Goal: Task Accomplishment & Management: Use online tool/utility

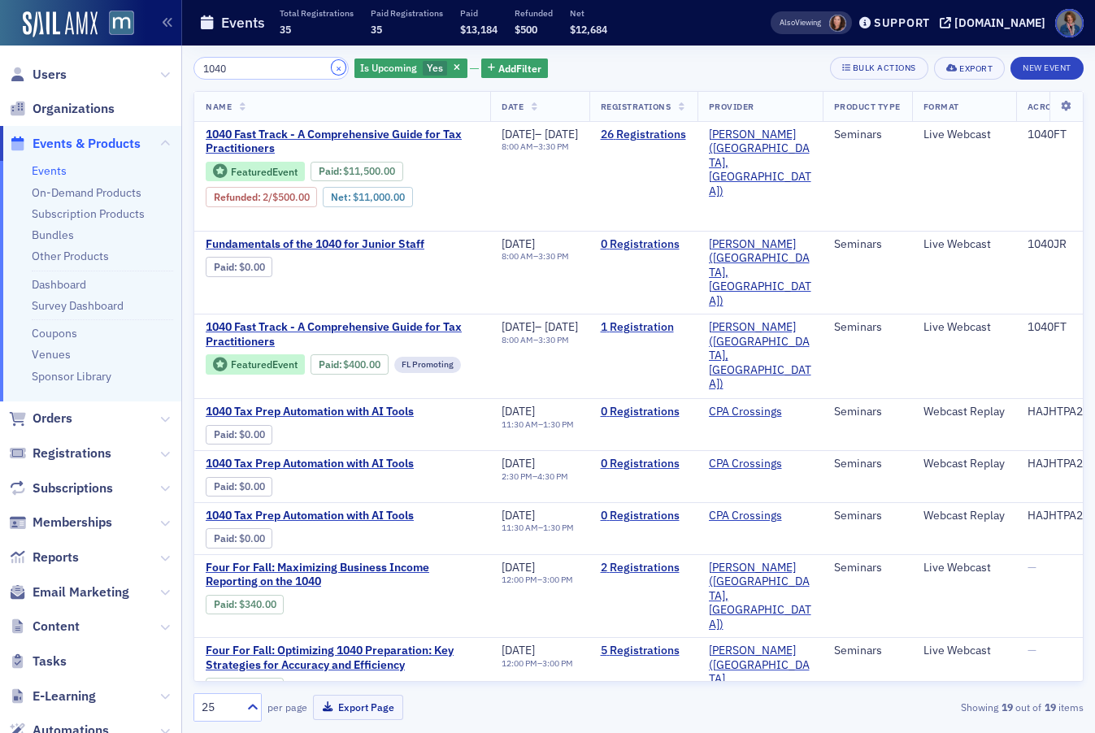
click at [332, 65] on button "×" at bounding box center [339, 67] width 15 height 15
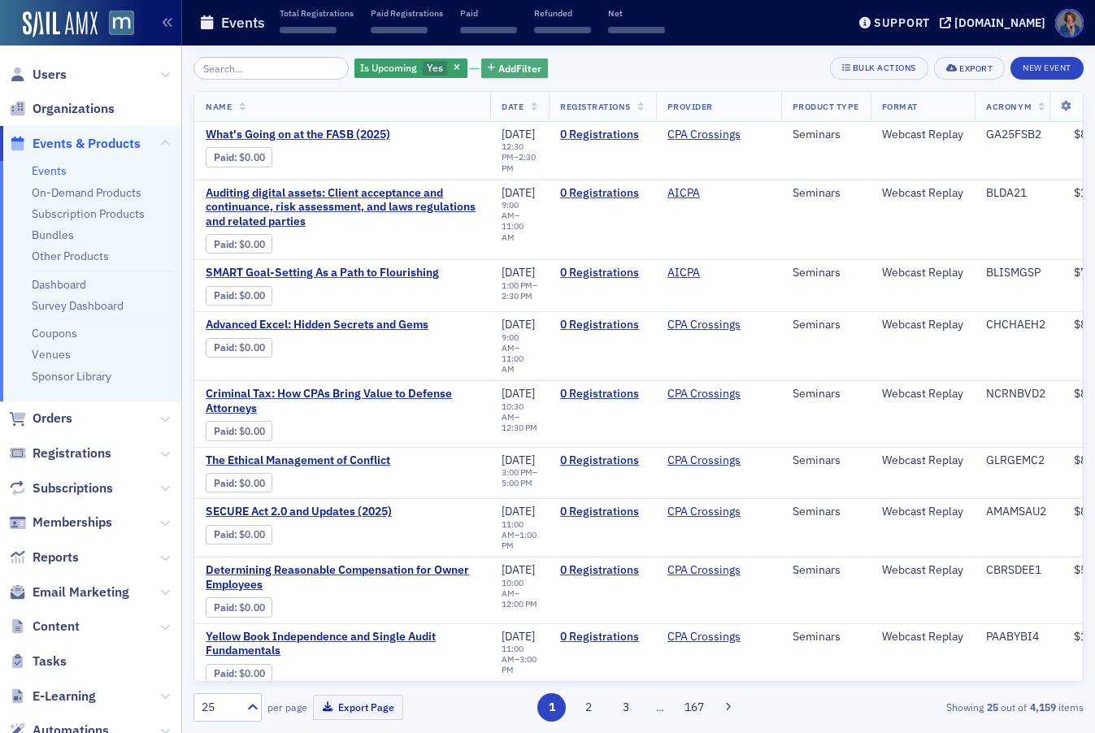
click at [498, 66] on span "Add Filter" at bounding box center [519, 68] width 43 height 15
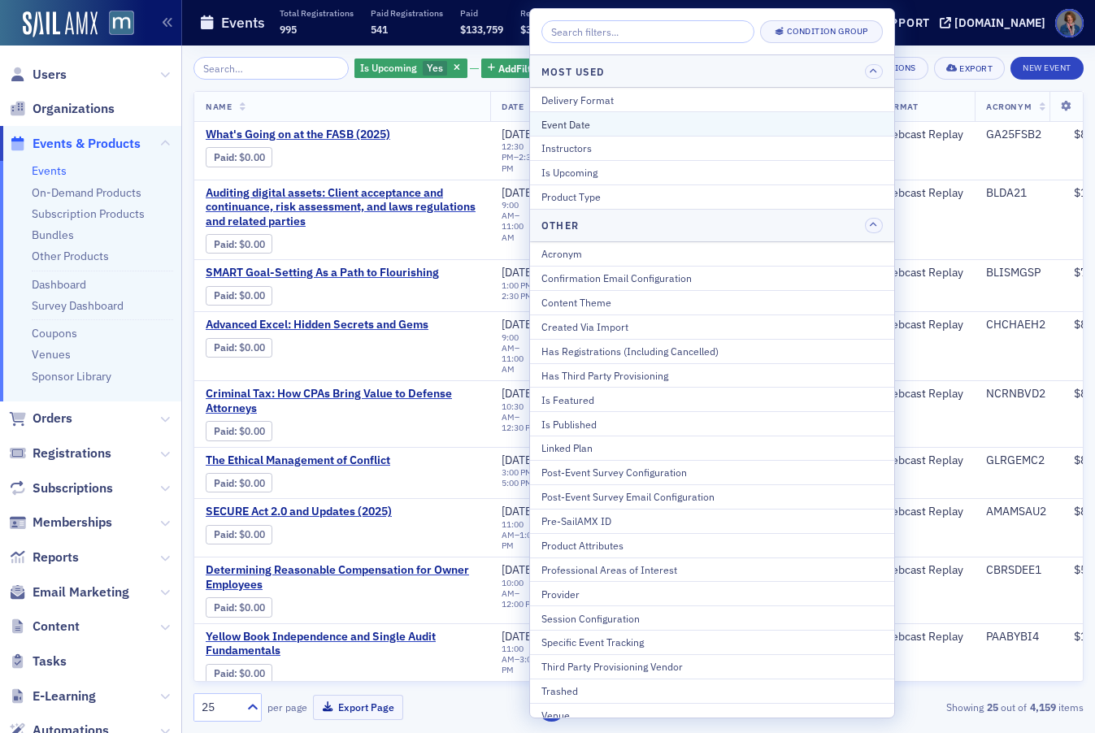
click at [587, 121] on div "Event Date" at bounding box center [711, 124] width 341 height 15
select select "9"
select select "2025"
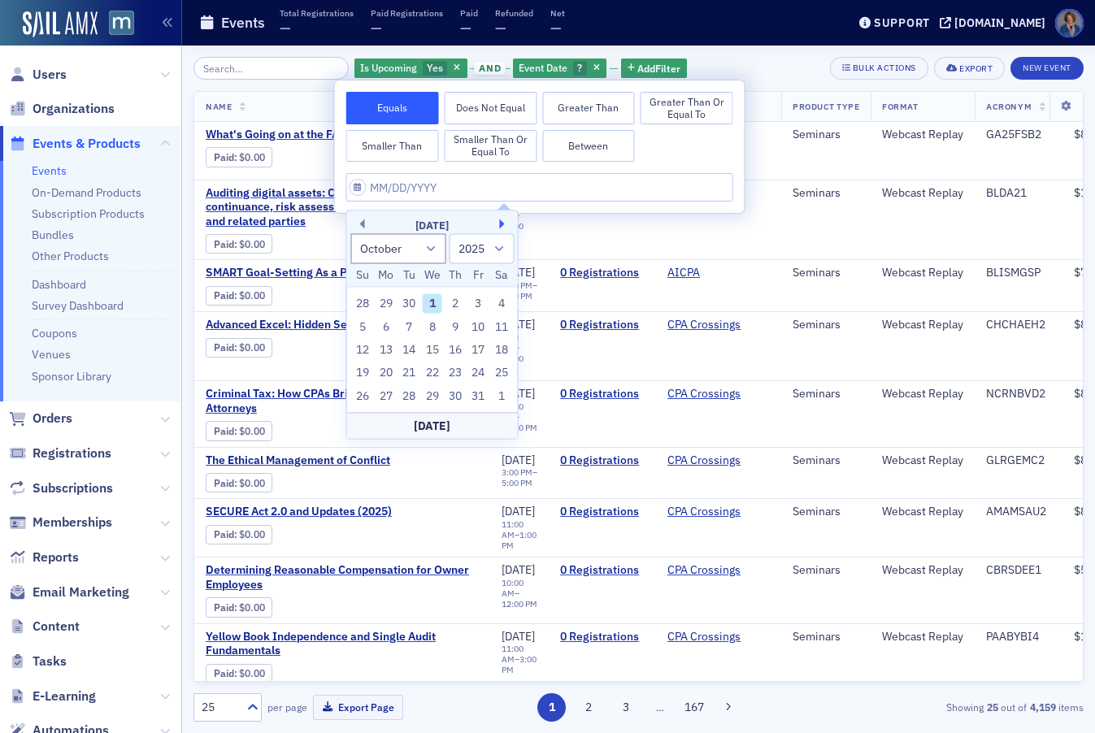
click at [500, 222] on button "Next Month" at bounding box center [505, 225] width 10 height 10
select select "10"
click at [433, 353] on div "12" at bounding box center [433, 351] width 20 height 20
type input "11/12/2025"
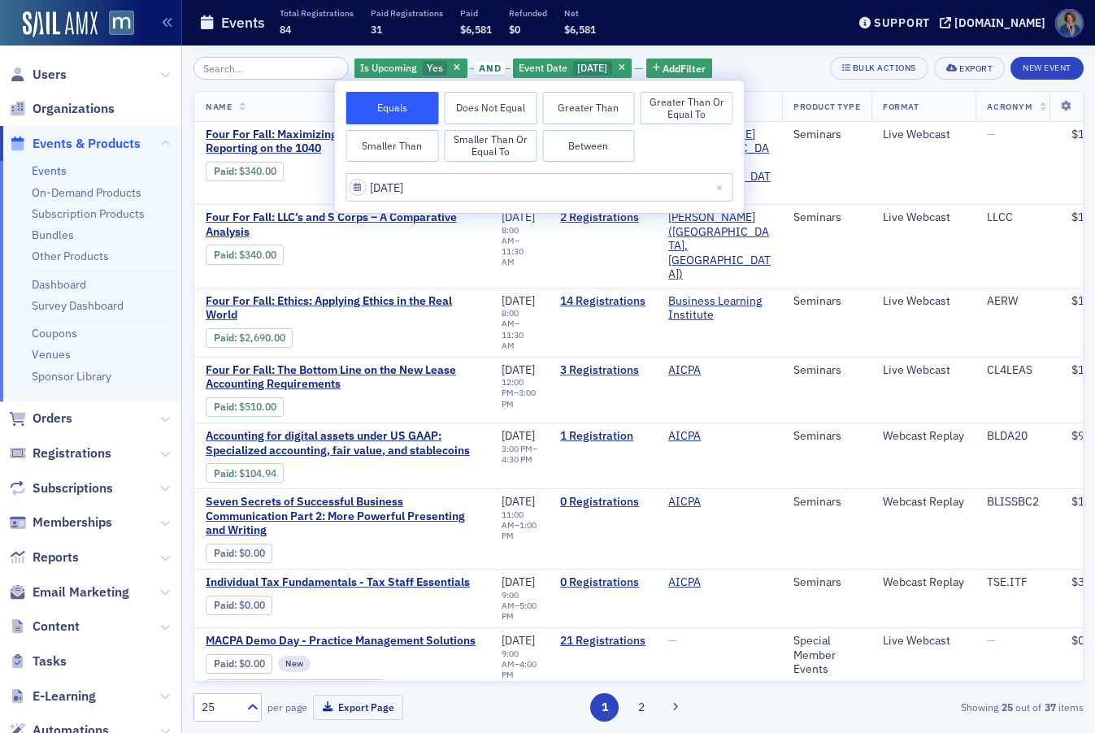
click at [784, 71] on div "Is Upcoming Yes and Event Date 11/12/2025 Add Filter Bulk Actions Export New Ev…" at bounding box center [638, 68] width 890 height 23
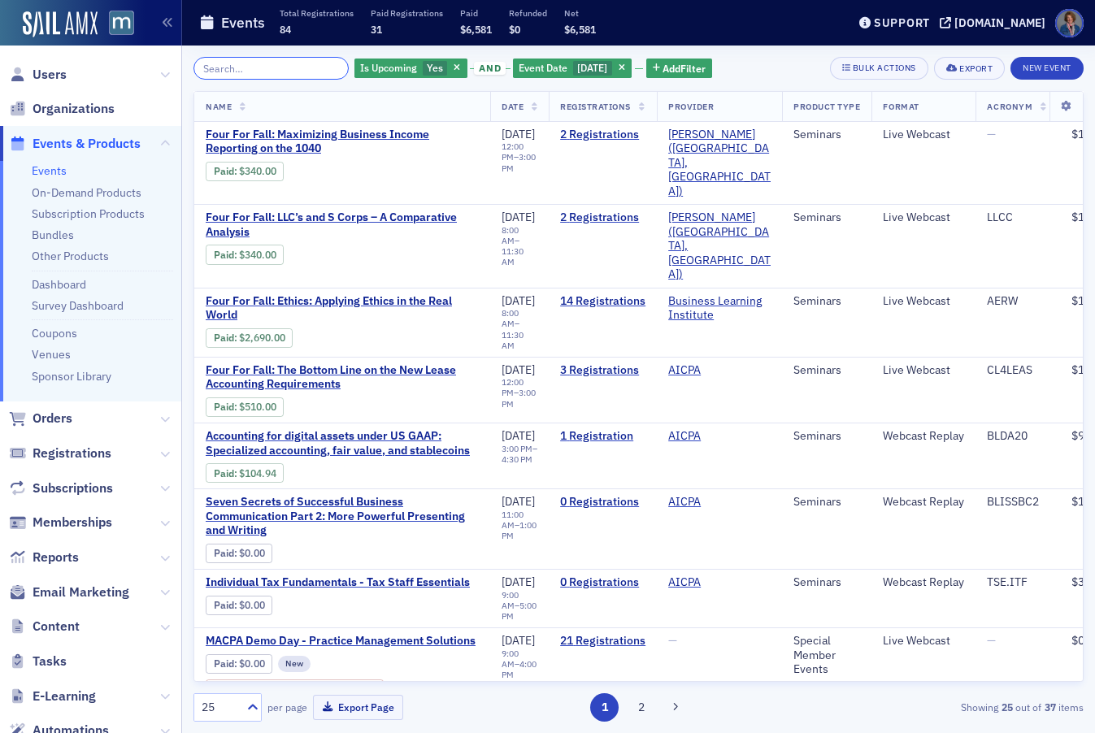
click at [264, 57] on input "search" at bounding box center [270, 68] width 155 height 23
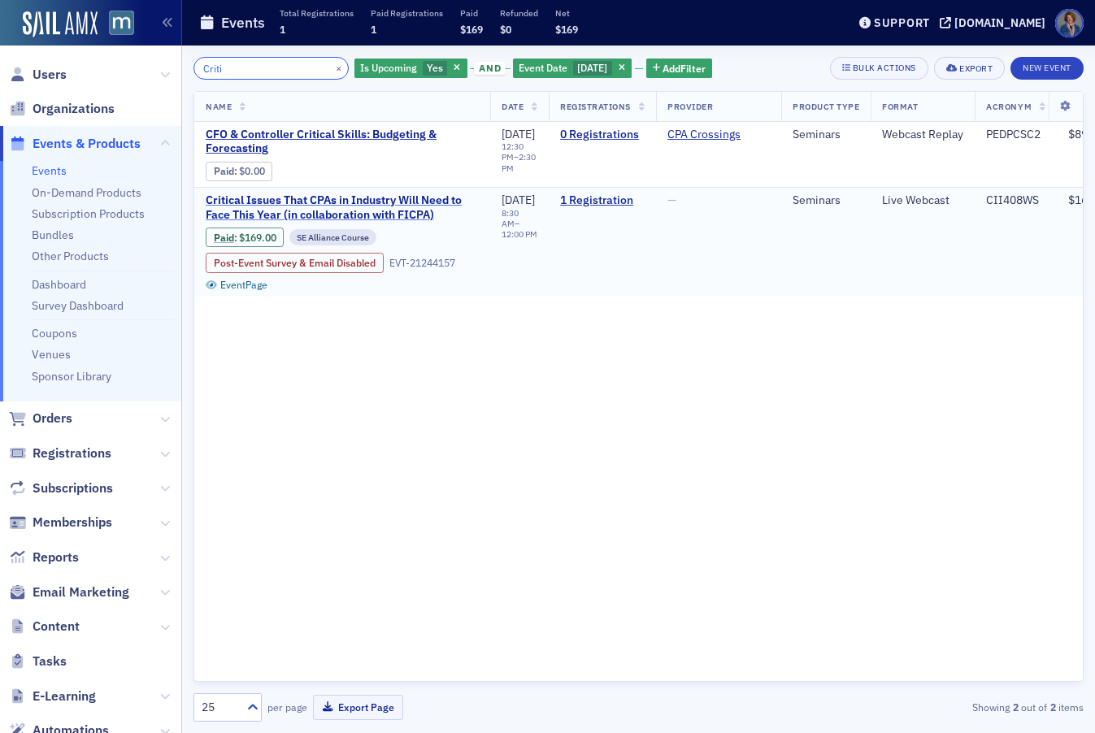
type input "Criti"
click at [359, 207] on span "Critical Issues That CPAs in Industry Will Need to Face This Year (in collabora…" at bounding box center [342, 207] width 273 height 28
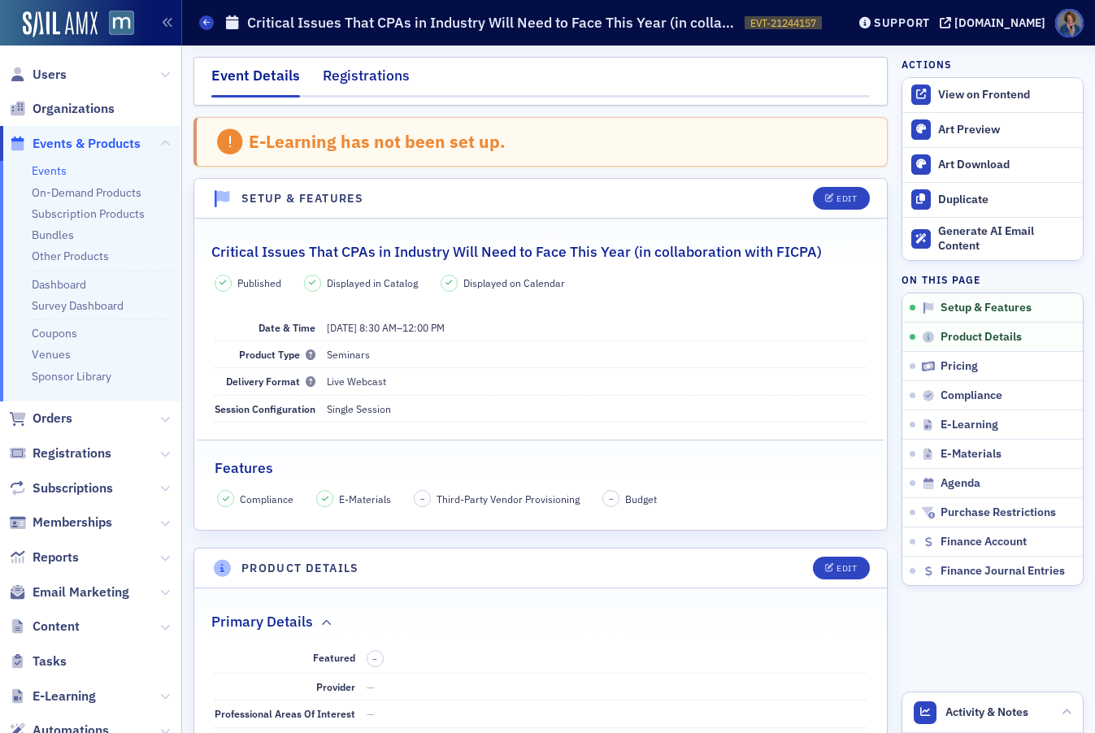
click at [379, 80] on div "Registrations" at bounding box center [366, 80] width 87 height 30
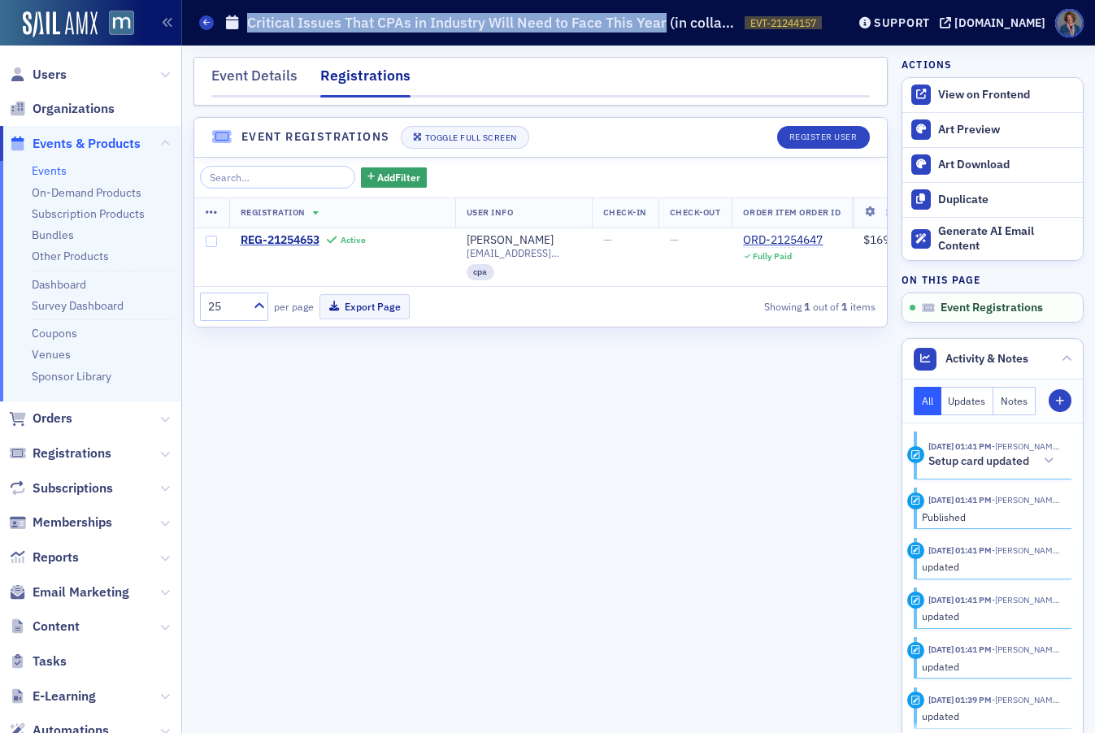
drag, startPoint x: 248, startPoint y: 20, endPoint x: 663, endPoint y: 18, distance: 415.4
click at [663, 18] on h1 "Critical Issues That CPAs in Industry Will Need to Face This Year (in collabora…" at bounding box center [491, 23] width 489 height 20
copy h1 "Critical Issues That CPAs in Industry Will Need to Face This Year"
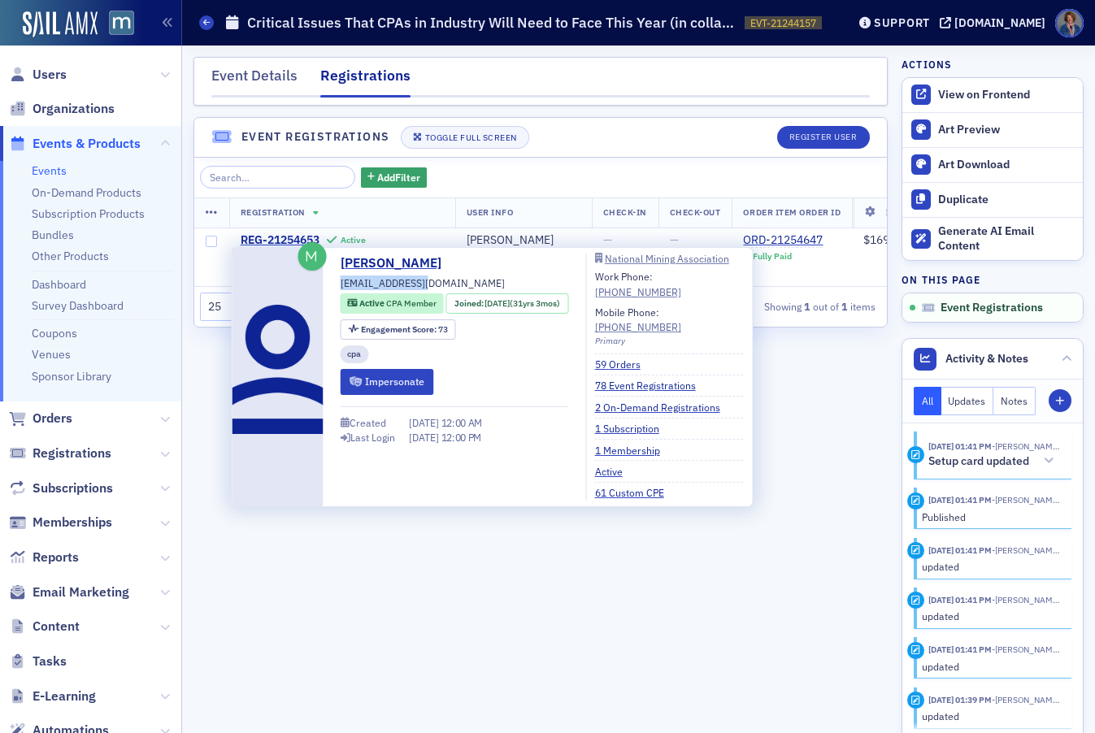
drag, startPoint x: 340, startPoint y: 283, endPoint x: 422, endPoint y: 282, distance: 82.1
click at [422, 282] on div "Roger Roberts rroberts@nma.org Active CPA Member Joined : 6/22/1994 (31yrs 3mos…" at bounding box center [455, 377] width 228 height 247
copy span "rroberts@nma.org"
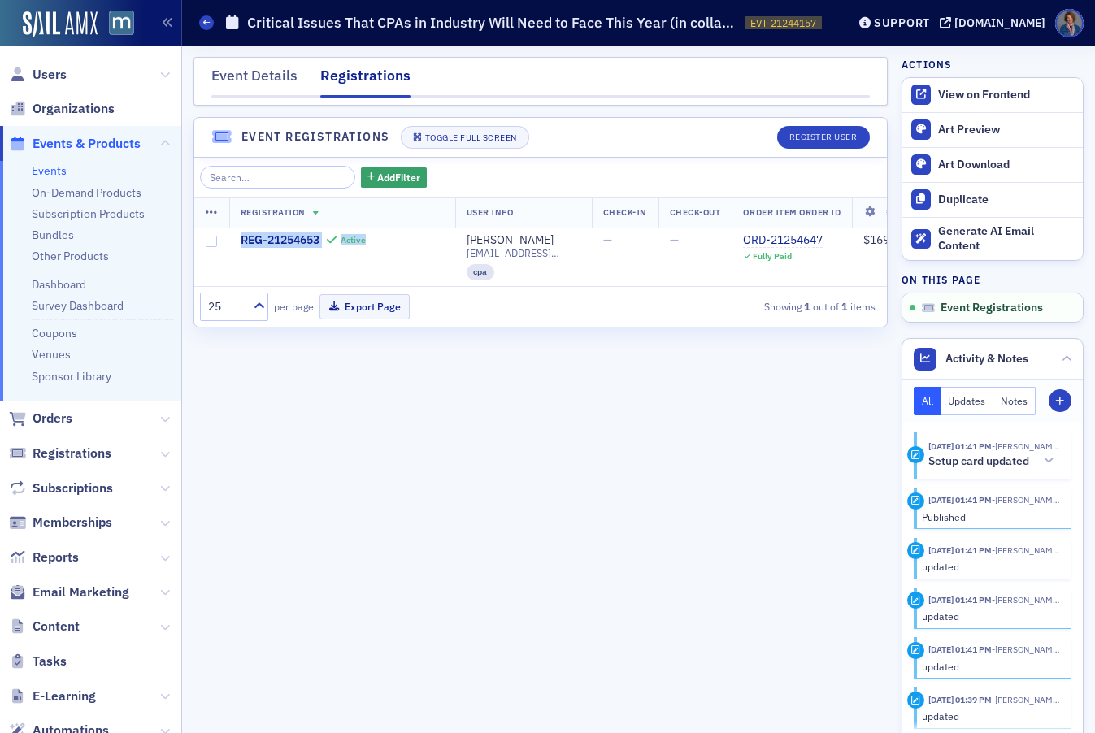
drag, startPoint x: 43, startPoint y: 168, endPoint x: 246, endPoint y: 124, distance: 207.3
click at [43, 168] on link "Events" at bounding box center [49, 170] width 35 height 15
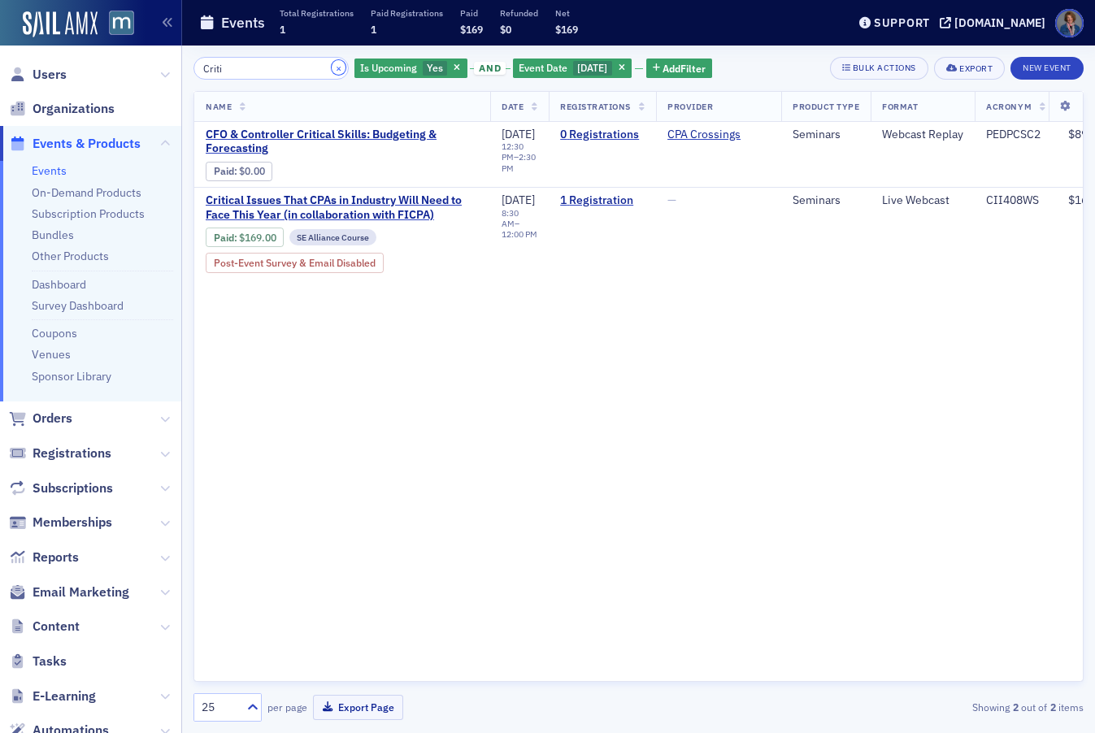
click at [332, 69] on button "×" at bounding box center [339, 67] width 15 height 15
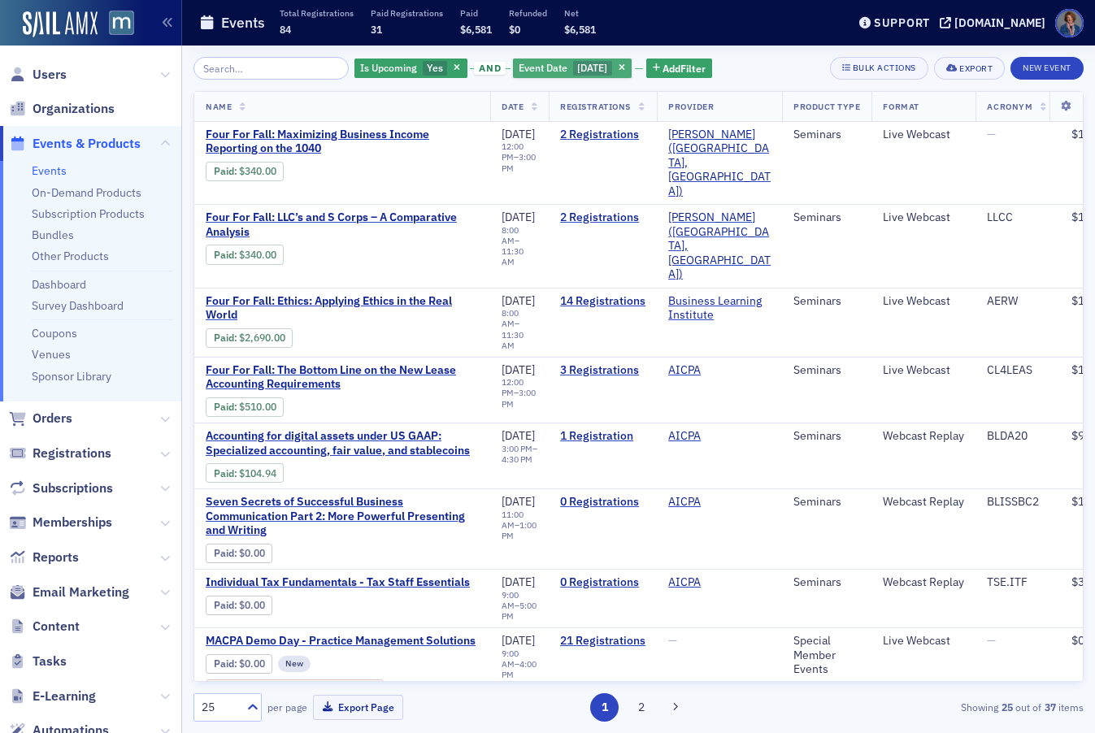
click at [550, 71] on div "Event Date 11/12/2025" at bounding box center [572, 69] width 119 height 20
select select "10"
select select "2025"
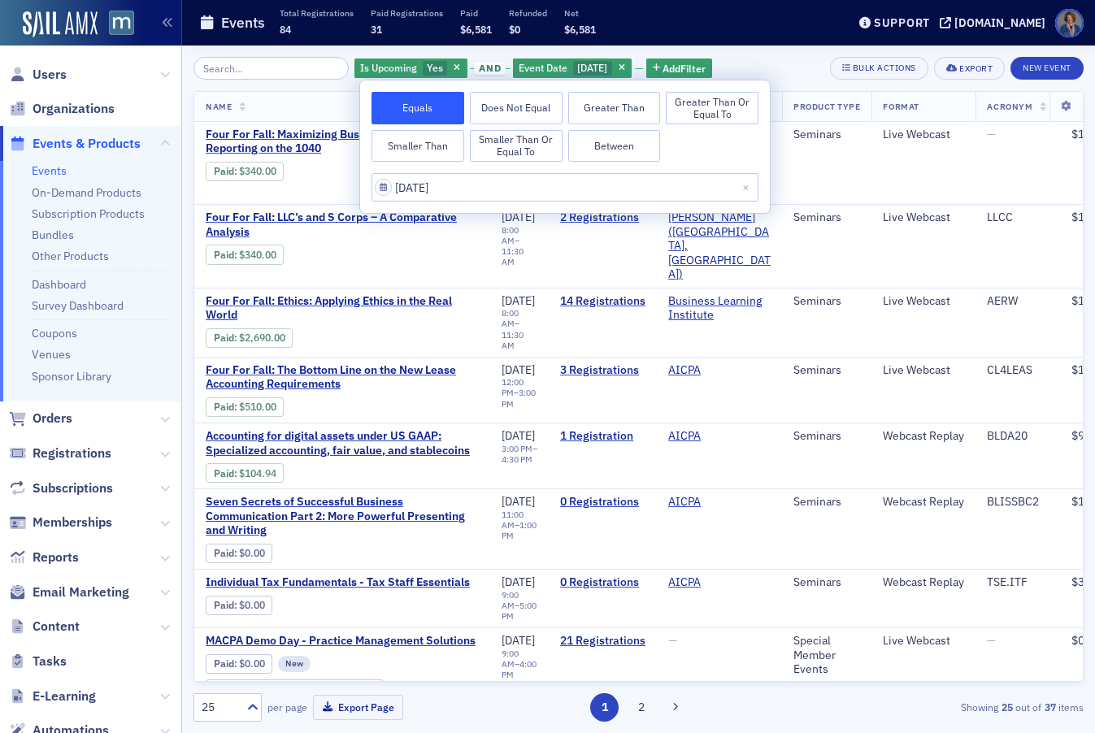
click at [698, 167] on div "Equals Does Not Equal Greater Than Greater Than or Equal To Smaller Than Smalle…" at bounding box center [565, 146] width 410 height 133
click at [698, 154] on div "Equals Does Not Equal Greater Than Greater Than or Equal To Smaller Than Smalle…" at bounding box center [565, 127] width 387 height 70
click at [494, 191] on input "11/12/2025" at bounding box center [565, 187] width 387 height 28
select select "10"
select select "2025"
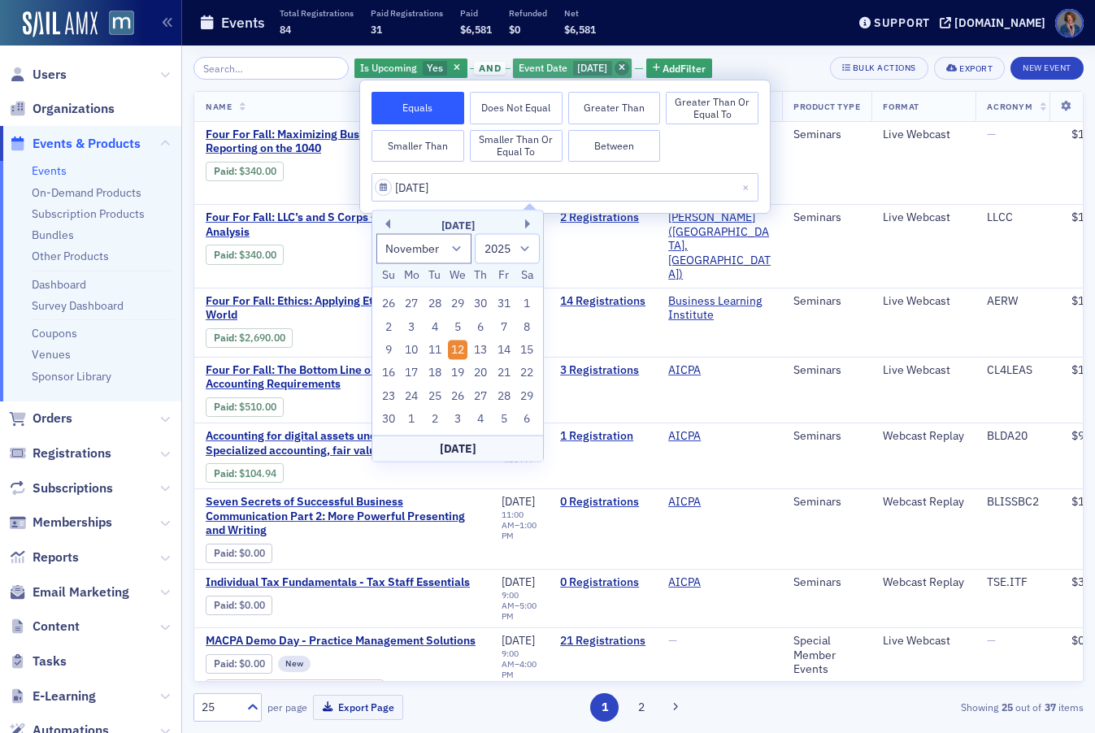
click at [629, 62] on span "button" at bounding box center [622, 68] width 15 height 15
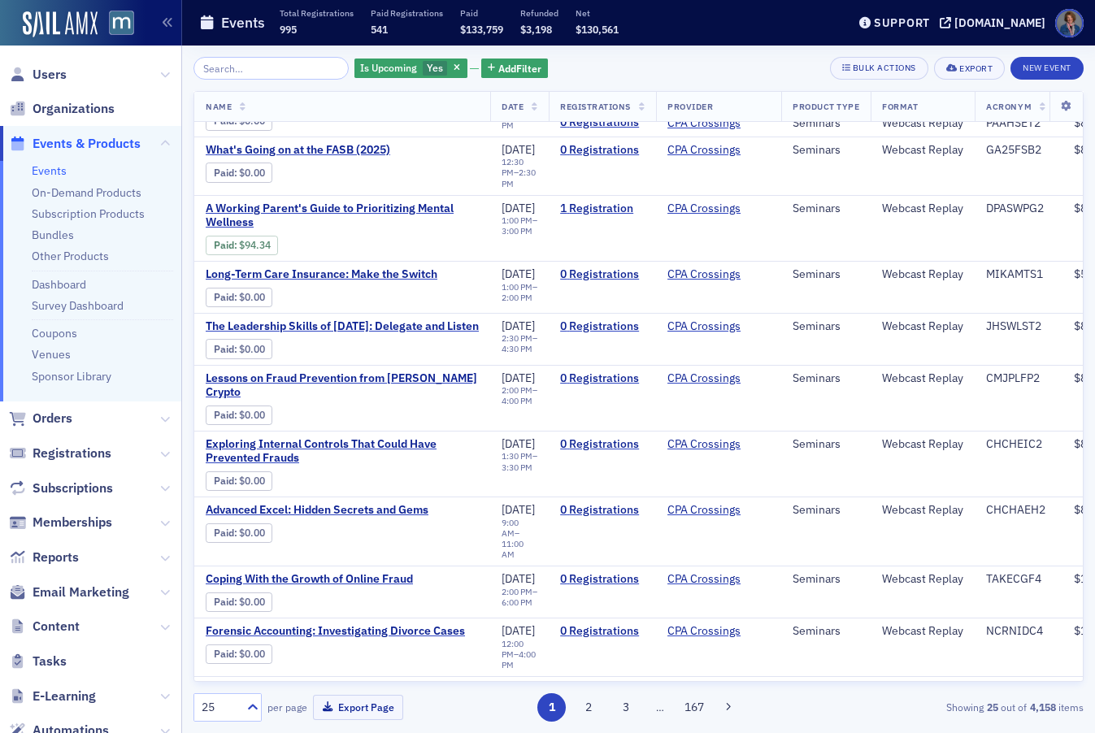
scroll to position [933, 0]
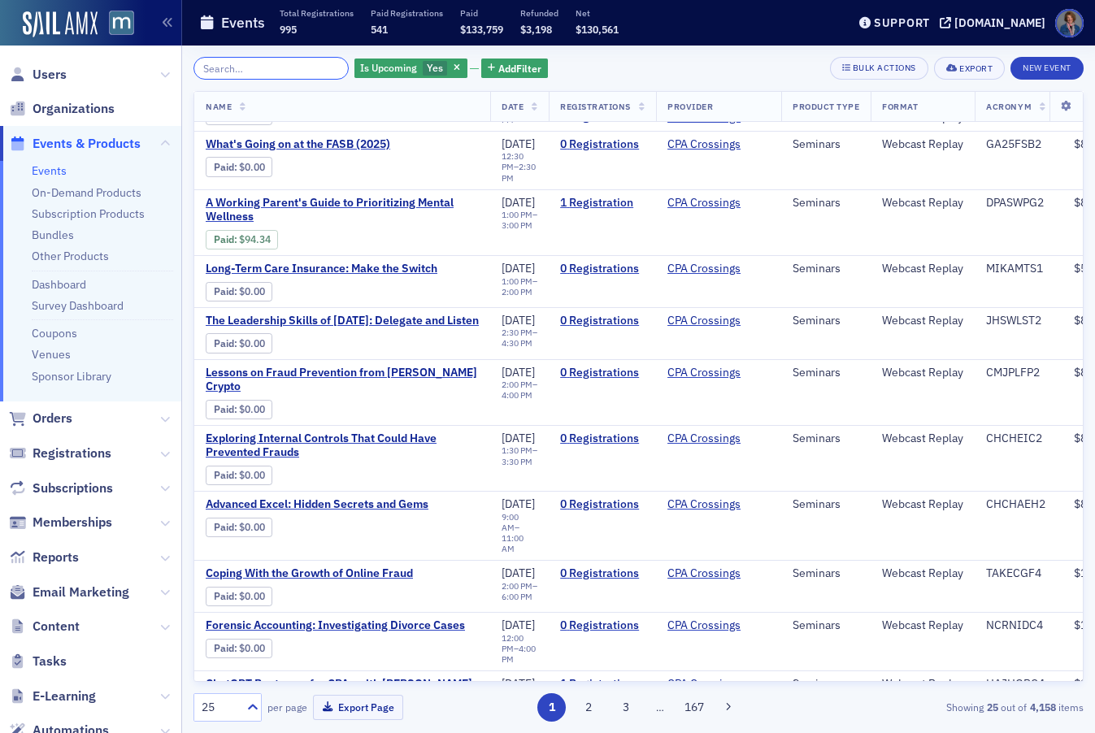
click at [230, 63] on input "search" at bounding box center [270, 68] width 155 height 23
paste input "Ask About QM Series"
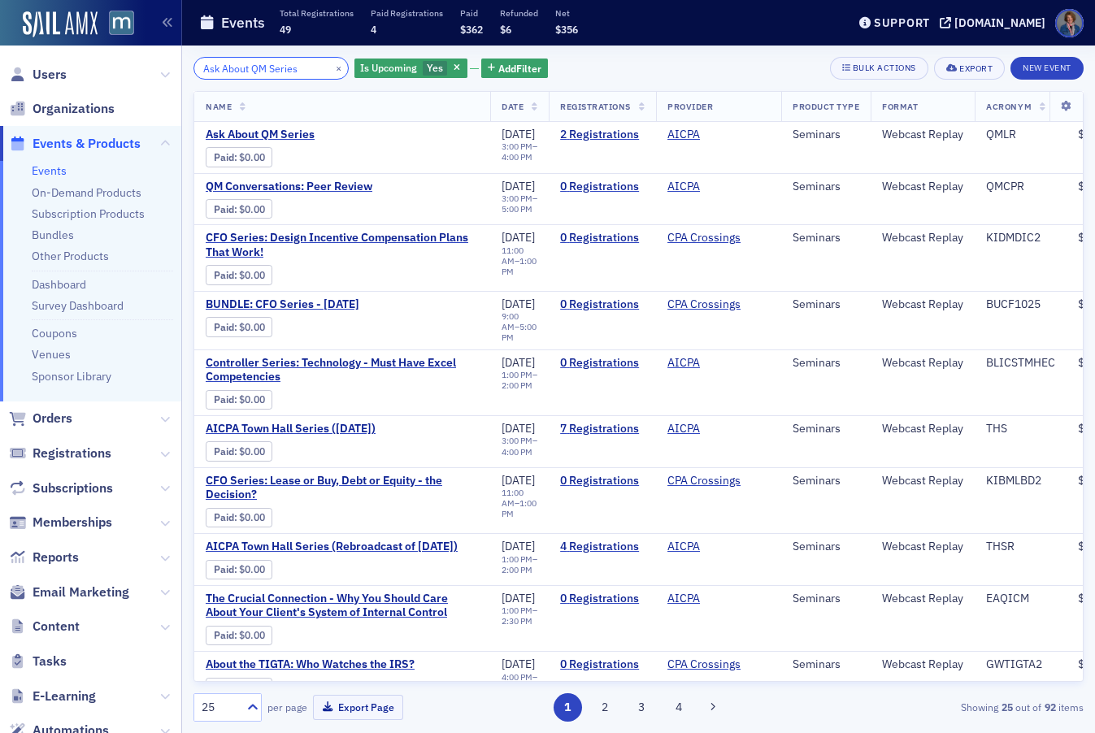
type input "Ask About QM Series"
click at [332, 63] on button "×" at bounding box center [339, 67] width 15 height 15
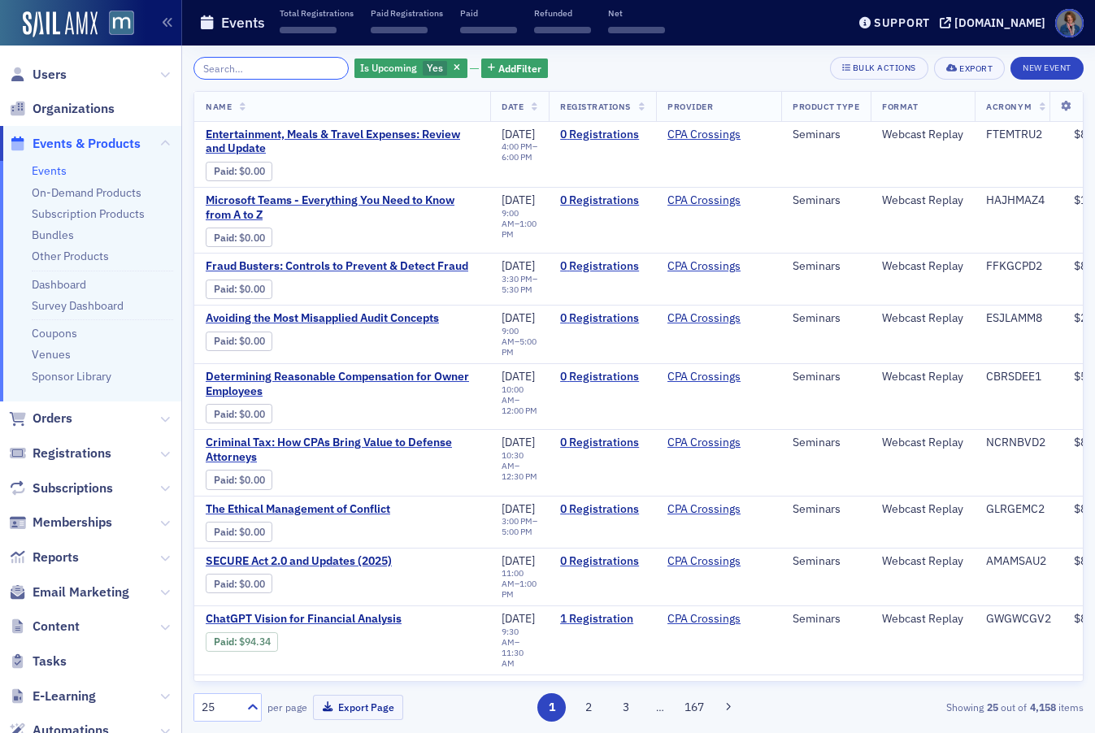
click at [301, 70] on input "search" at bounding box center [270, 68] width 155 height 23
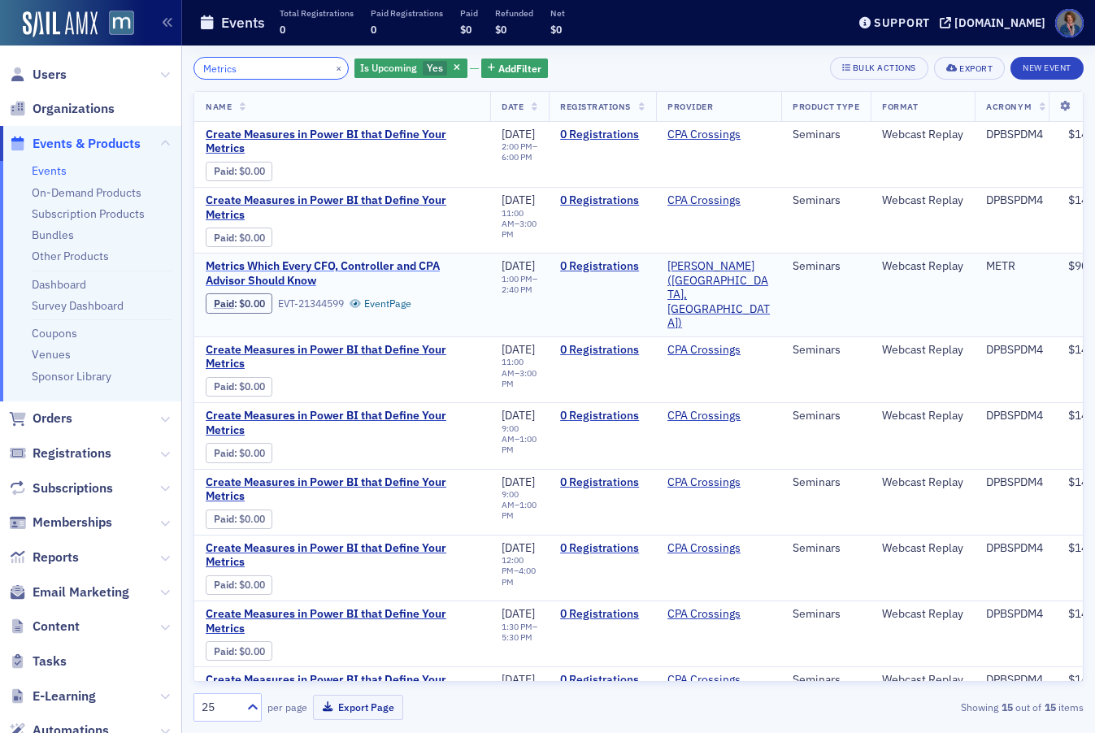
type input "Metrics"
click at [338, 270] on span "Metrics Which Every CFO, Controller and CPA Advisor Should Know" at bounding box center [342, 273] width 273 height 28
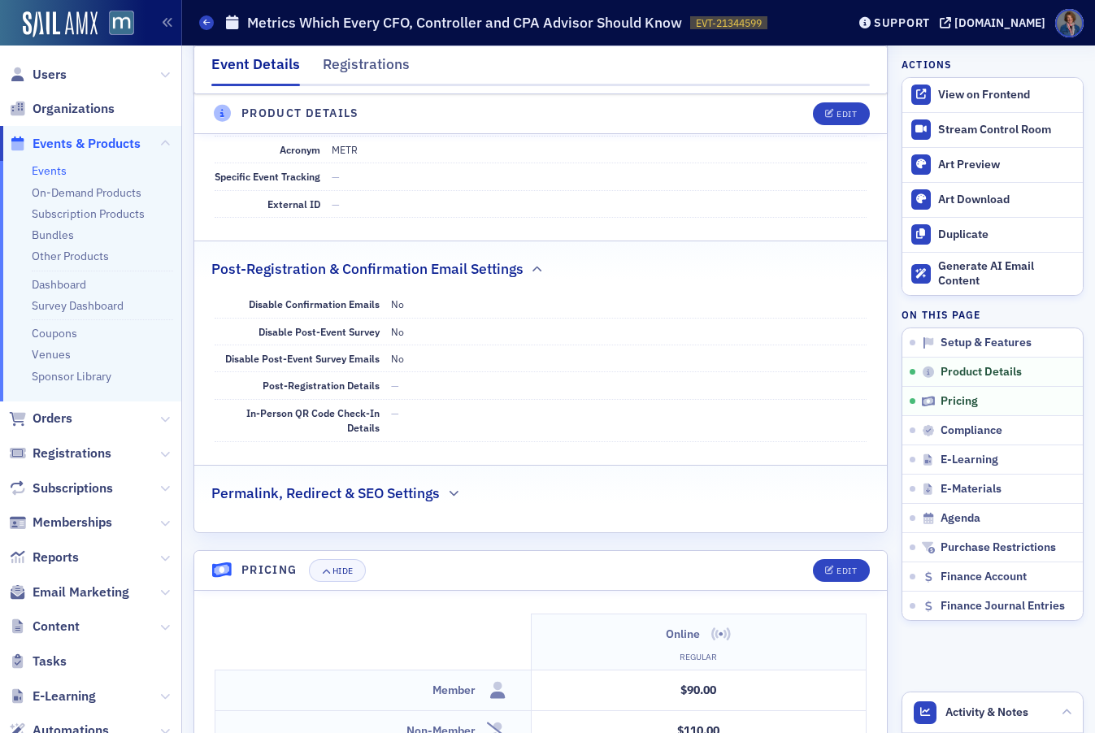
scroll to position [1182, 0]
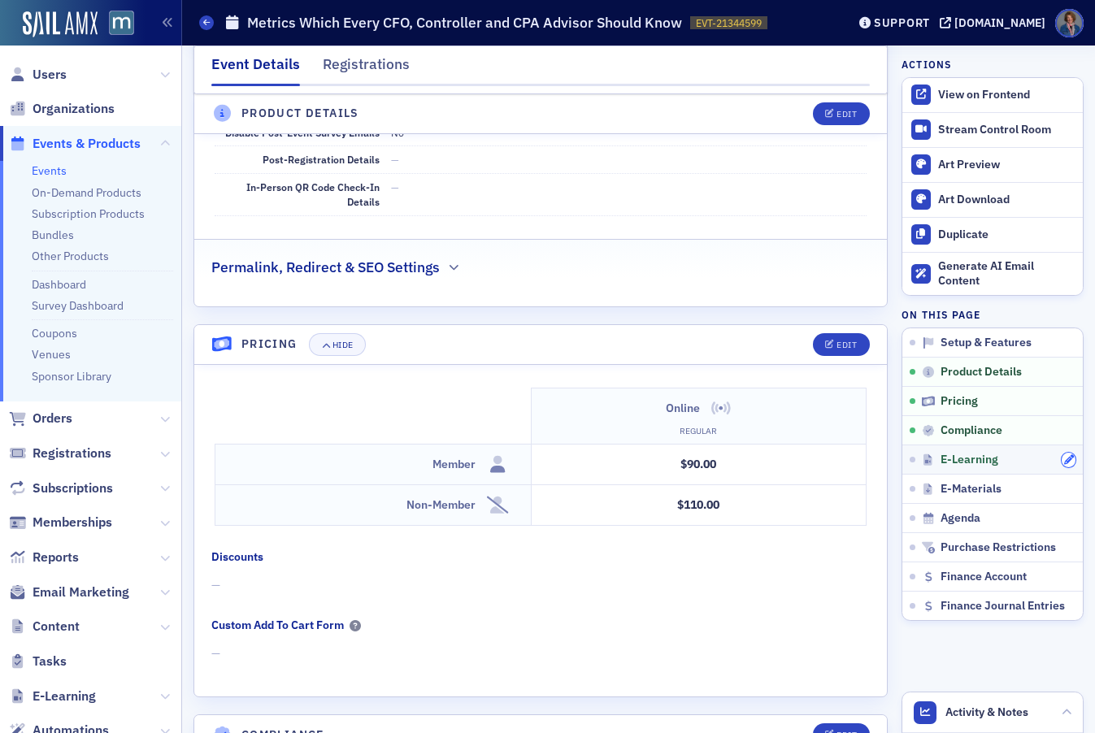
click at [1064, 464] on icon "button" at bounding box center [1069, 460] width 10 height 10
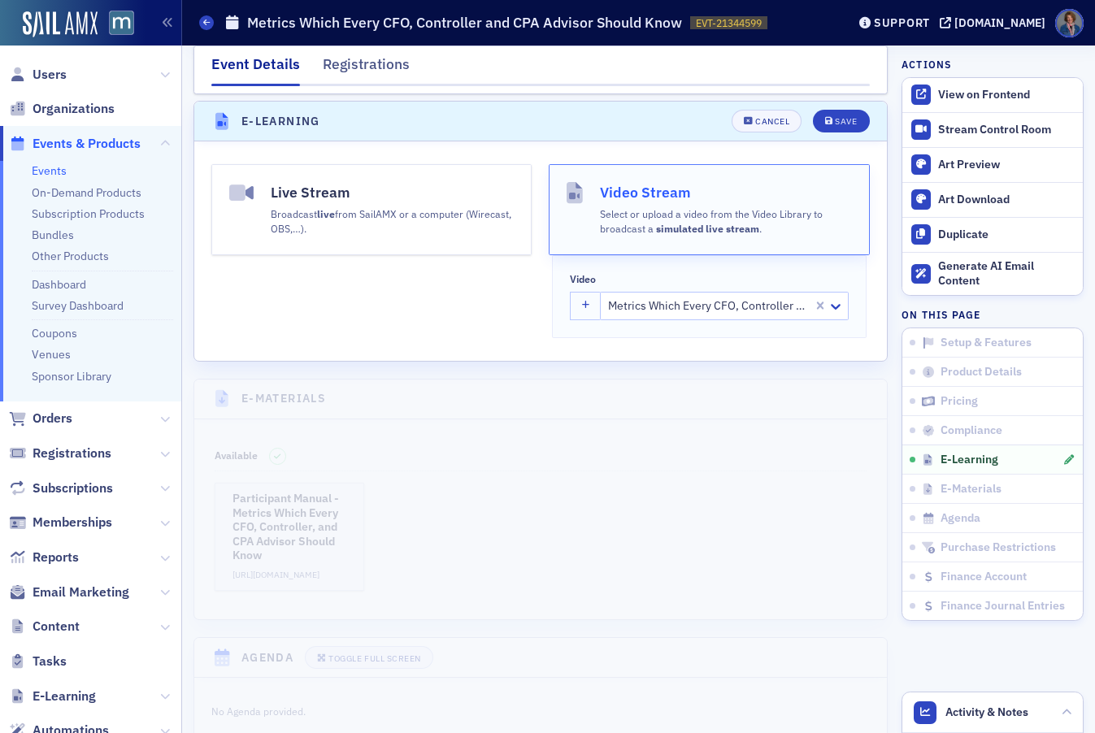
scroll to position [2293, 0]
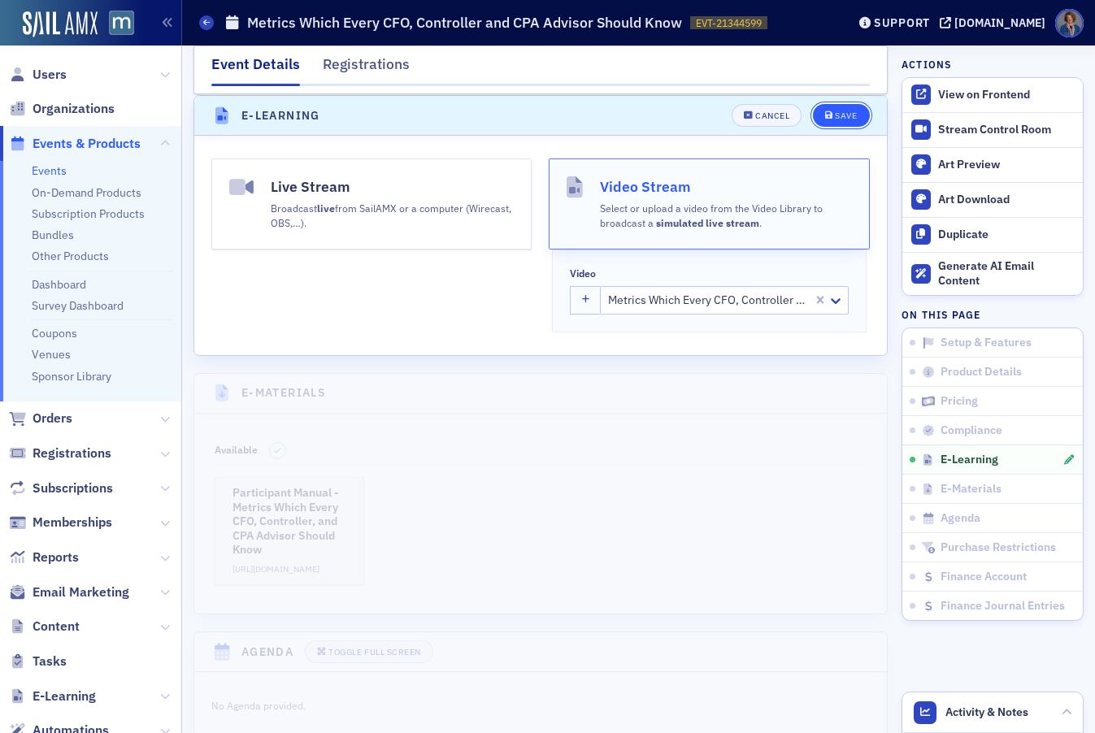
click at [835, 115] on div "Save" at bounding box center [846, 115] width 22 height 9
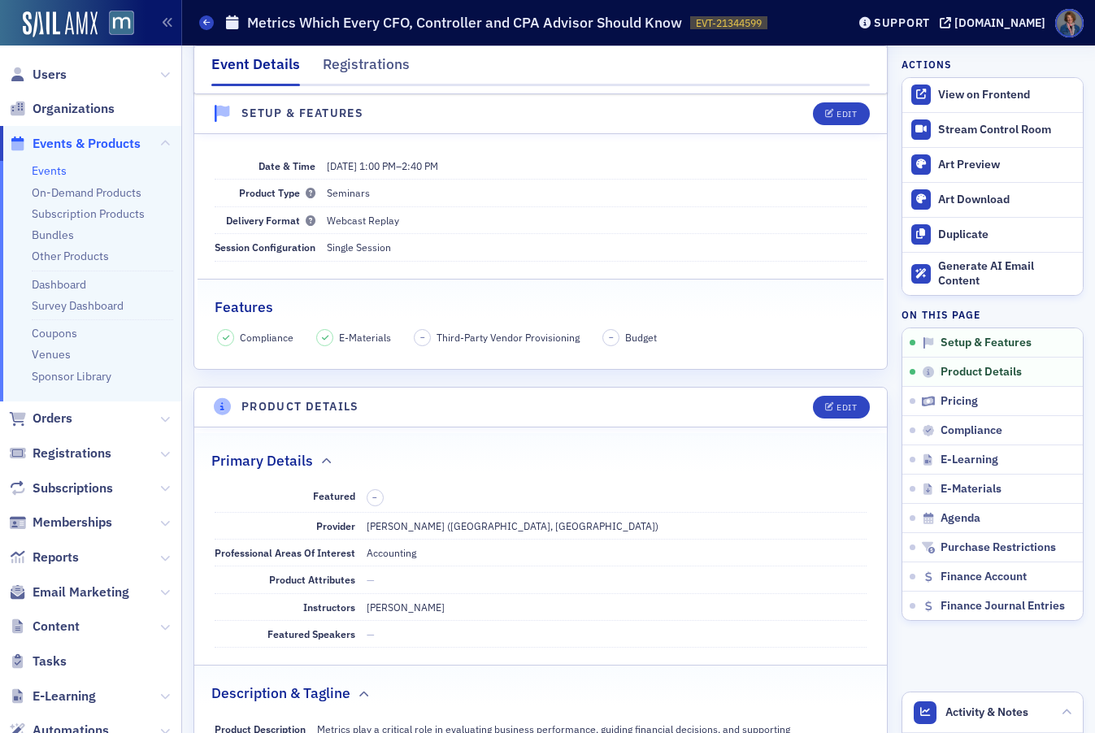
scroll to position [0, 0]
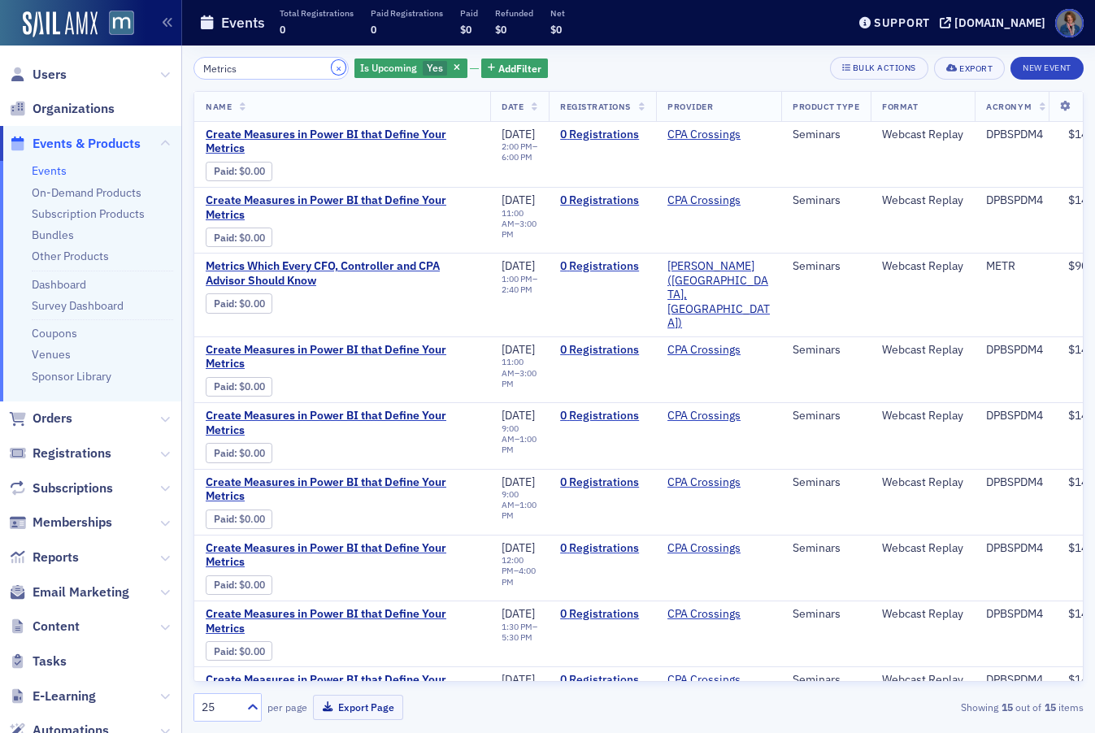
click at [332, 67] on button "×" at bounding box center [339, 67] width 15 height 15
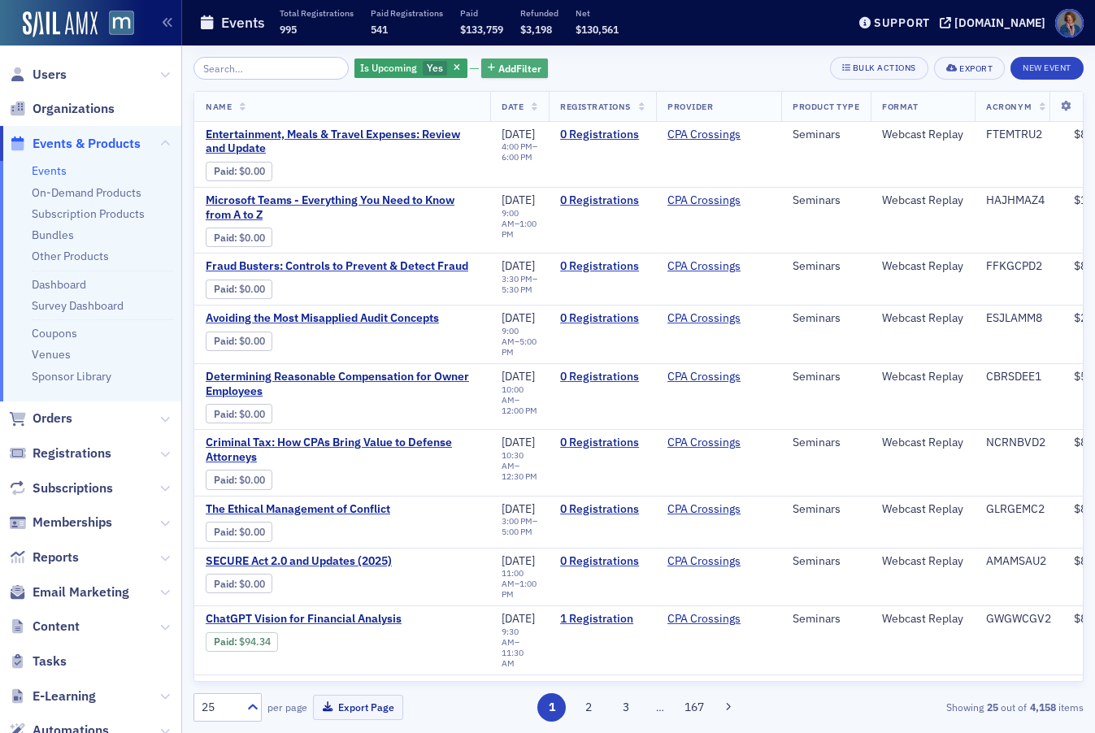
click at [513, 68] on span "Add Filter" at bounding box center [519, 68] width 43 height 15
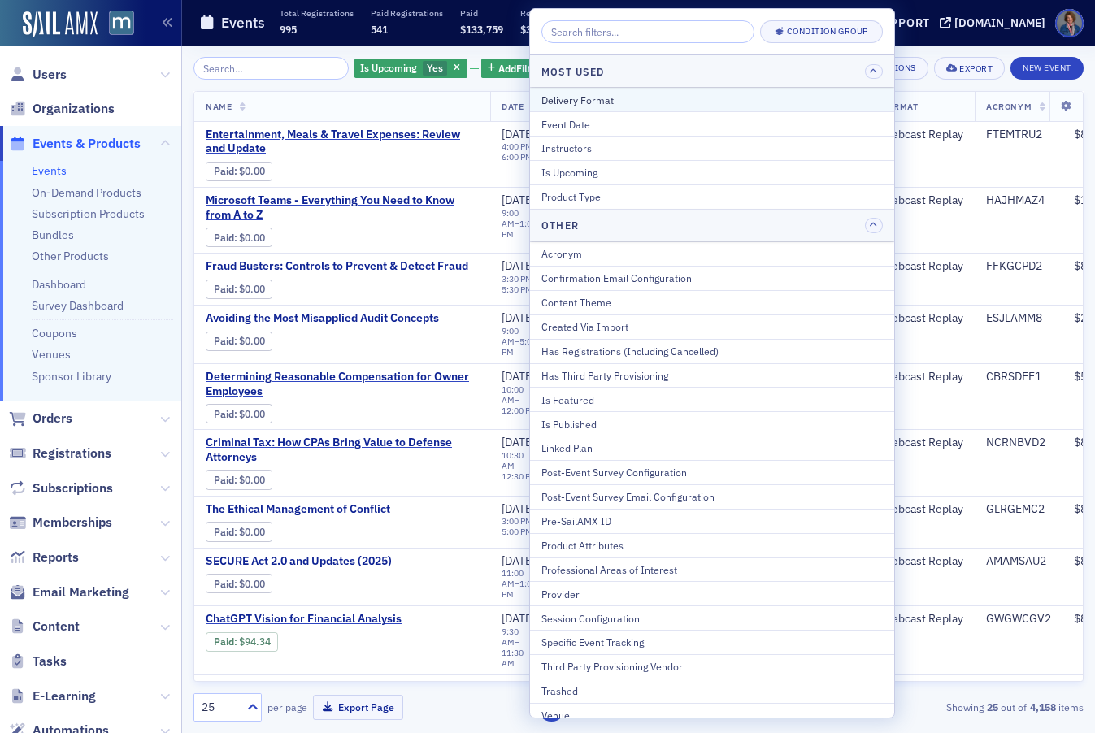
click at [602, 106] on div "Delivery Format" at bounding box center [711, 100] width 341 height 15
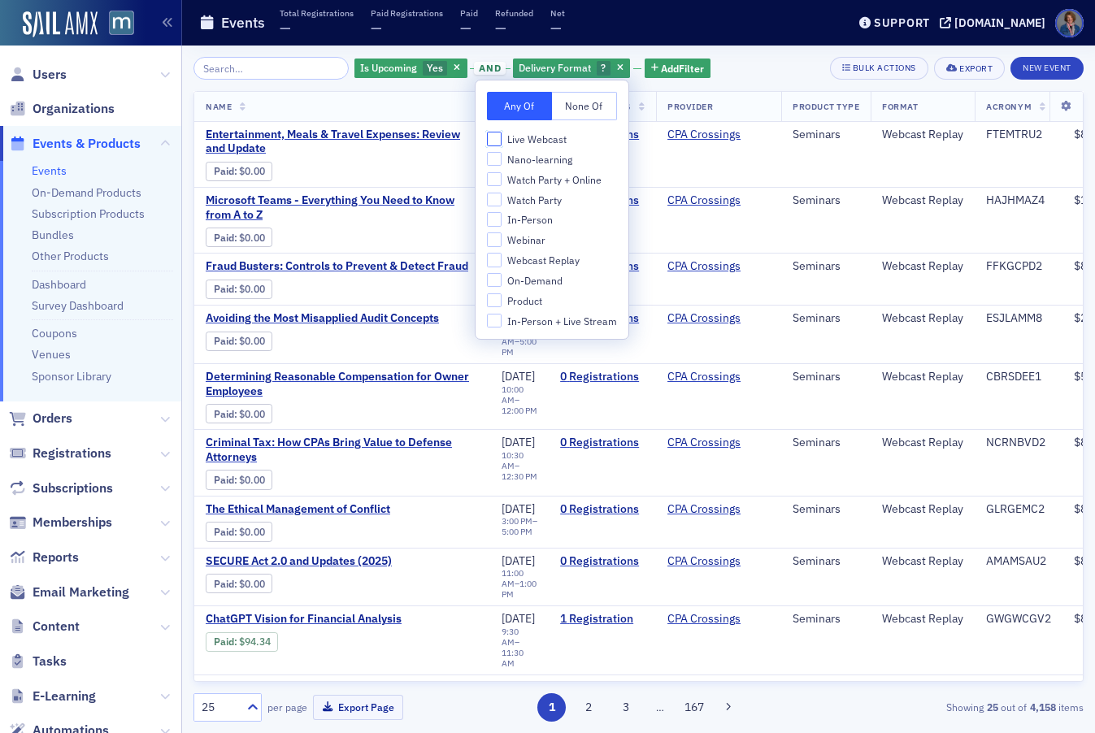
click at [497, 138] on input "Live Webcast" at bounding box center [494, 139] width 15 height 15
checkbox input "true"
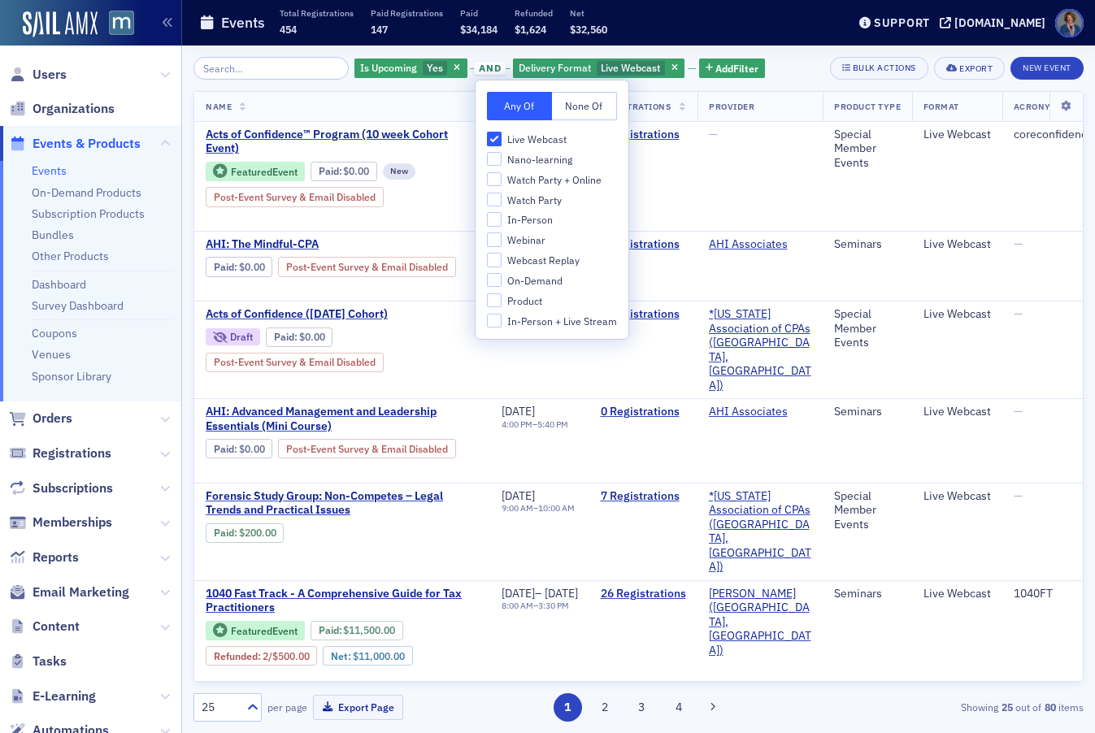
click at [795, 65] on div "Is Upcoming Yes and Delivery Format Live Webcast Add Filter Bulk Actions Export…" at bounding box center [638, 68] width 890 height 23
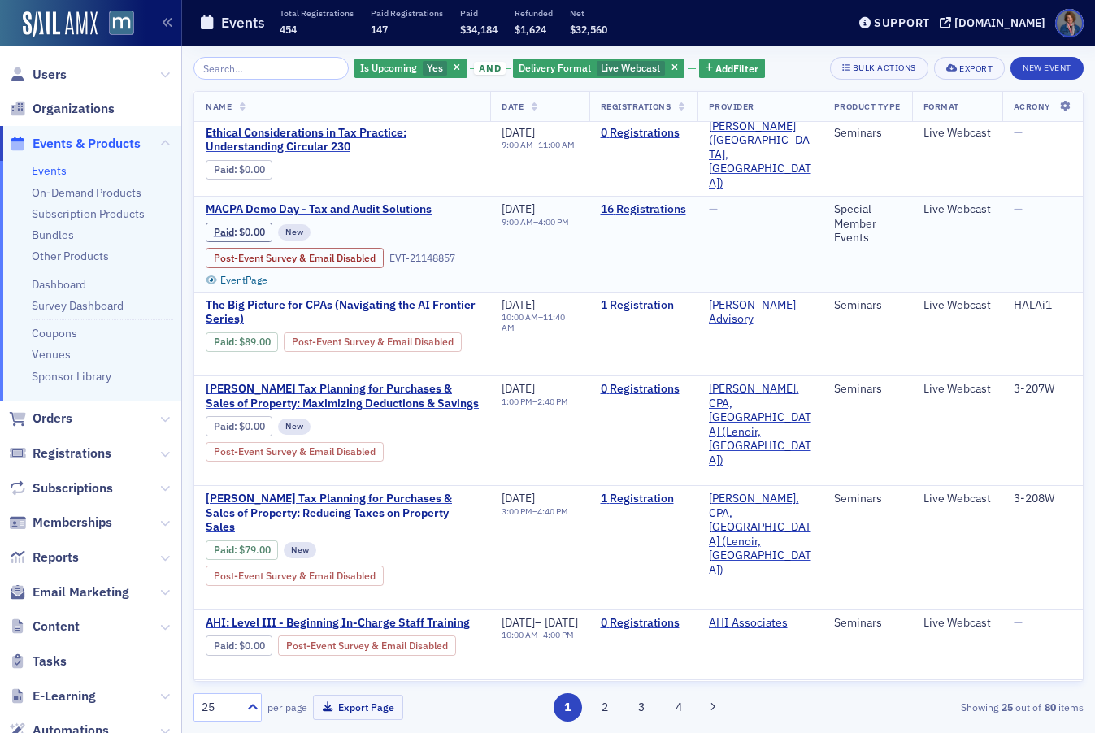
scroll to position [1640, 0]
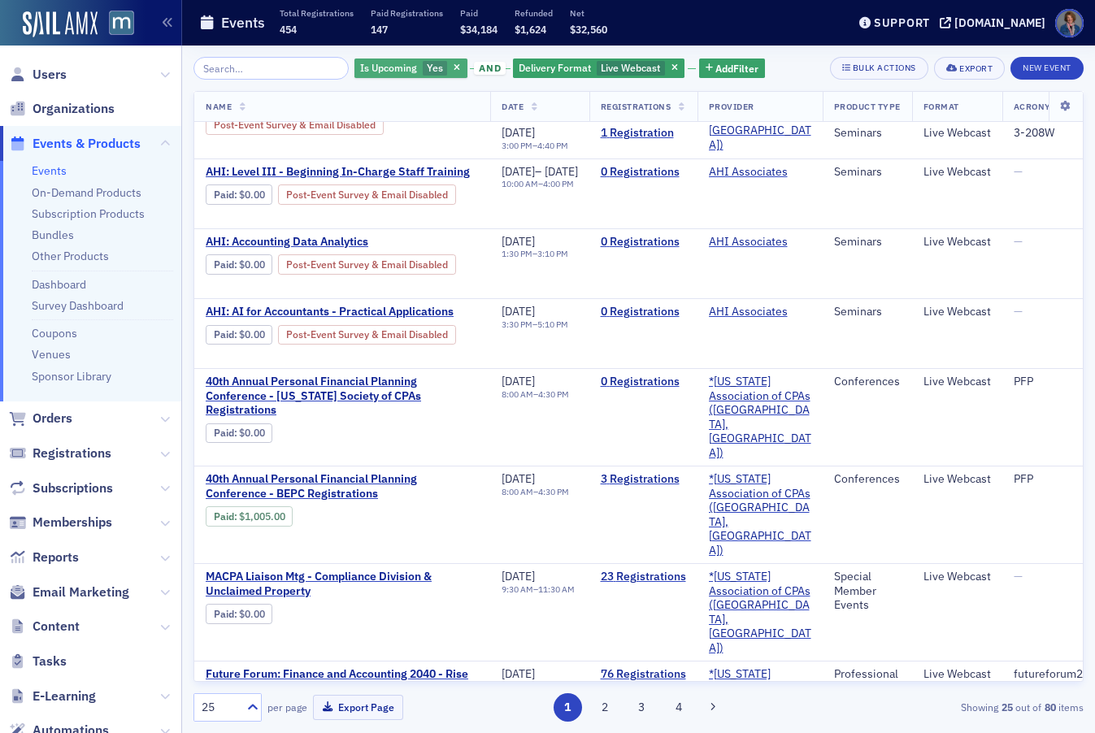
click at [423, 73] on span "Yes" at bounding box center [435, 68] width 25 height 15
click at [375, 105] on div "Yes No" at bounding box center [390, 99] width 114 height 15
click at [378, 100] on input "No" at bounding box center [383, 99] width 15 height 15
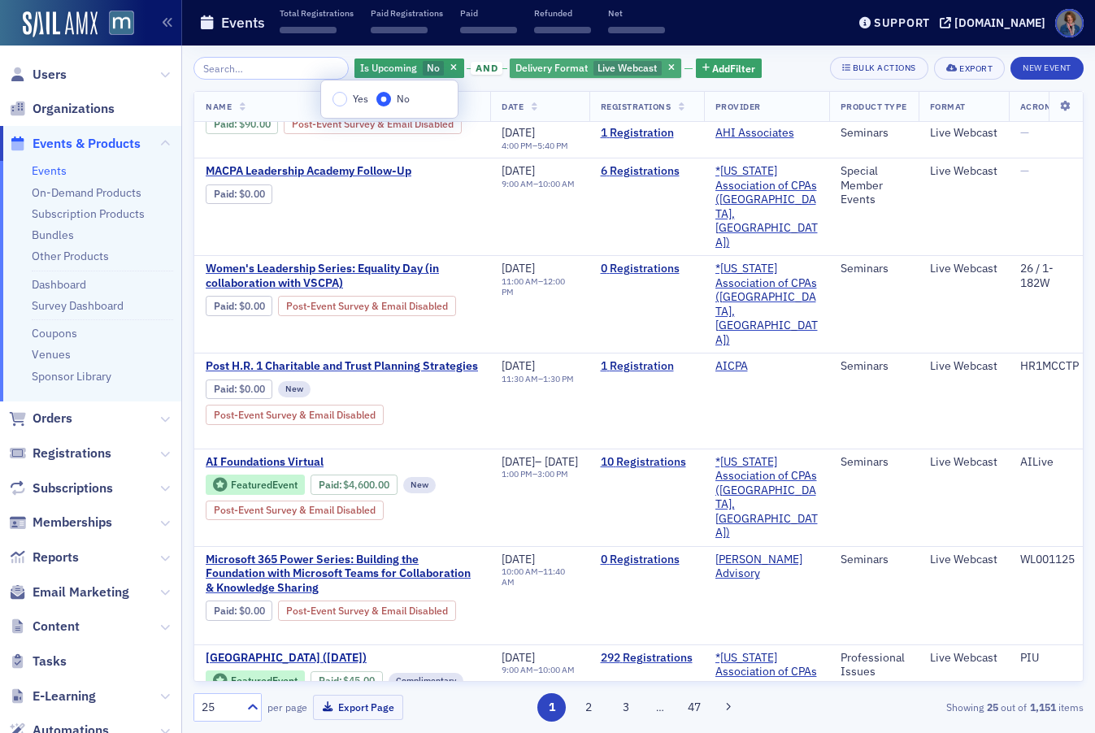
click at [533, 70] on span "Delivery Format" at bounding box center [551, 67] width 72 height 13
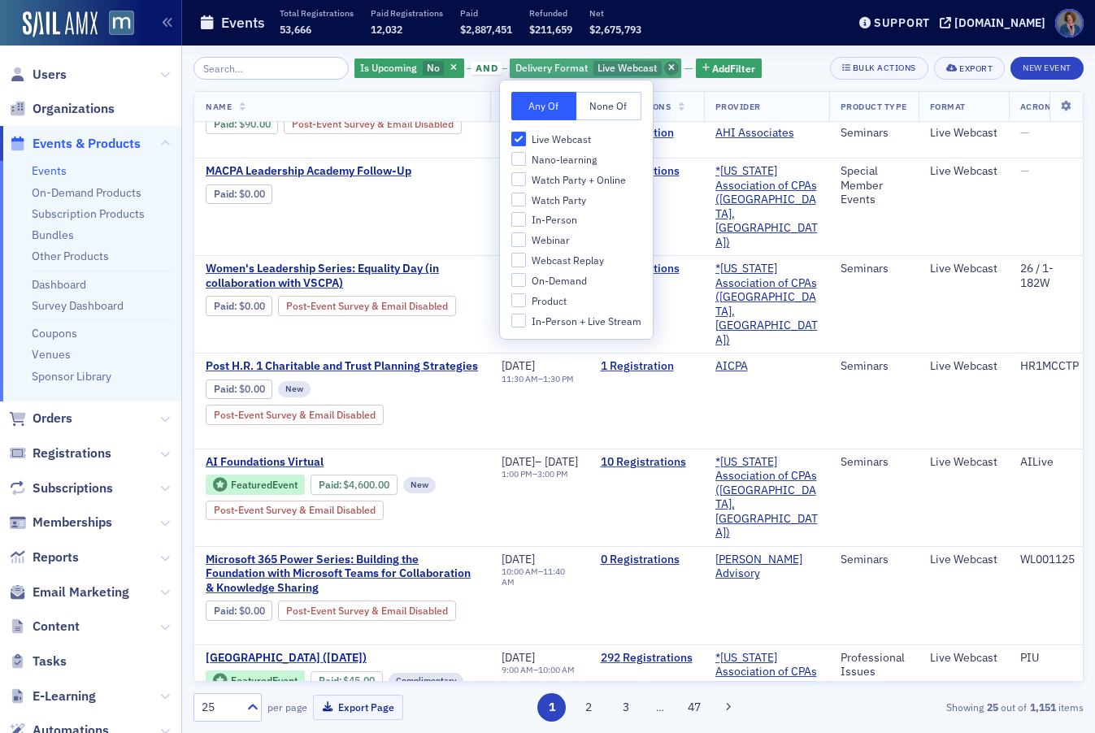
click at [668, 64] on icon "button" at bounding box center [671, 68] width 7 height 9
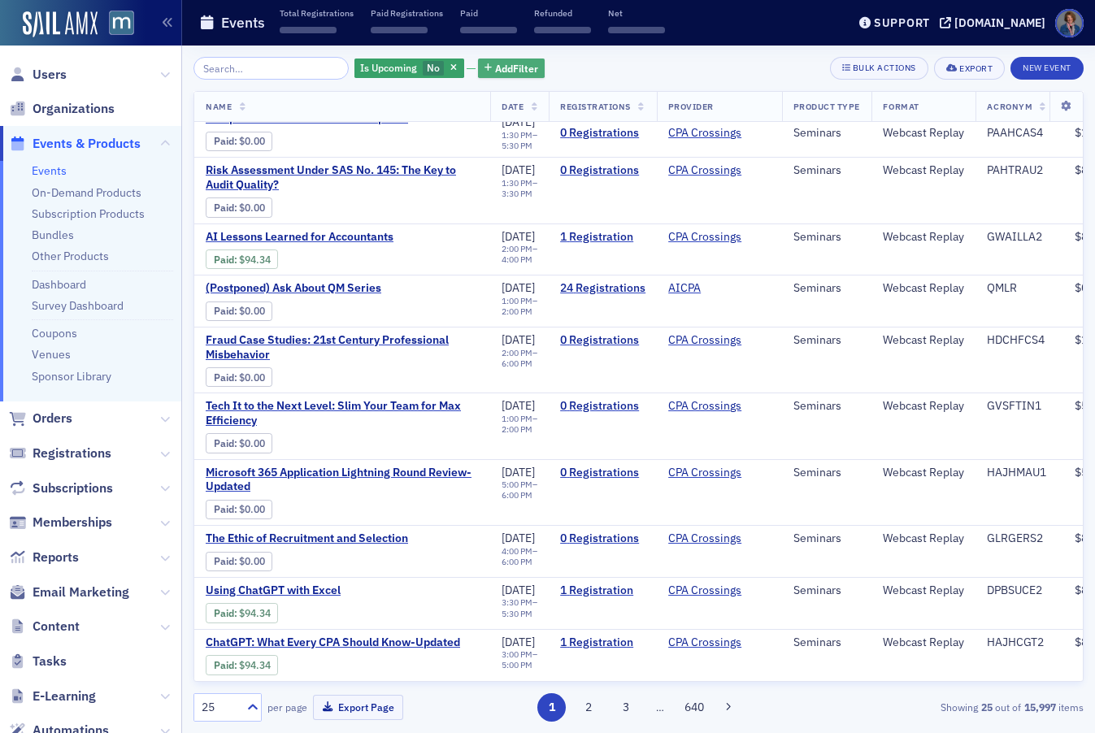
scroll to position [876, 0]
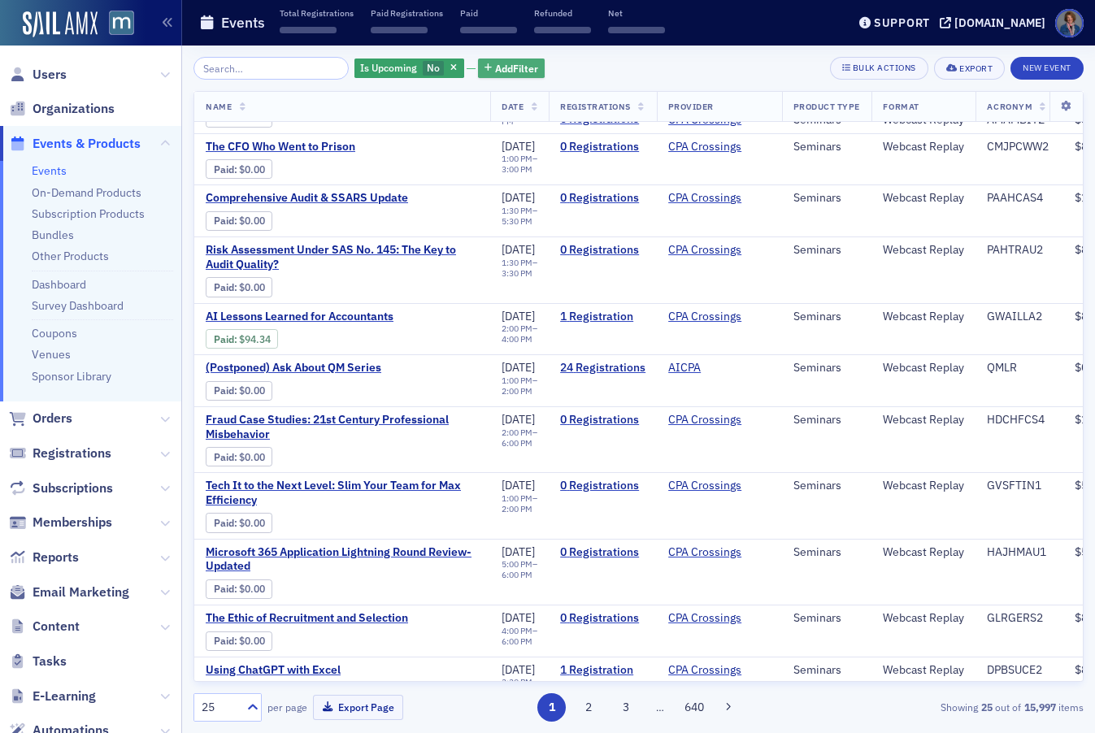
click at [509, 65] on span "Add Filter" at bounding box center [516, 68] width 43 height 15
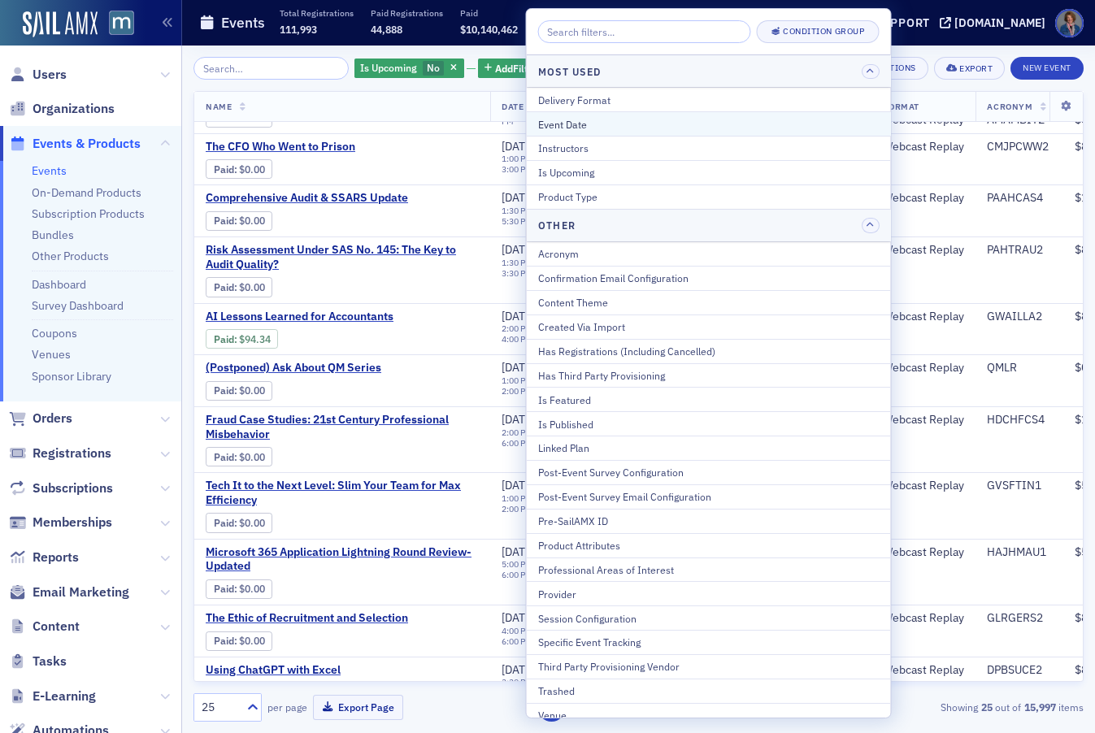
click at [622, 117] on div "Event Date" at bounding box center [708, 124] width 341 height 15
select select "9"
select select "2025"
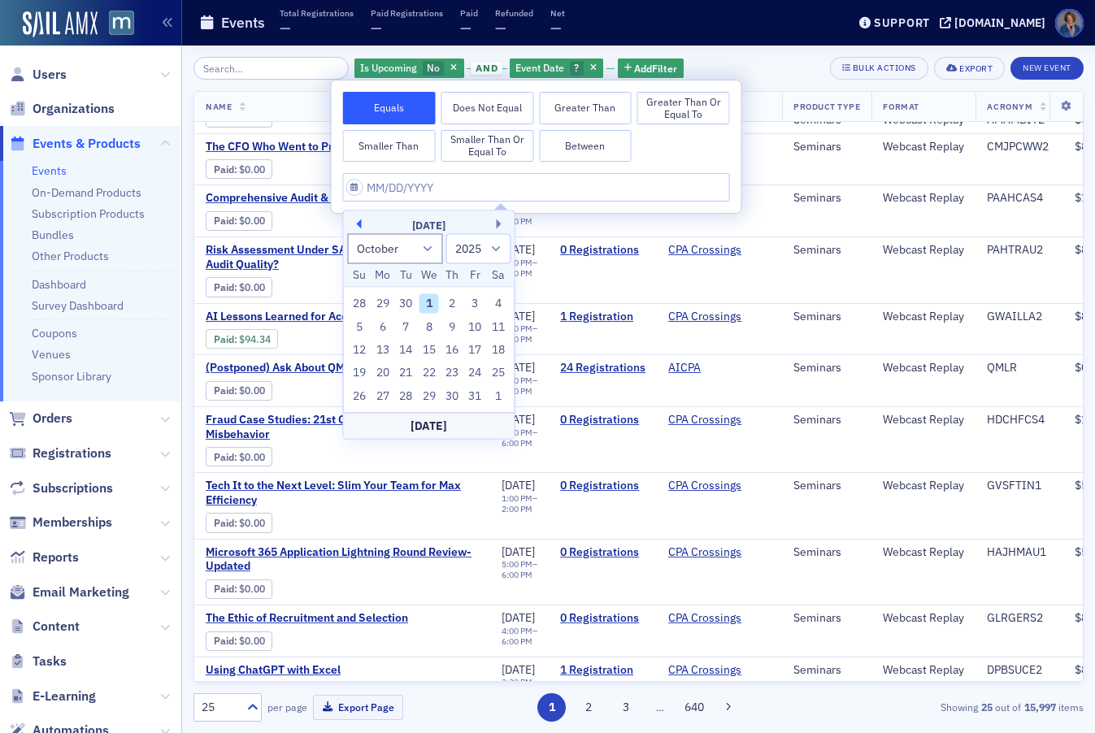
click at [359, 226] on button "Previous Month" at bounding box center [357, 225] width 10 height 10
select select "8"
drag, startPoint x: 402, startPoint y: 370, endPoint x: 557, endPoint y: 298, distance: 170.2
click at [402, 371] on div "23" at bounding box center [406, 373] width 20 height 20
type input "09/23/2025"
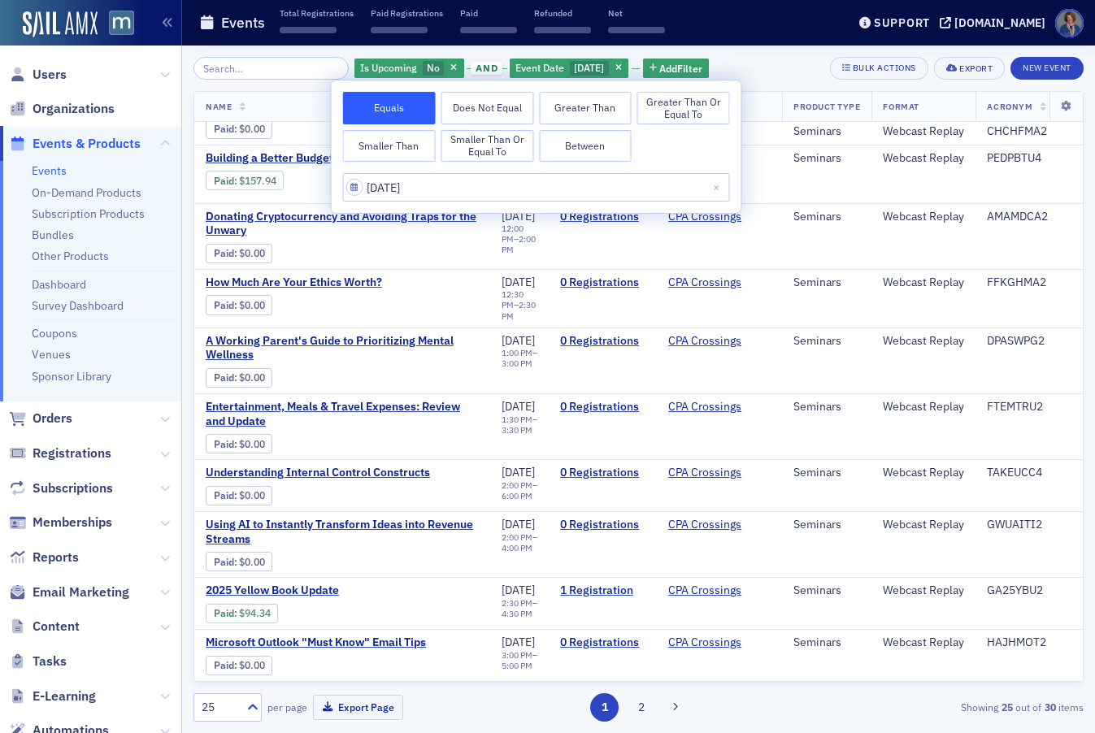
scroll to position [942, 0]
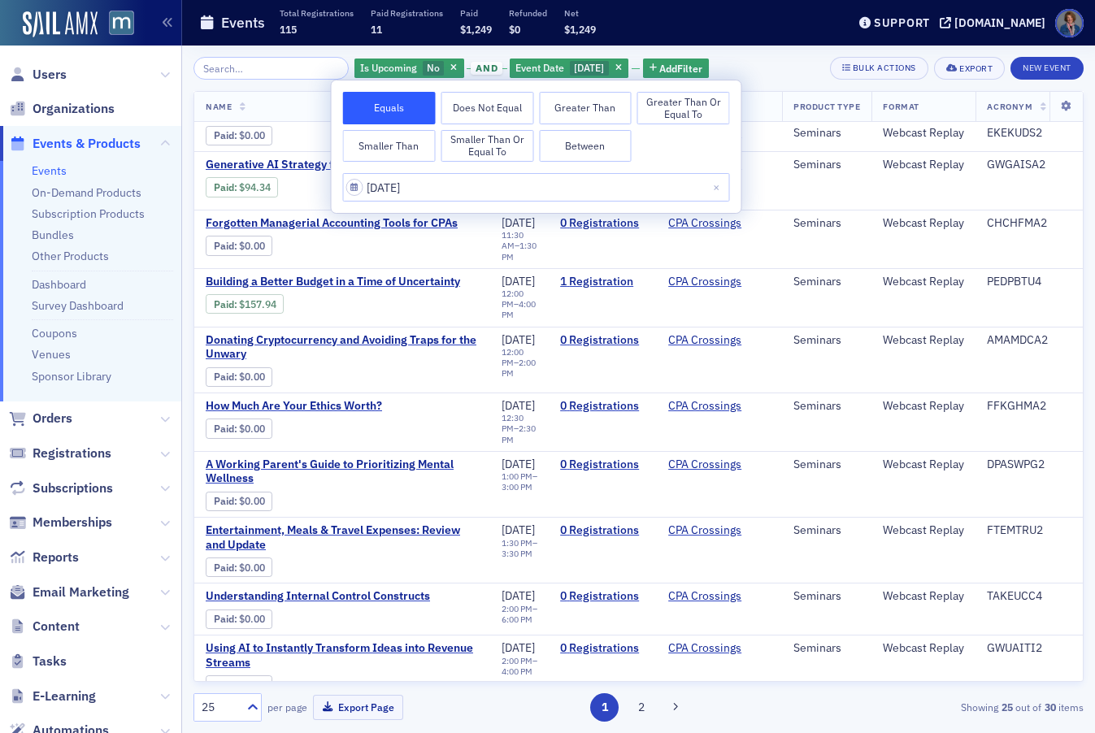
click at [779, 61] on div "Is Upcoming No and Event Date 9/23/2025 Add Filter Bulk Actions Export New Event" at bounding box center [638, 68] width 890 height 23
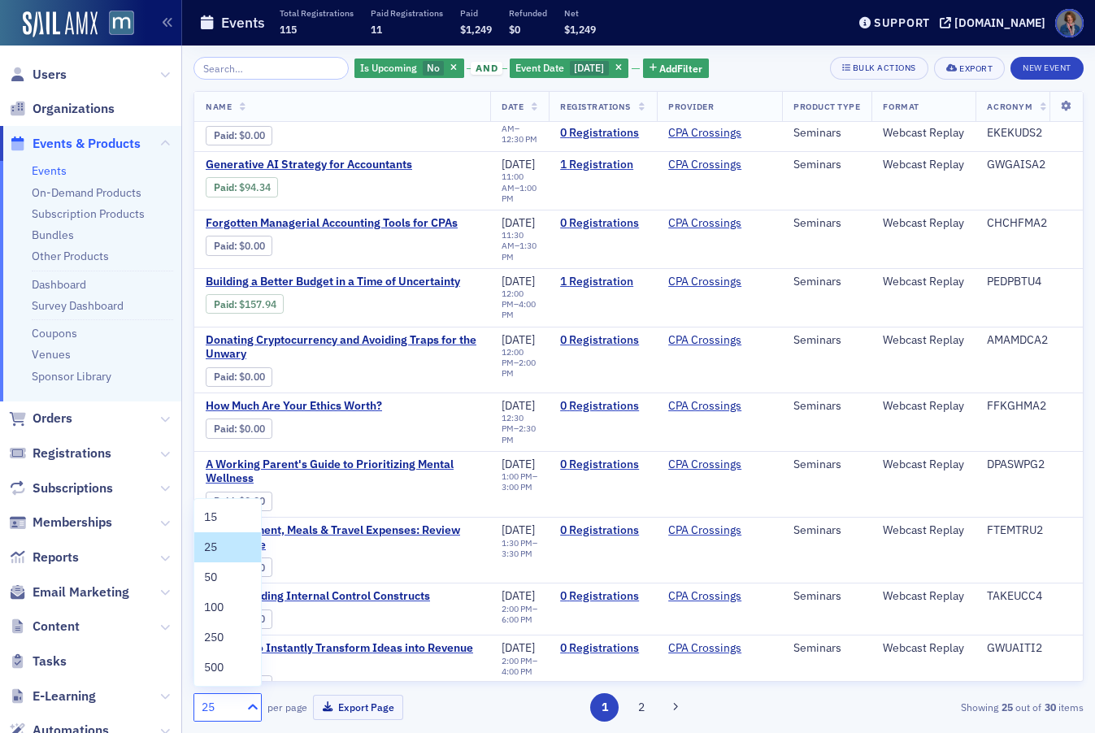
click at [253, 702] on icon at bounding box center [253, 707] width 16 height 16
click at [215, 578] on span "50" at bounding box center [210, 577] width 13 height 17
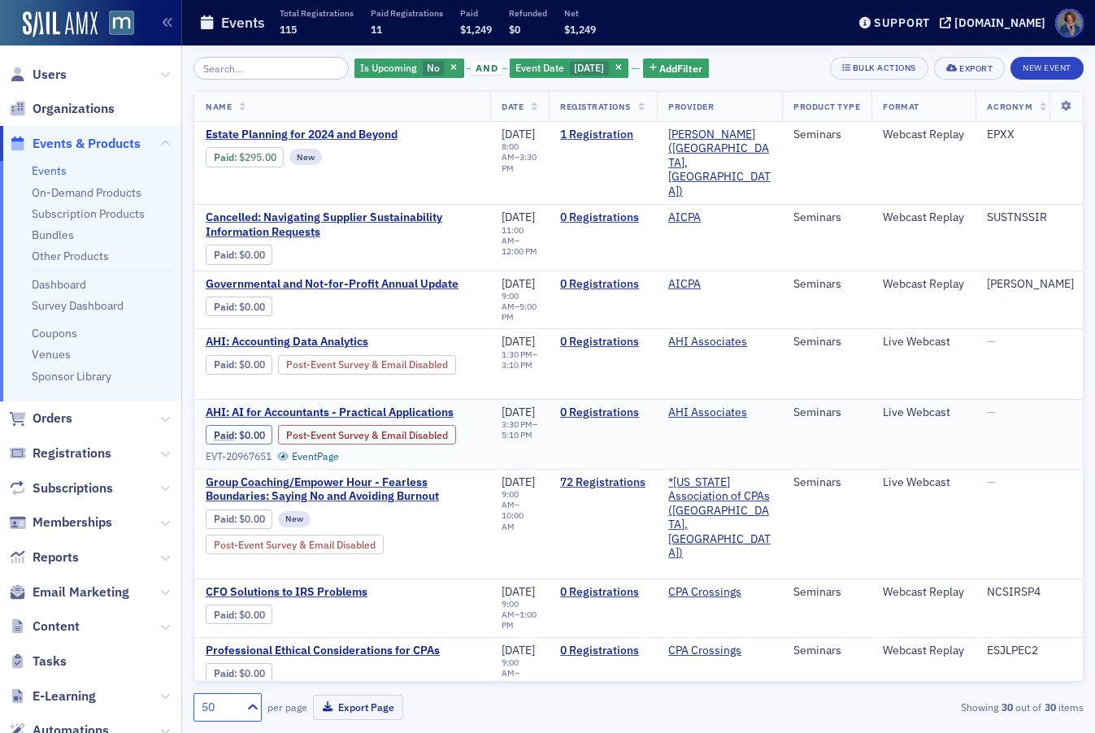
scroll to position [3, 0]
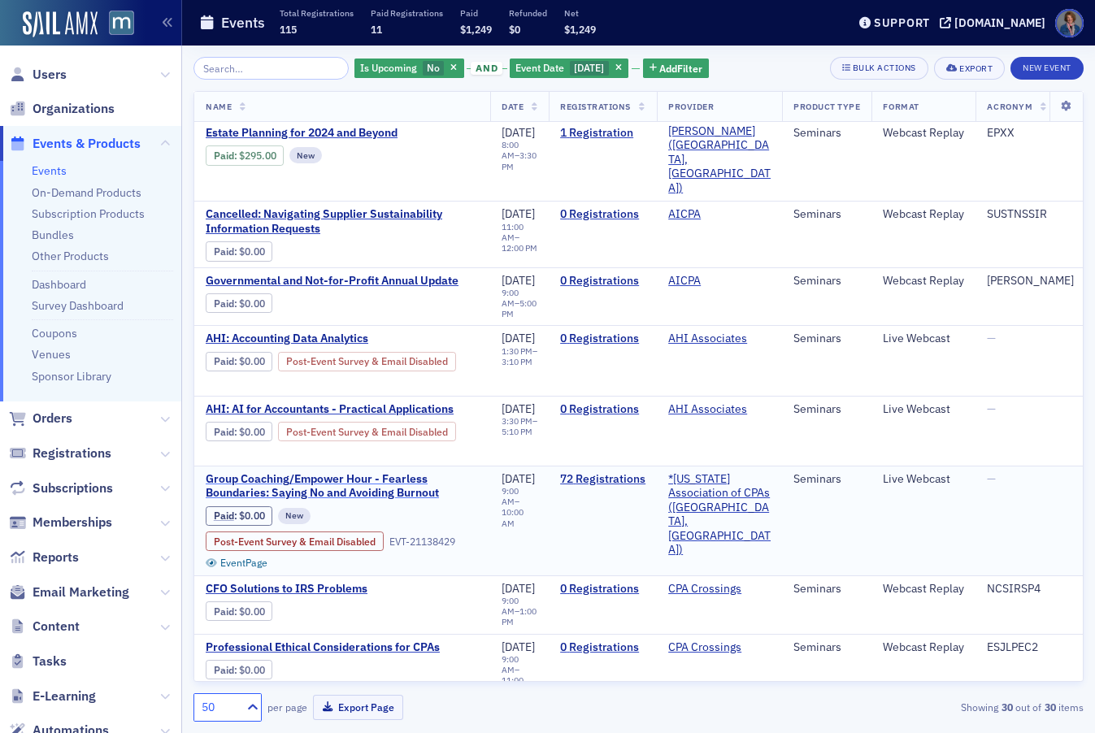
click at [330, 472] on span "Group Coaching/Empower Hour - Fearless Boundaries: Saying No and Avoiding Burno…" at bounding box center [342, 486] width 273 height 28
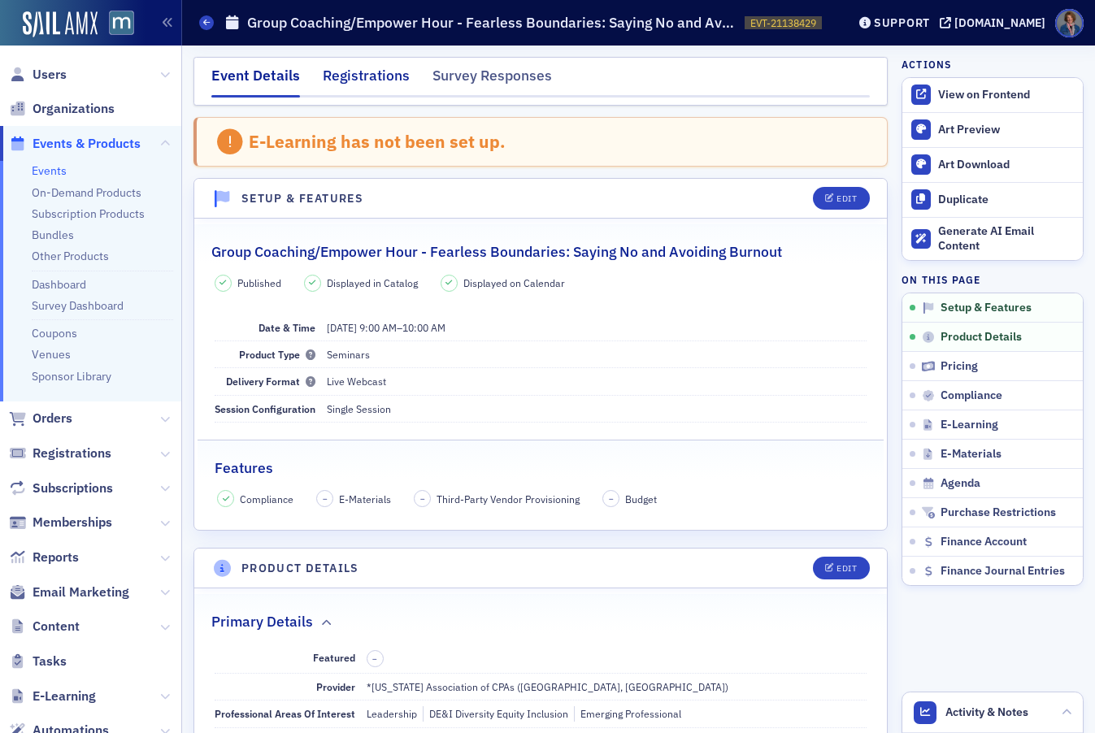
click at [369, 73] on div "Registrations" at bounding box center [366, 80] width 87 height 30
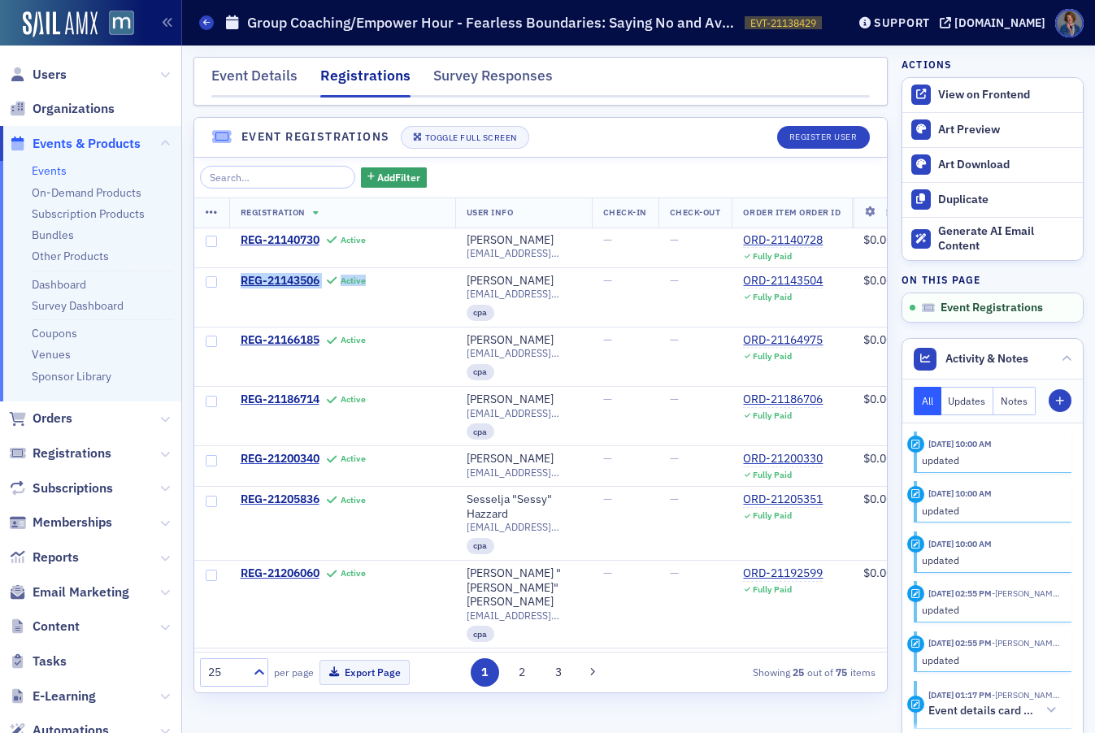
click at [46, 175] on link "Events" at bounding box center [49, 170] width 35 height 15
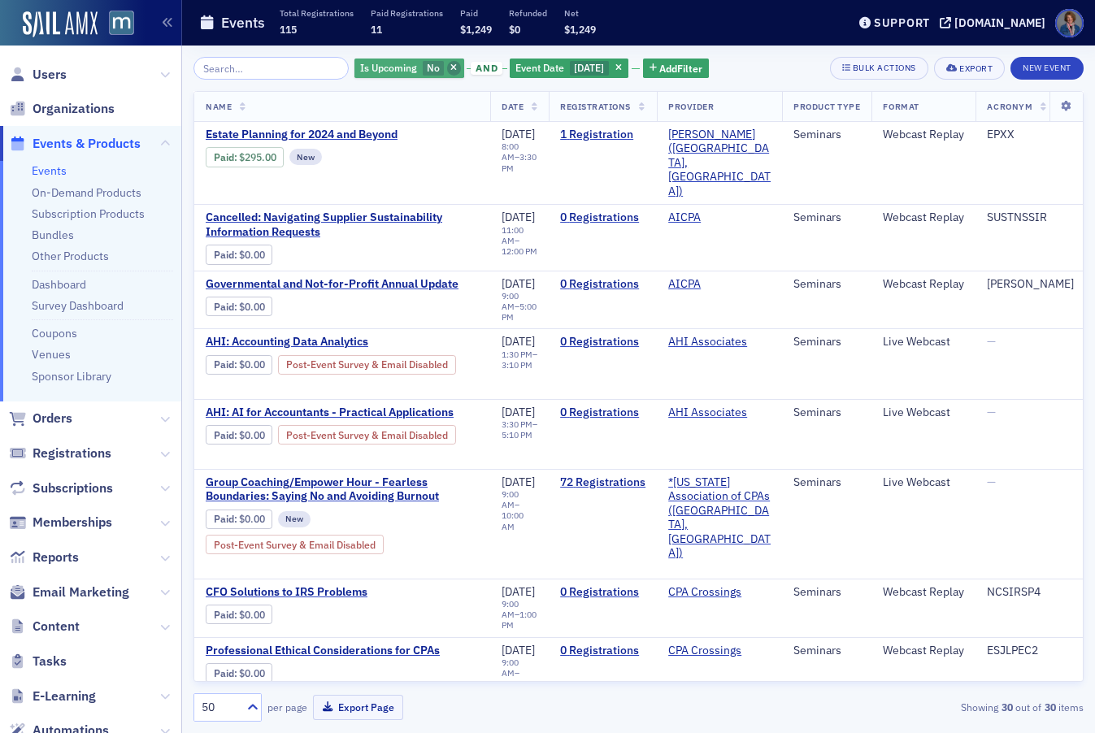
click at [450, 67] on icon "button" at bounding box center [453, 68] width 7 height 9
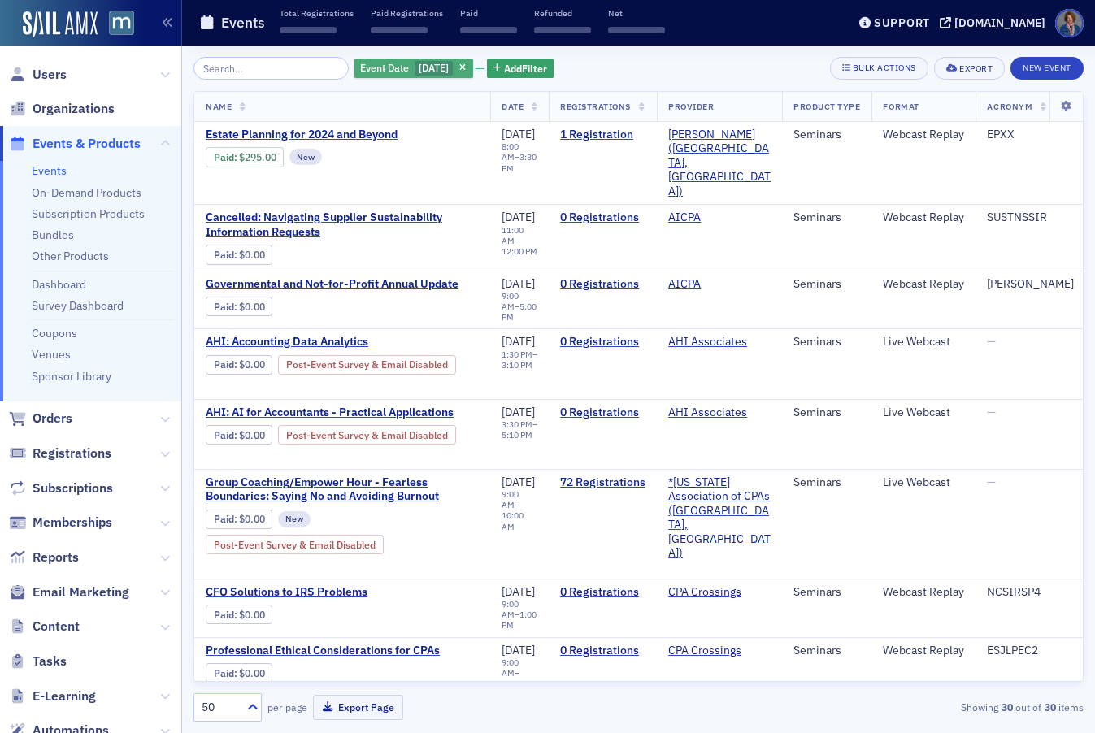
click at [432, 67] on span "9/23/2025" at bounding box center [434, 67] width 30 height 13
select select "8"
select select "2025"
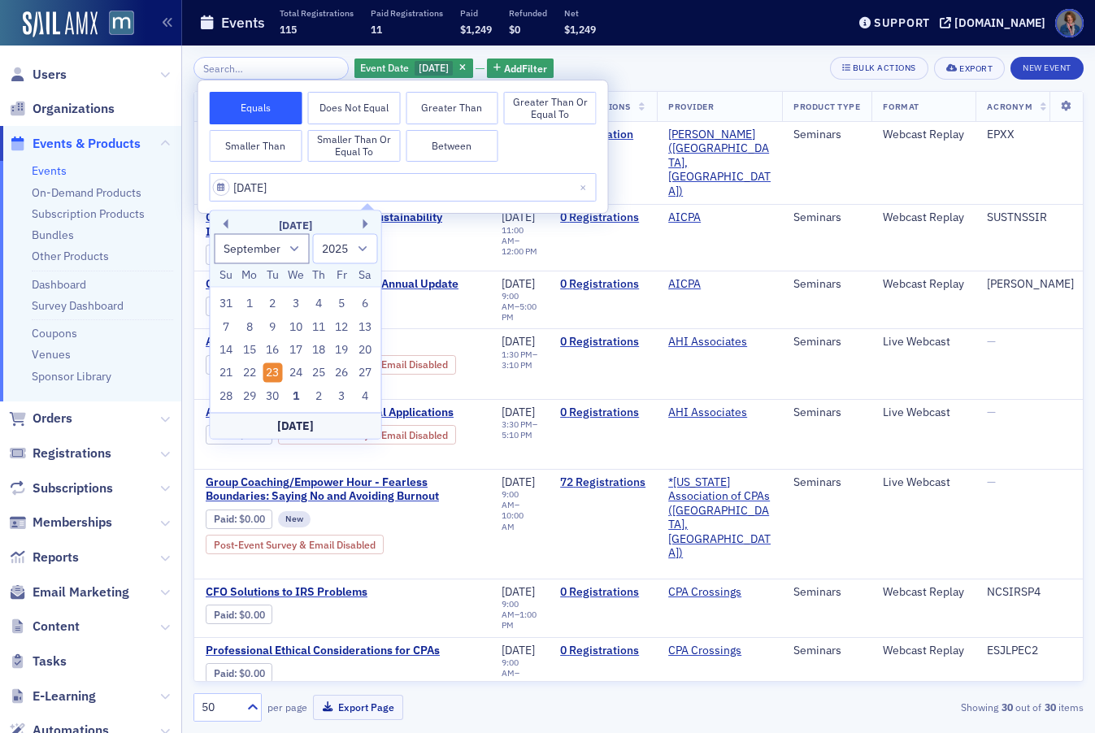
click at [360, 220] on div "September 2025" at bounding box center [296, 226] width 171 height 16
click at [363, 222] on button "Next Month" at bounding box center [368, 225] width 10 height 10
click at [369, 223] on button "Next Month" at bounding box center [368, 225] width 10 height 10
select select "10"
click at [295, 372] on div "19" at bounding box center [296, 373] width 20 height 20
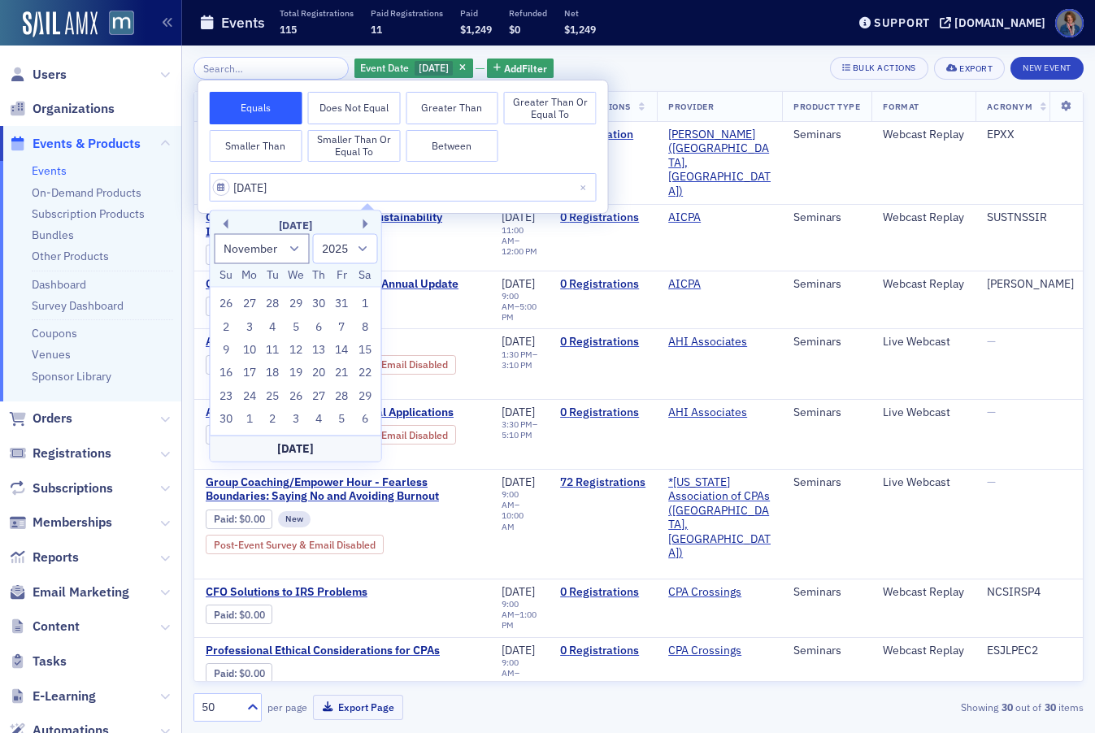
type input "11/19/2025"
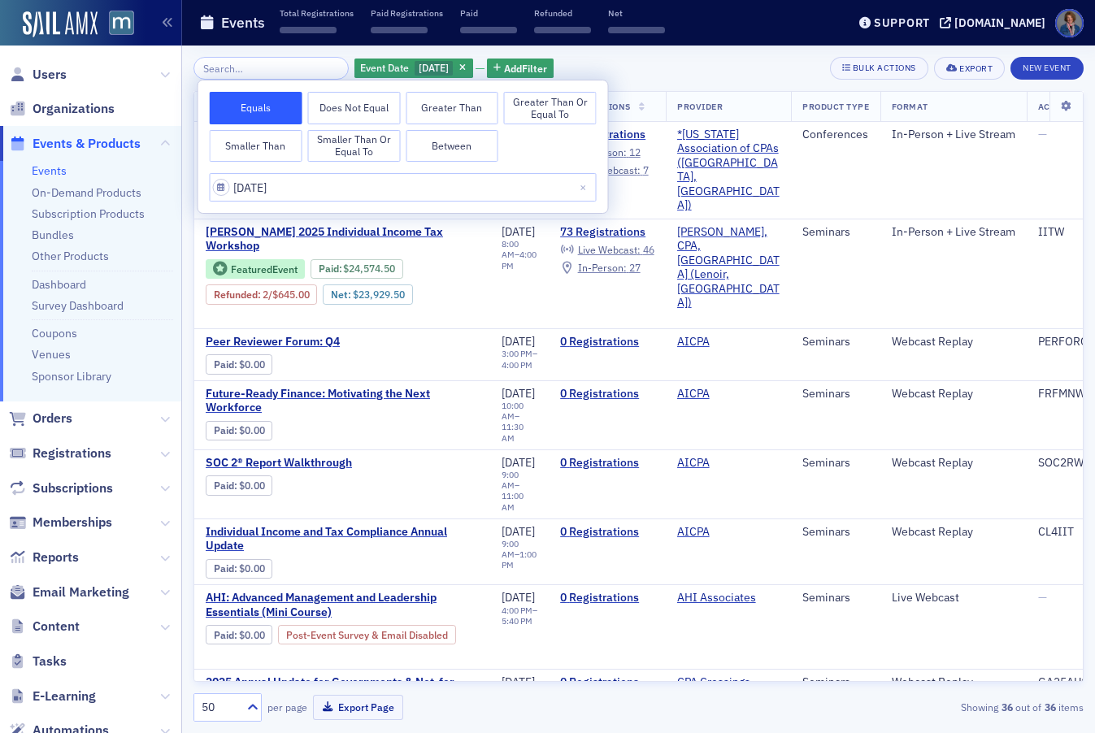
click at [654, 73] on div "Event Date 11/19/2025 Add Filter Bulk Actions Export New Event" at bounding box center [638, 68] width 890 height 23
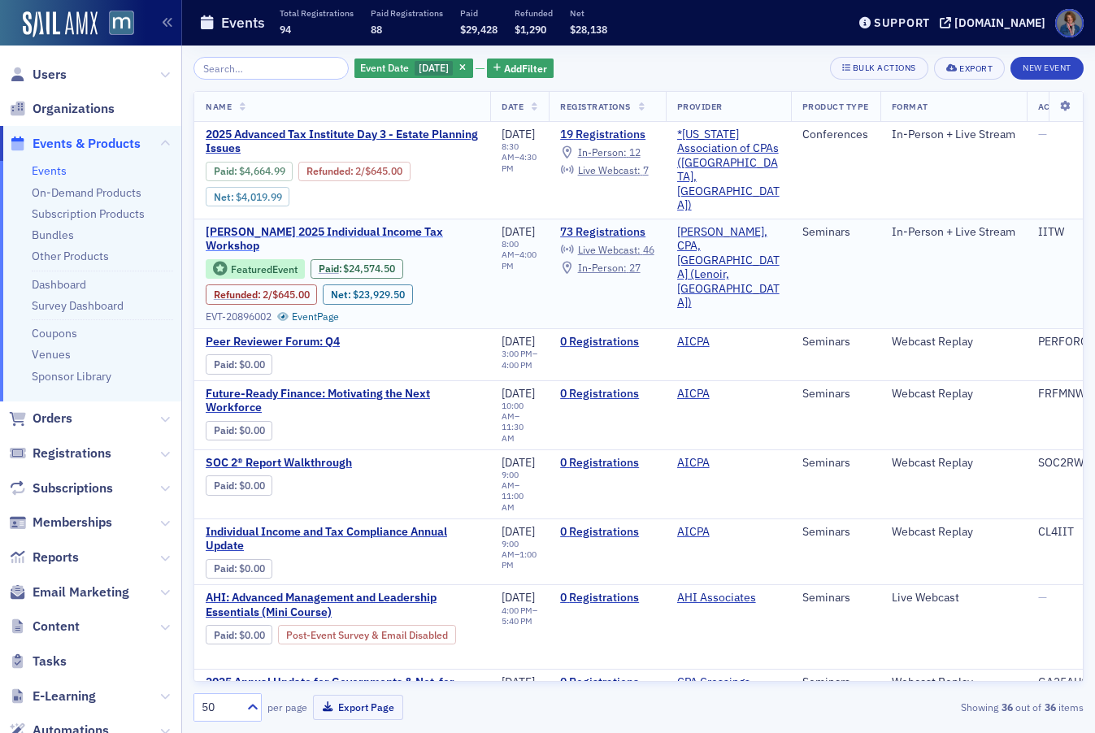
click at [327, 227] on span "Don Farmer’s 2025 Individual Income Tax Workshop" at bounding box center [342, 239] width 273 height 28
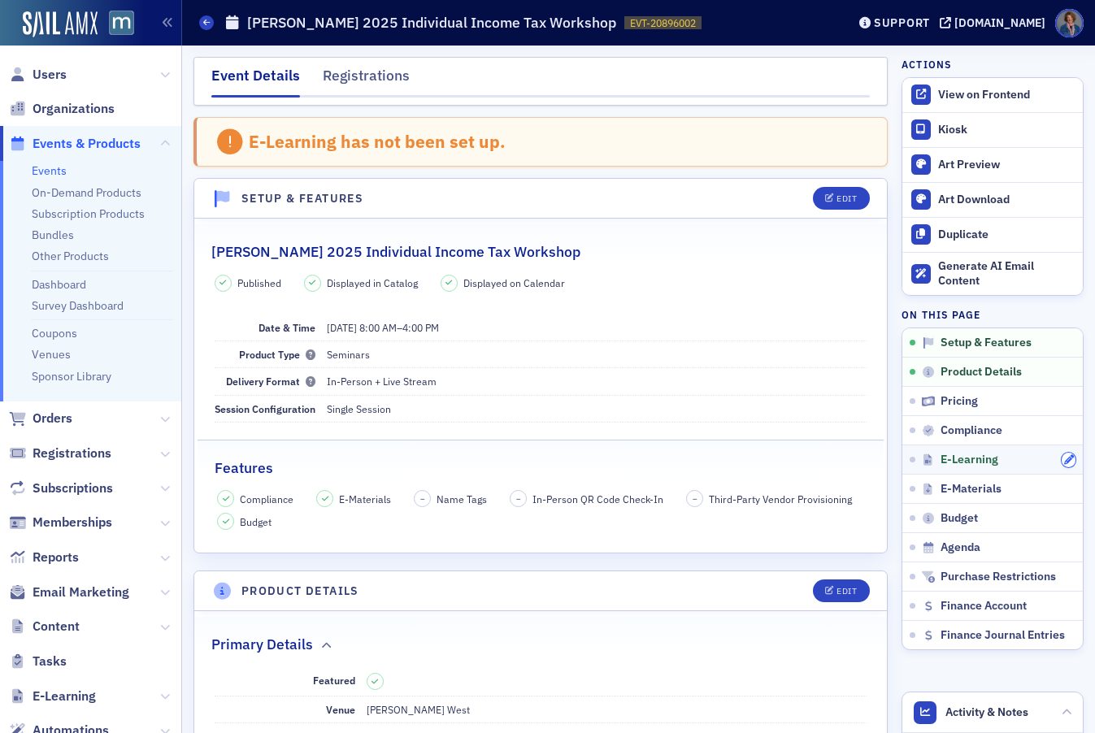
click at [1064, 461] on icon "button" at bounding box center [1069, 460] width 10 height 10
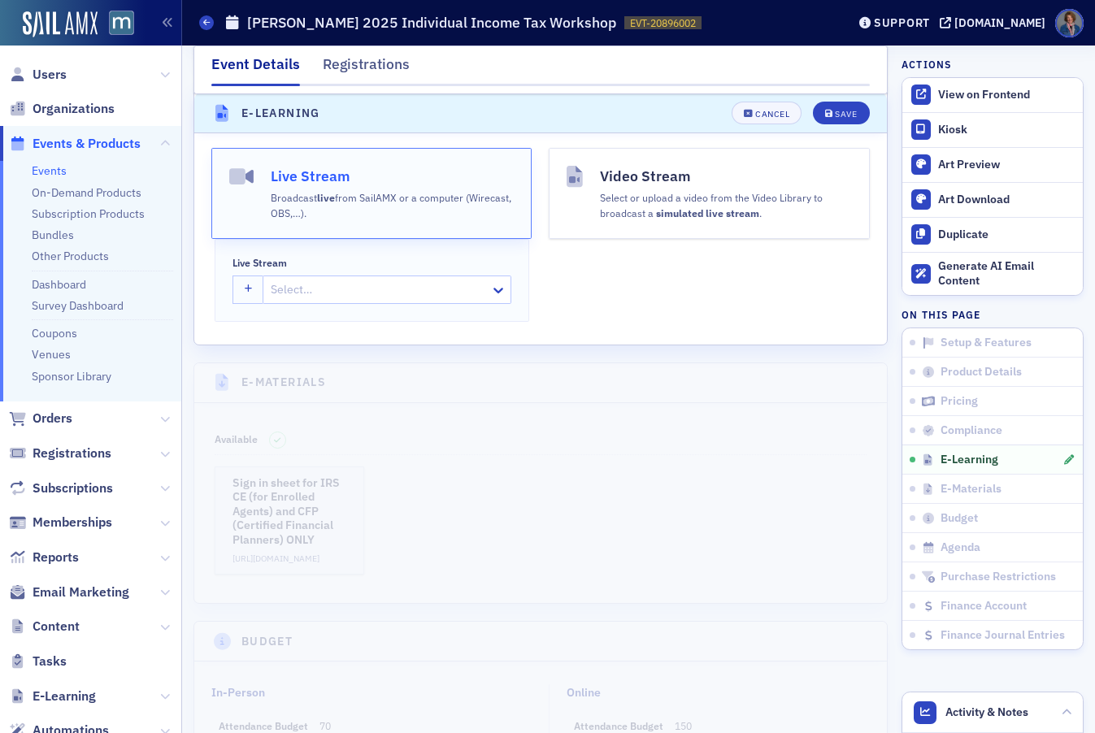
scroll to position [2511, 0]
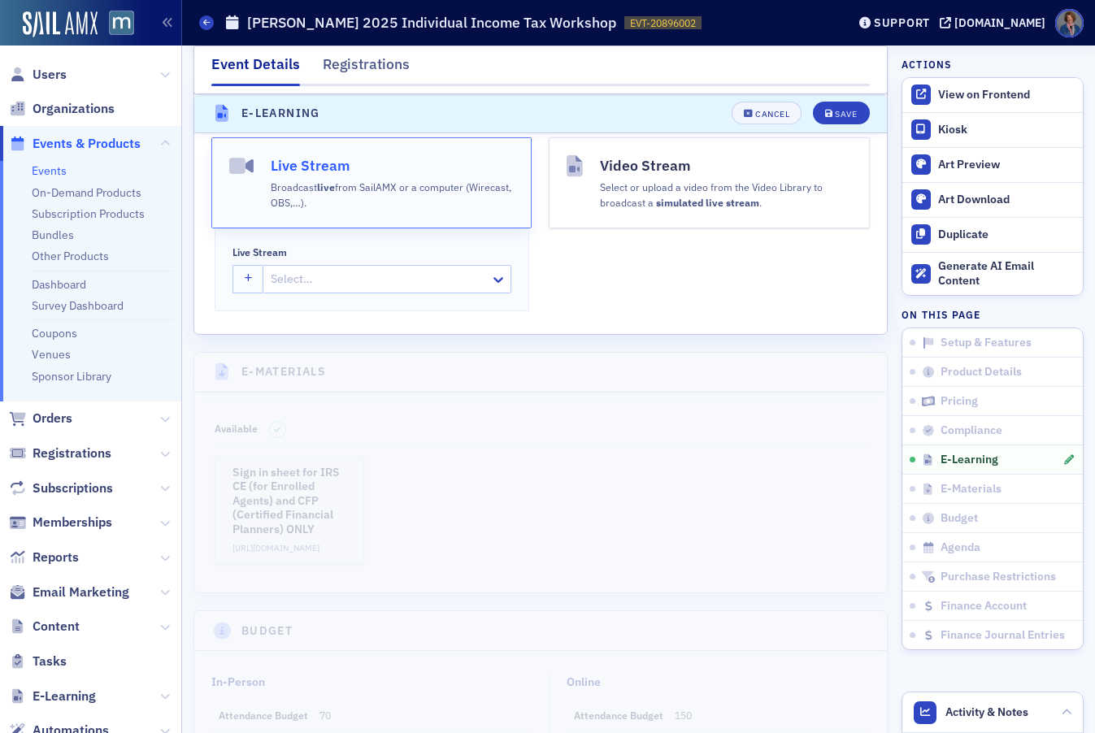
click at [466, 210] on div "Broadcast live from SailAMX or a computer (Wirecast, OBS,…)." at bounding box center [392, 193] width 243 height 33
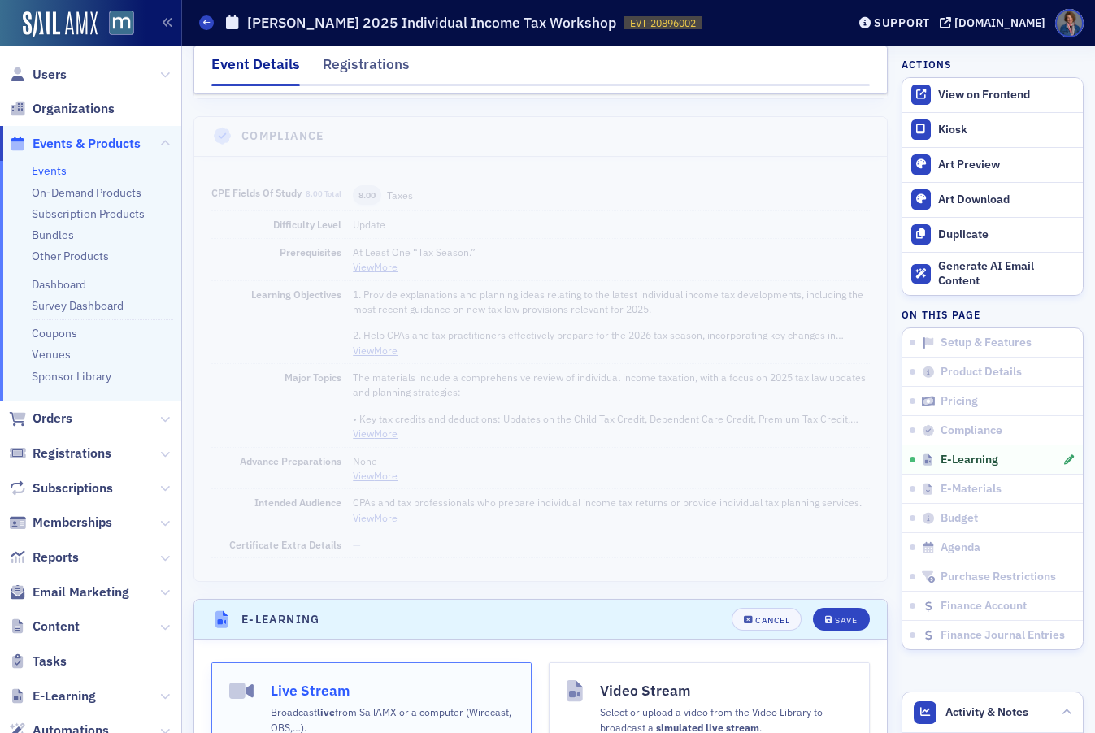
scroll to position [2274, 0]
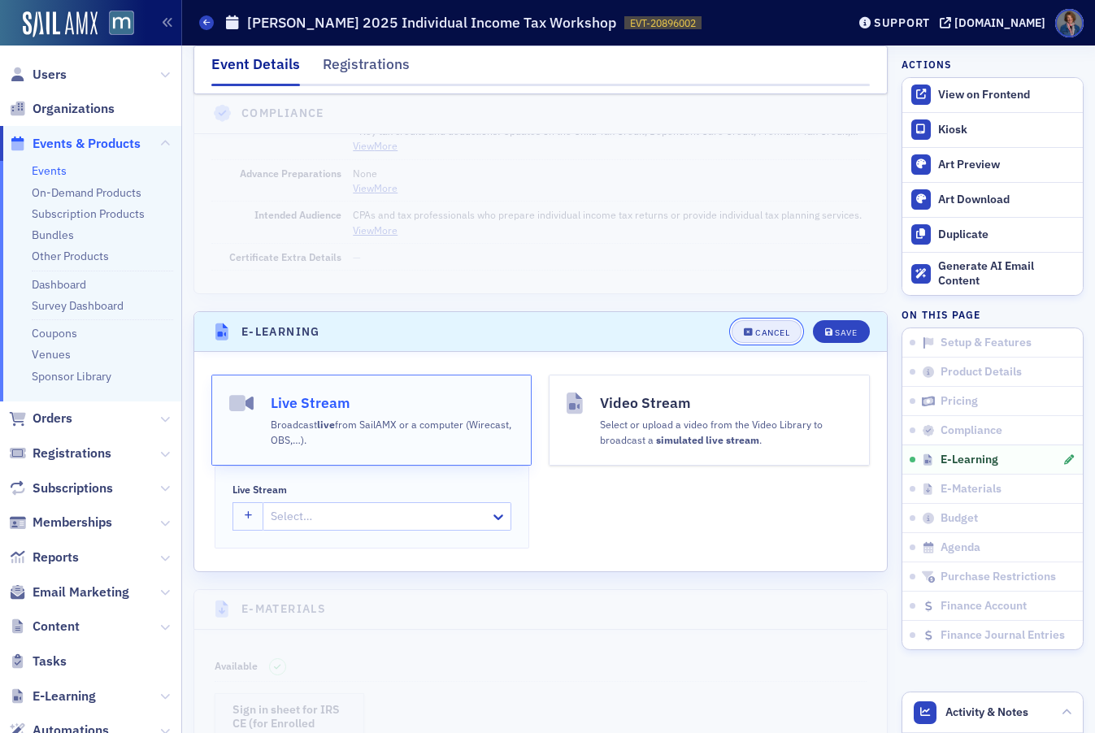
click at [749, 343] on button "Cancel" at bounding box center [767, 331] width 70 height 23
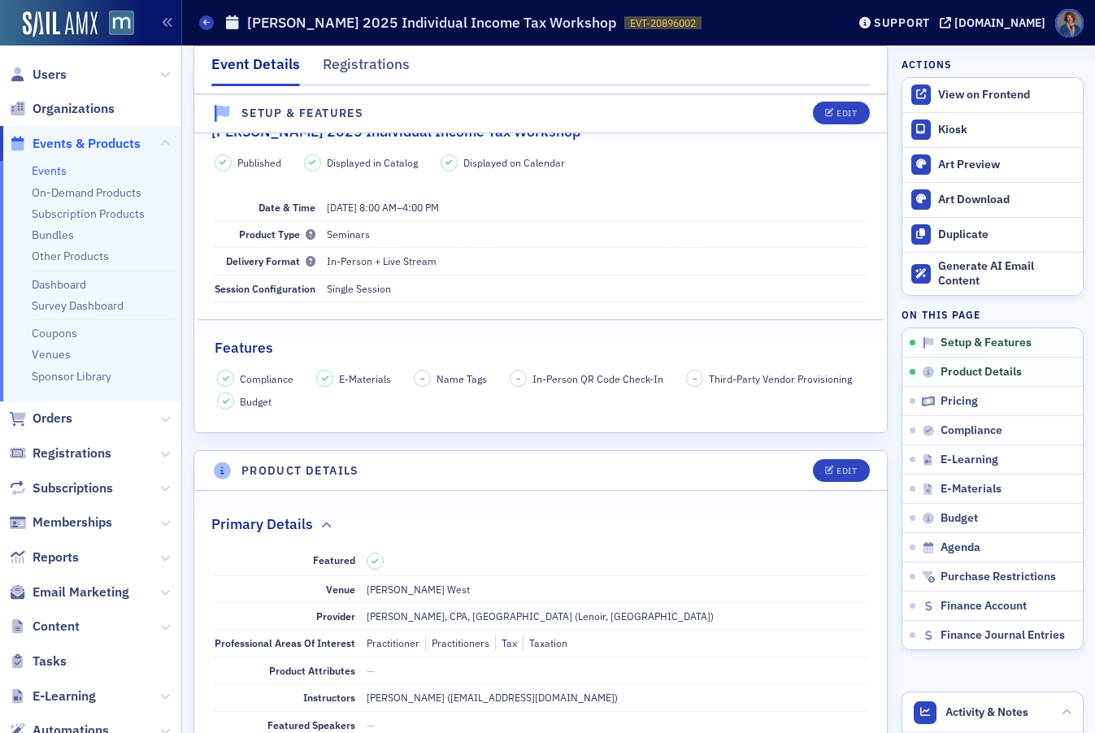
scroll to position [0, 0]
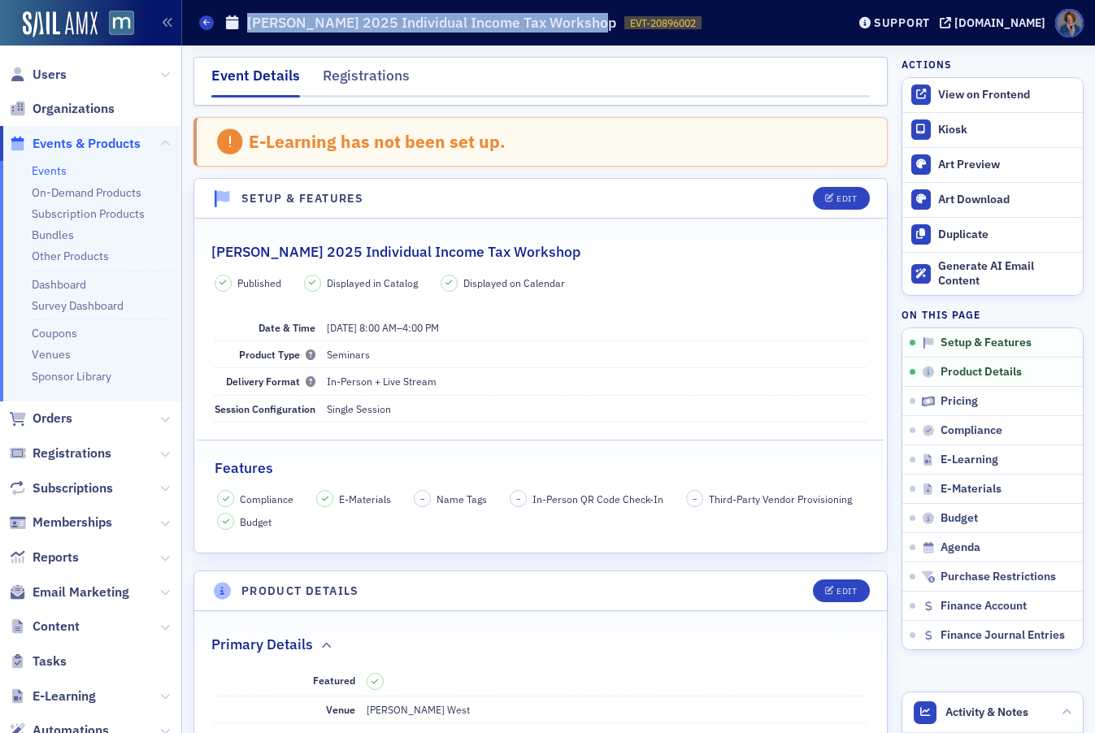
drag, startPoint x: 249, startPoint y: 23, endPoint x: 585, endPoint y: 24, distance: 335.8
click at [585, 24] on h1 "Don Farmer’s 2025 Individual Income Tax Workshop" at bounding box center [431, 23] width 369 height 20
copy h1 "Don Farmer’s 2025 Individual Income Tax Workshop"
click at [1064, 459] on icon "button" at bounding box center [1069, 460] width 10 height 10
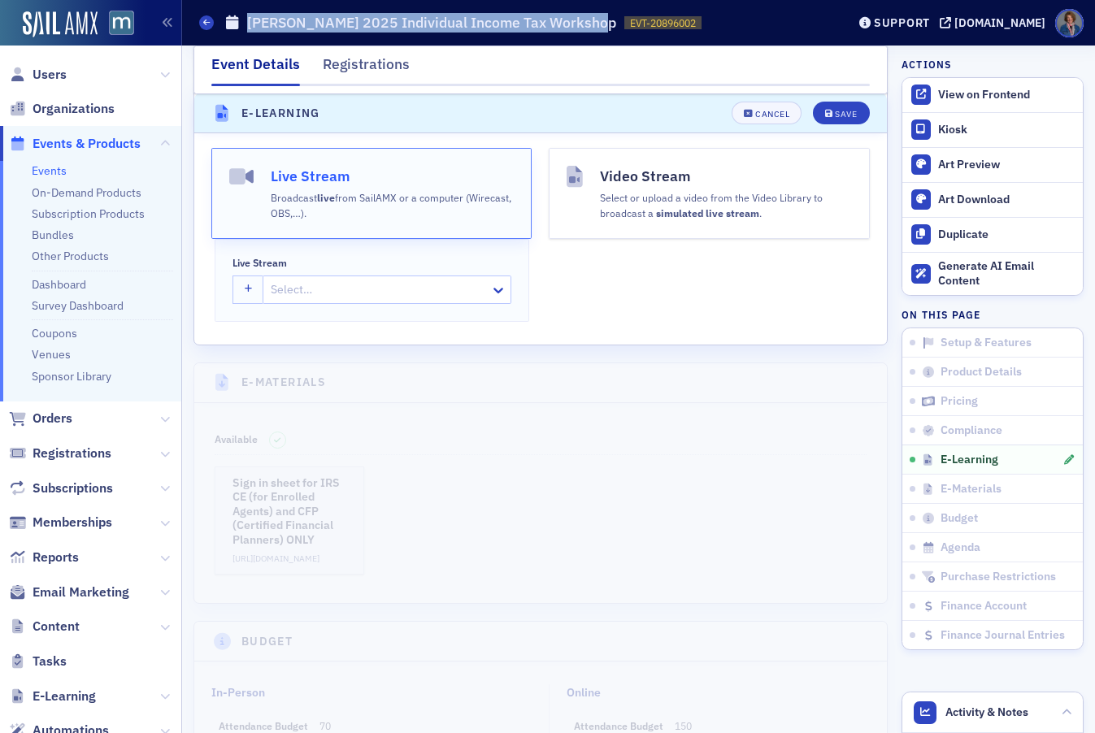
scroll to position [2511, 0]
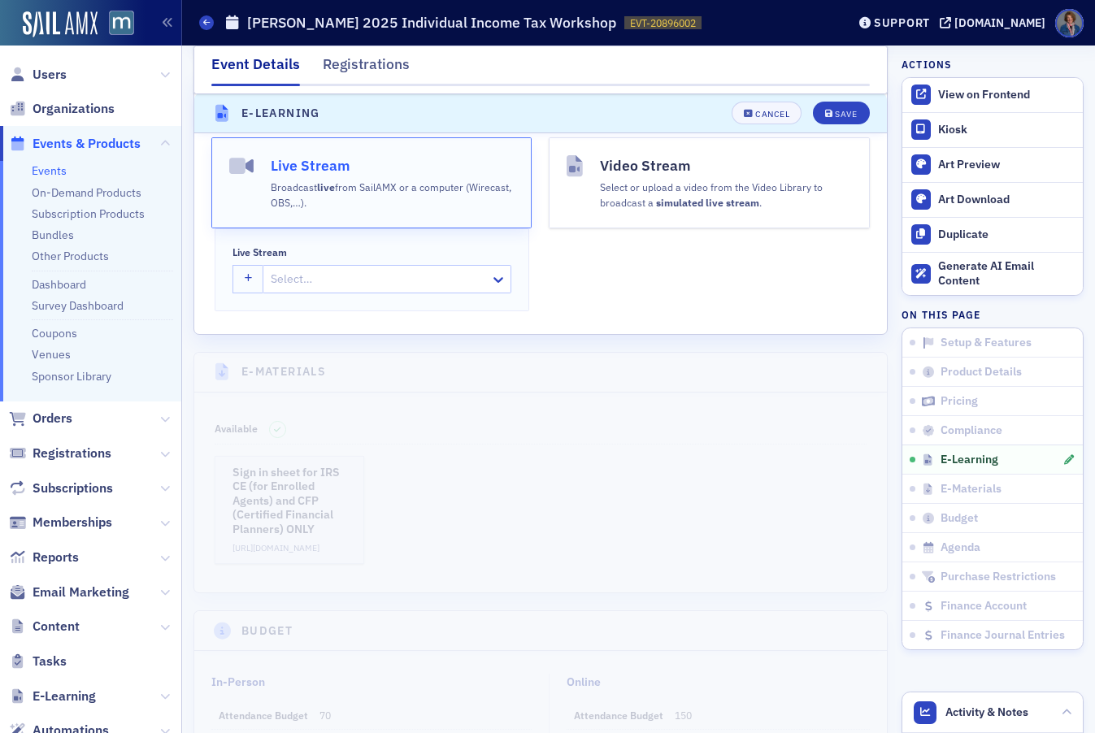
click at [288, 289] on div at bounding box center [379, 279] width 220 height 20
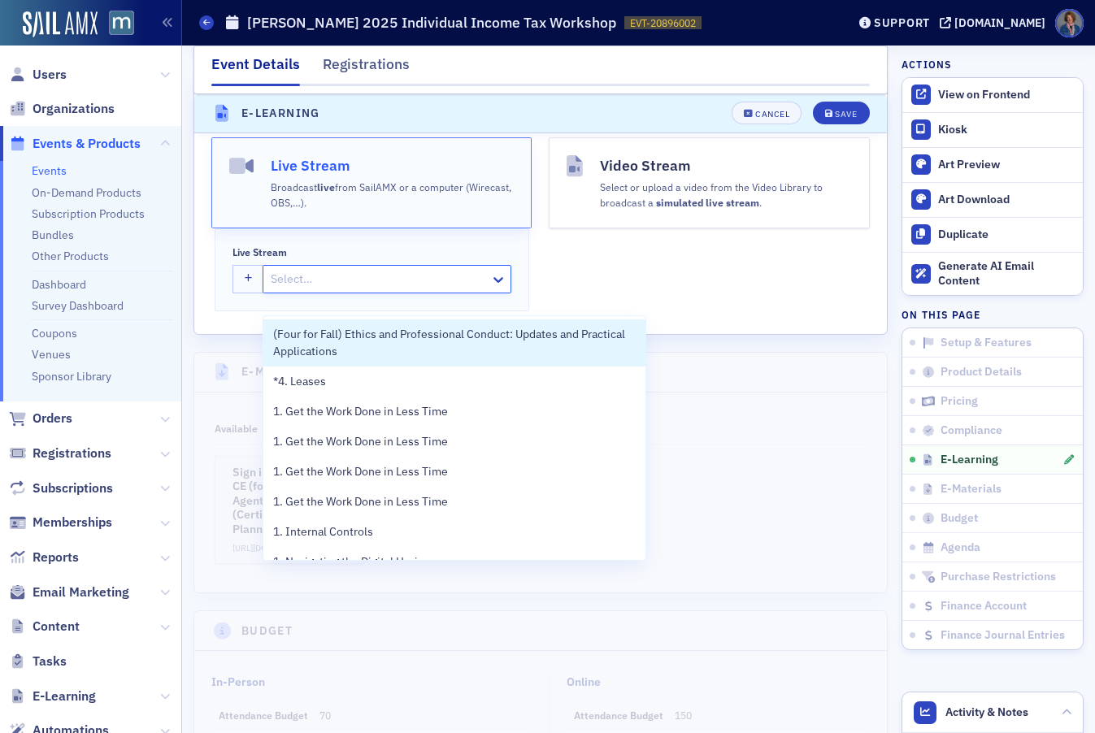
paste input "686337"
type input "686337"
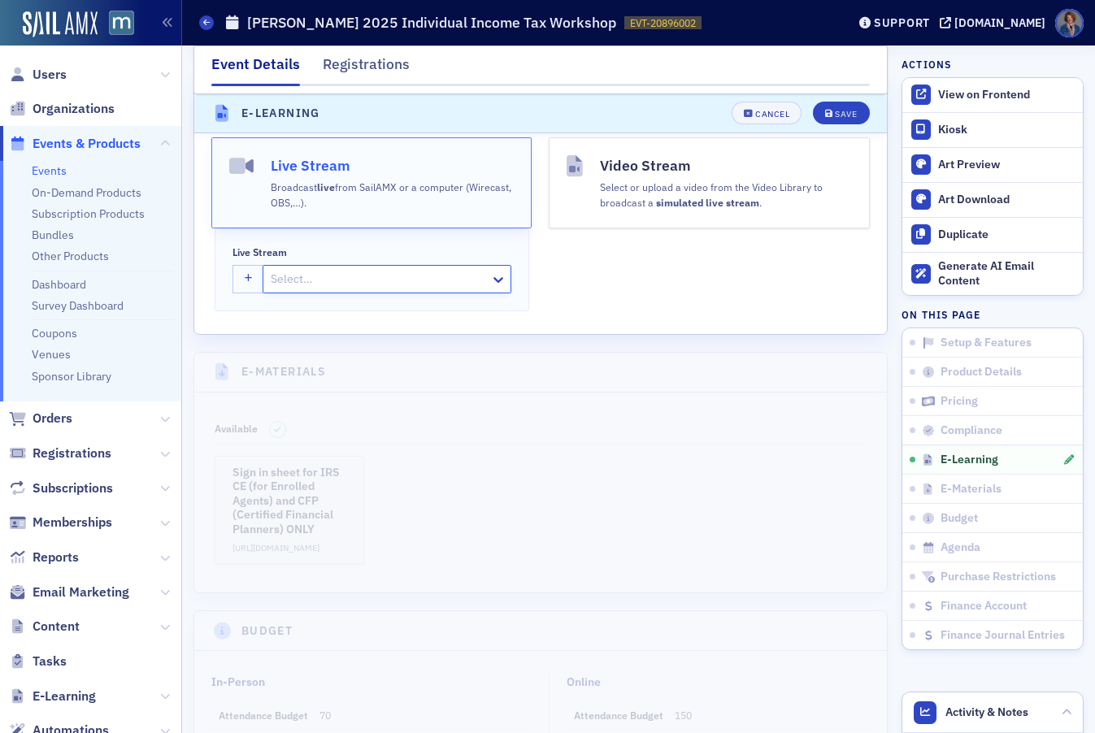
drag, startPoint x: 327, startPoint y: 296, endPoint x: 263, endPoint y: 298, distance: 63.4
click at [263, 291] on div "Select…" at bounding box center [376, 279] width 227 height 24
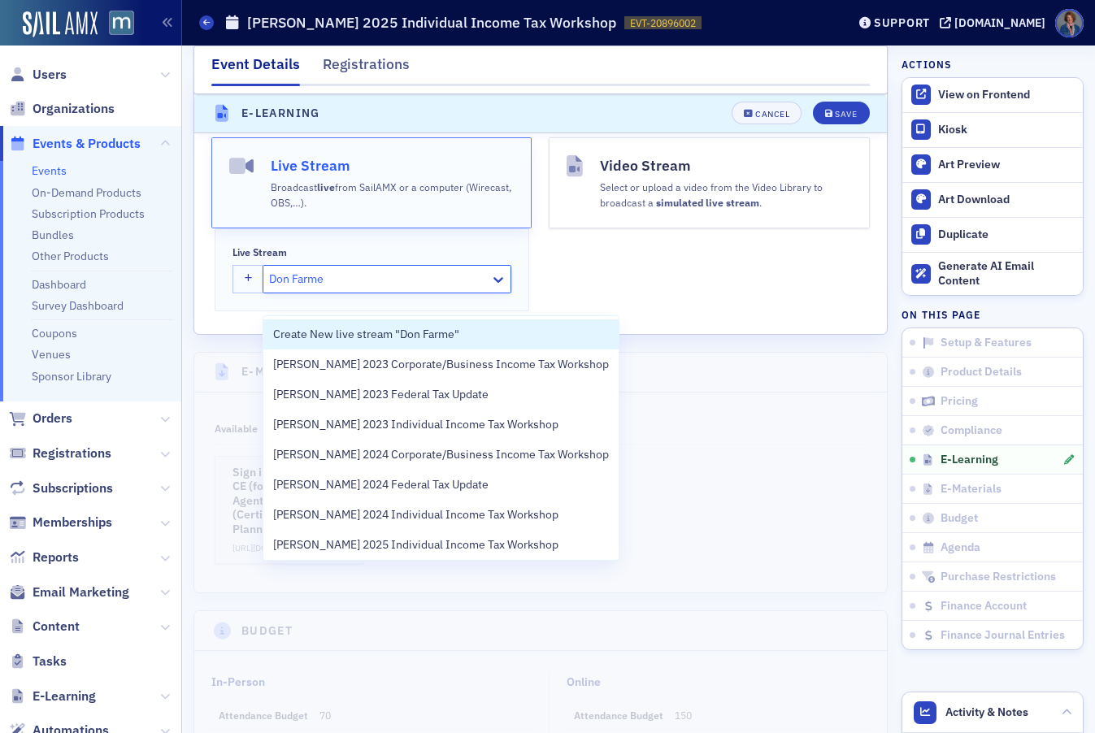
type input "Don Farmer"
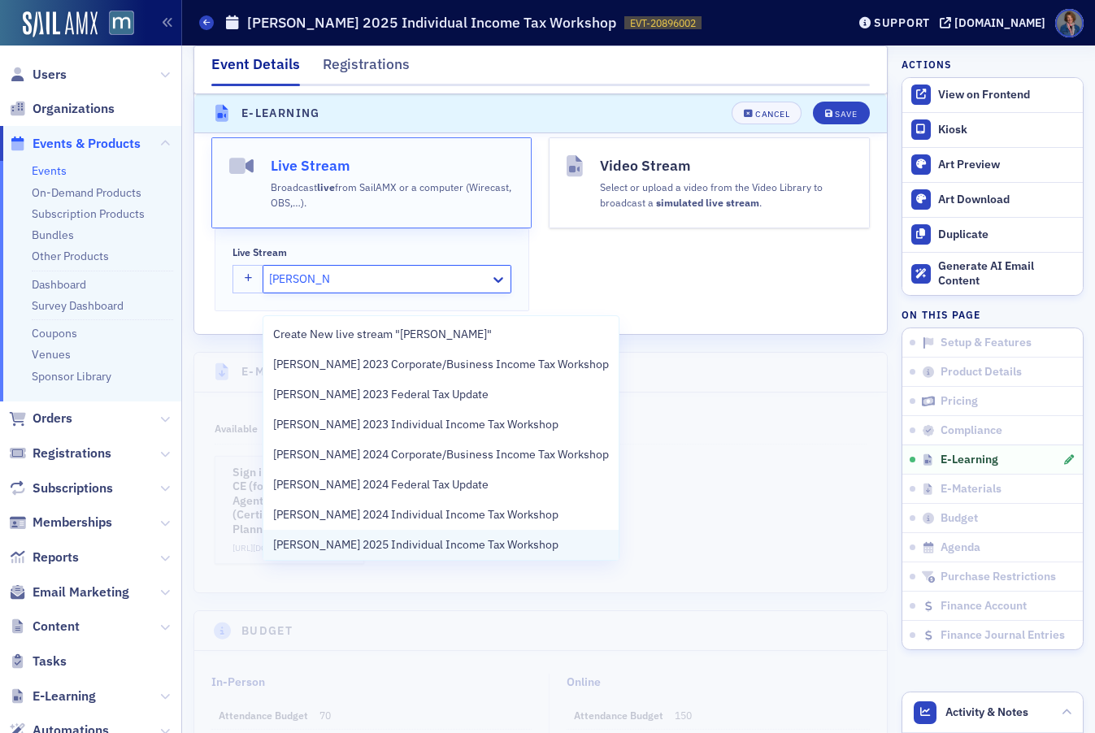
click at [465, 545] on span "Don Farmer’s 2025 Individual Income Tax Workshop" at bounding box center [415, 545] width 285 height 17
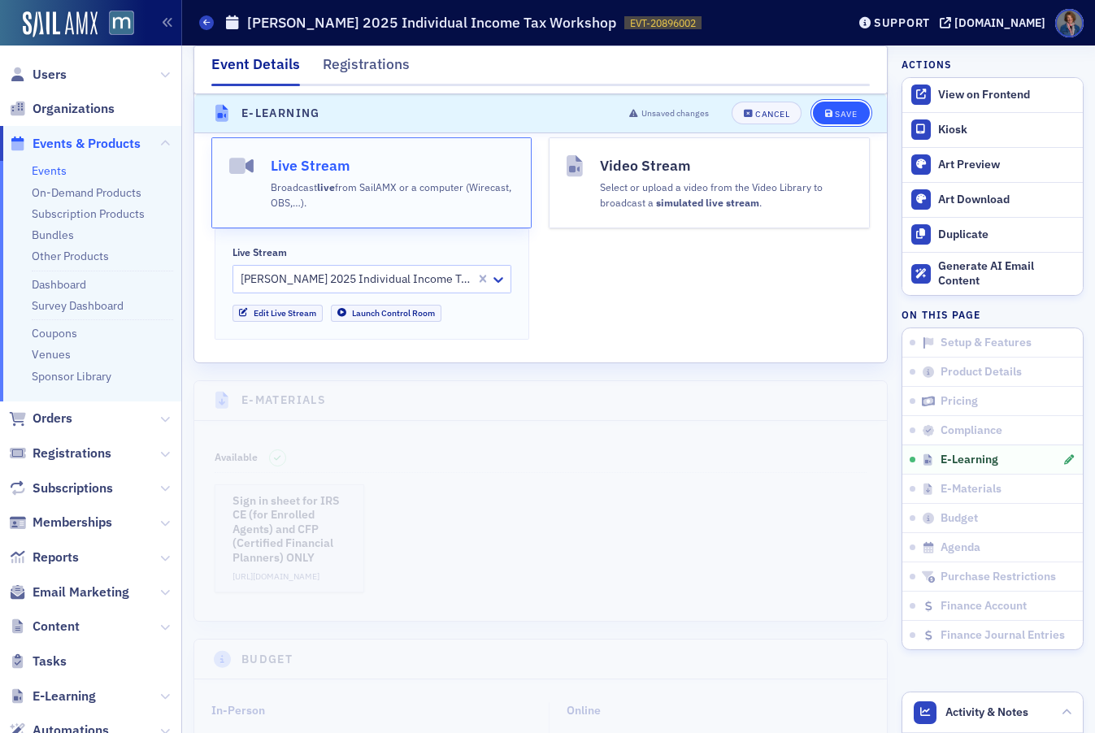
click at [832, 120] on button "Save" at bounding box center [841, 113] width 56 height 23
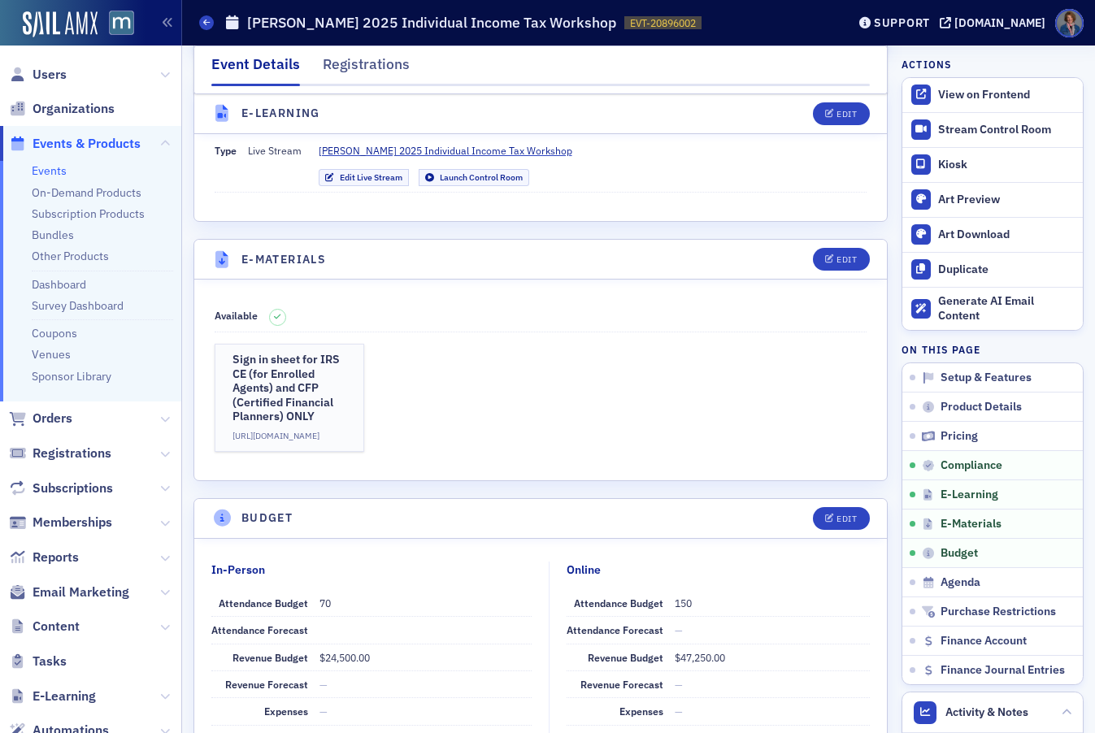
scroll to position [1665, 0]
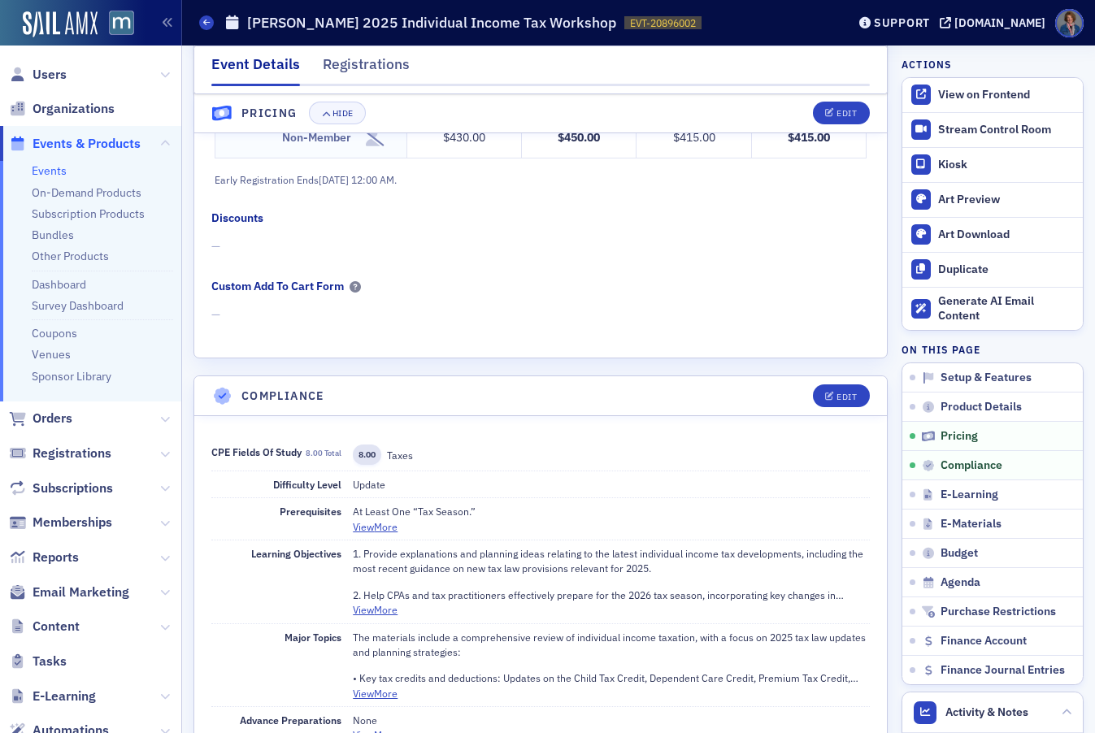
click at [61, 175] on link "Events" at bounding box center [49, 170] width 35 height 15
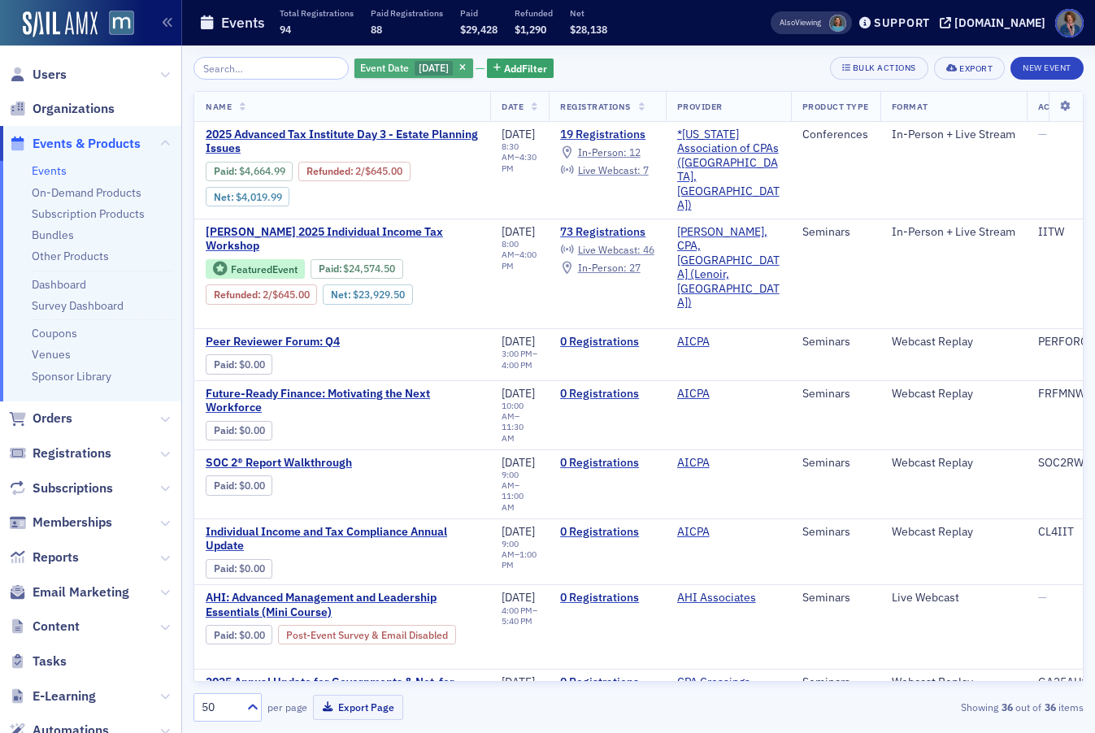
click at [438, 67] on span "11/19/2025" at bounding box center [434, 67] width 30 height 13
select select "10"
select select "2025"
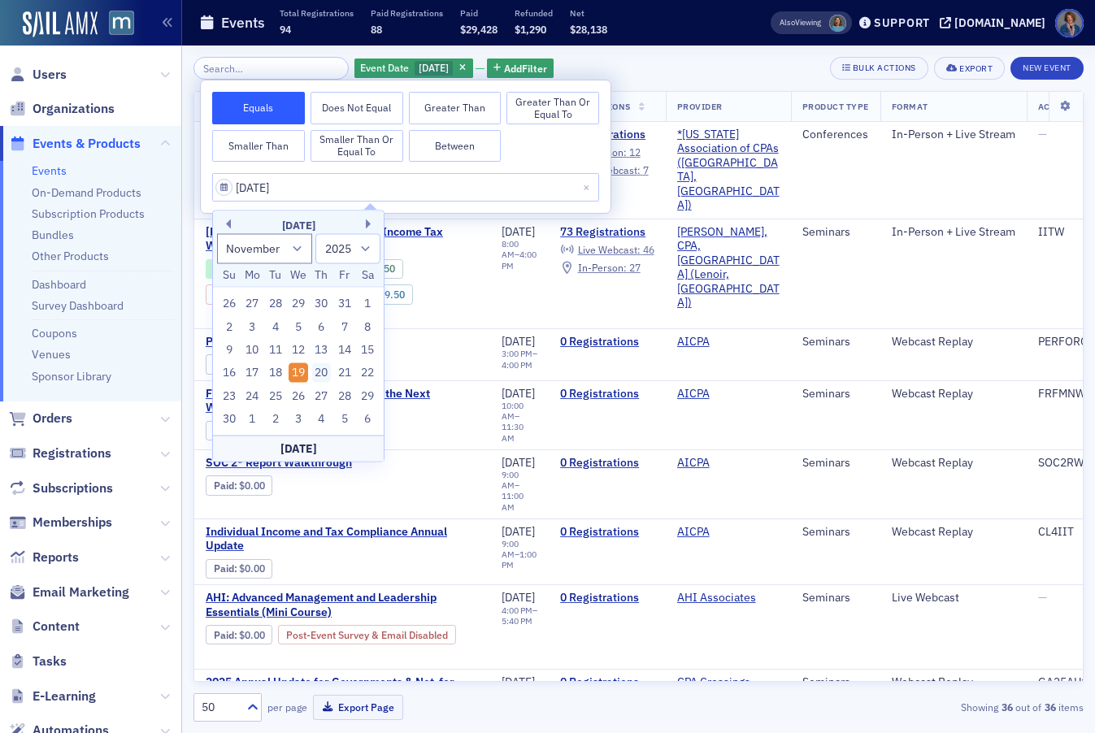
click at [318, 373] on div "20" at bounding box center [322, 373] width 20 height 20
type input "11/20/2025"
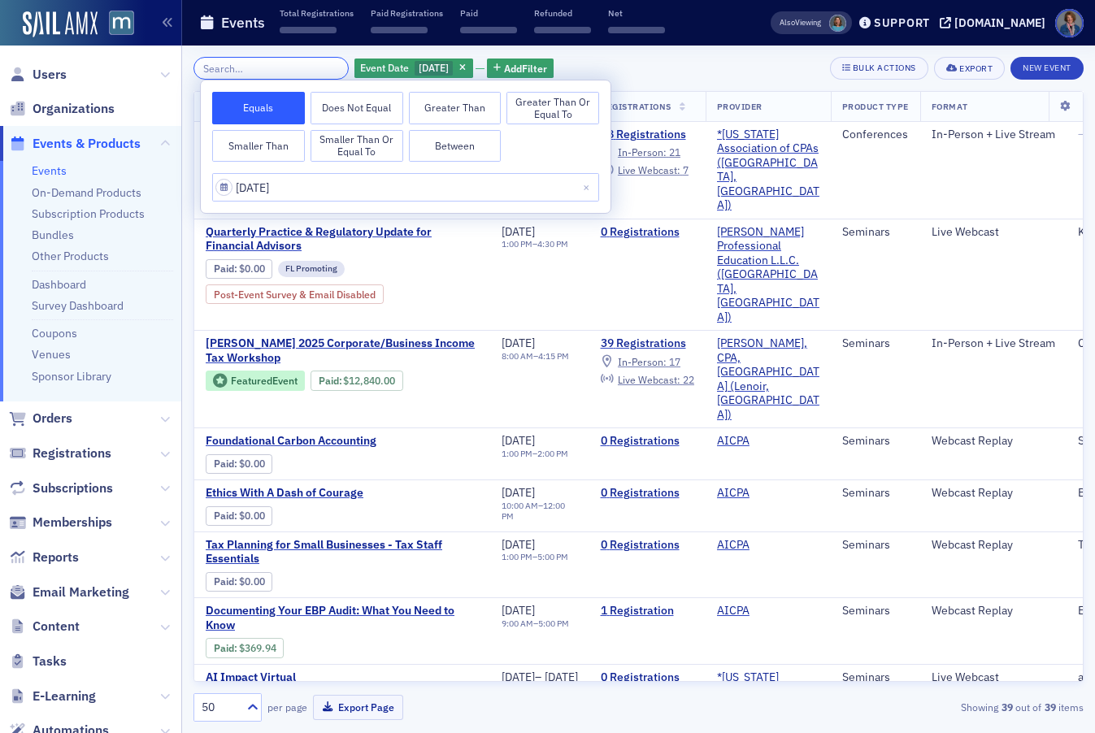
click at [288, 67] on input "search" at bounding box center [270, 68] width 155 height 23
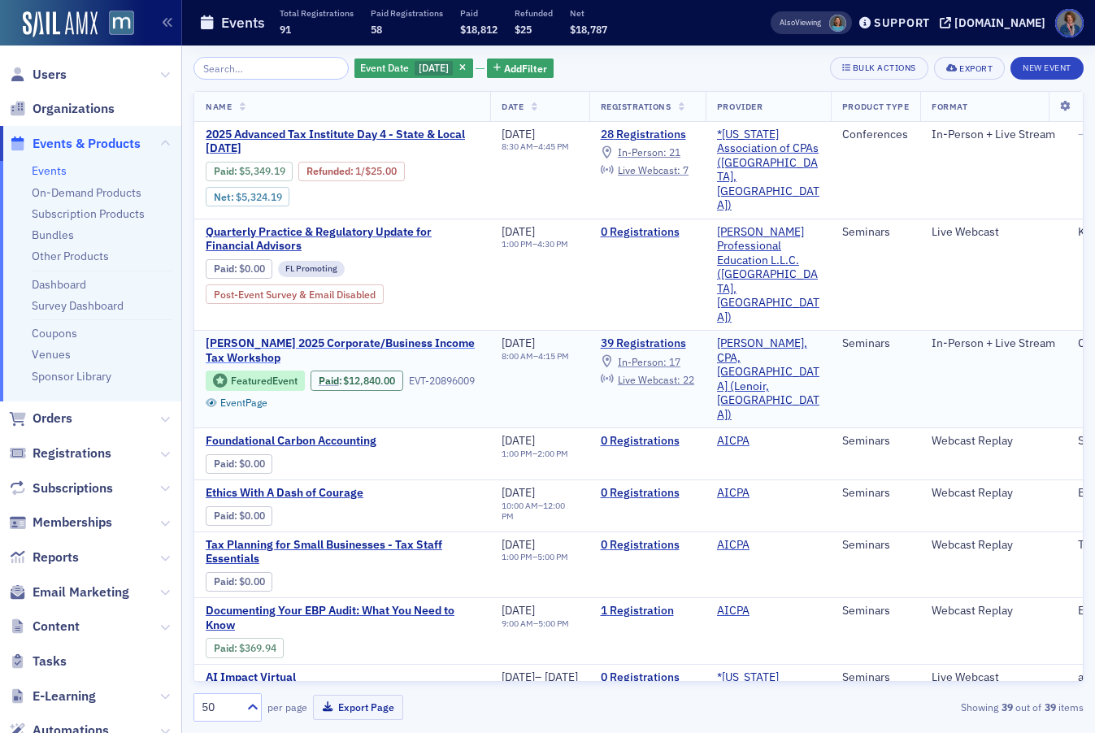
click at [415, 343] on span "Don Farmer’s 2025 Corporate/Business Income Tax Workshop" at bounding box center [342, 351] width 273 height 28
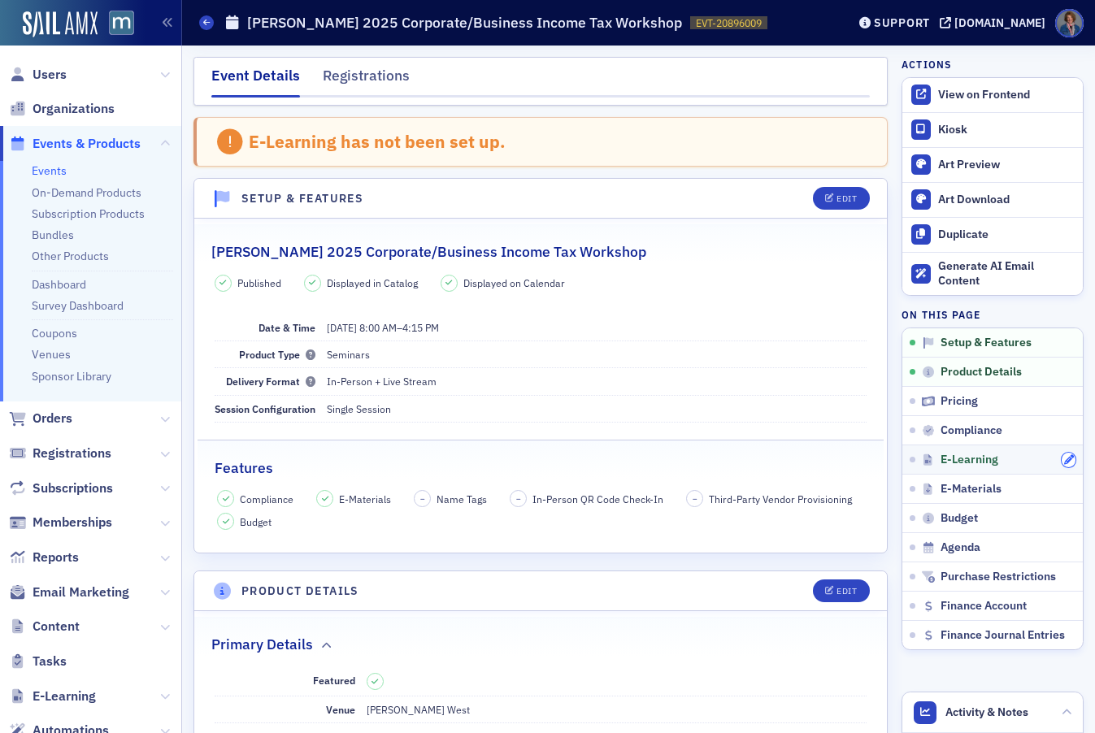
click at [1064, 459] on icon "button" at bounding box center [1069, 460] width 10 height 10
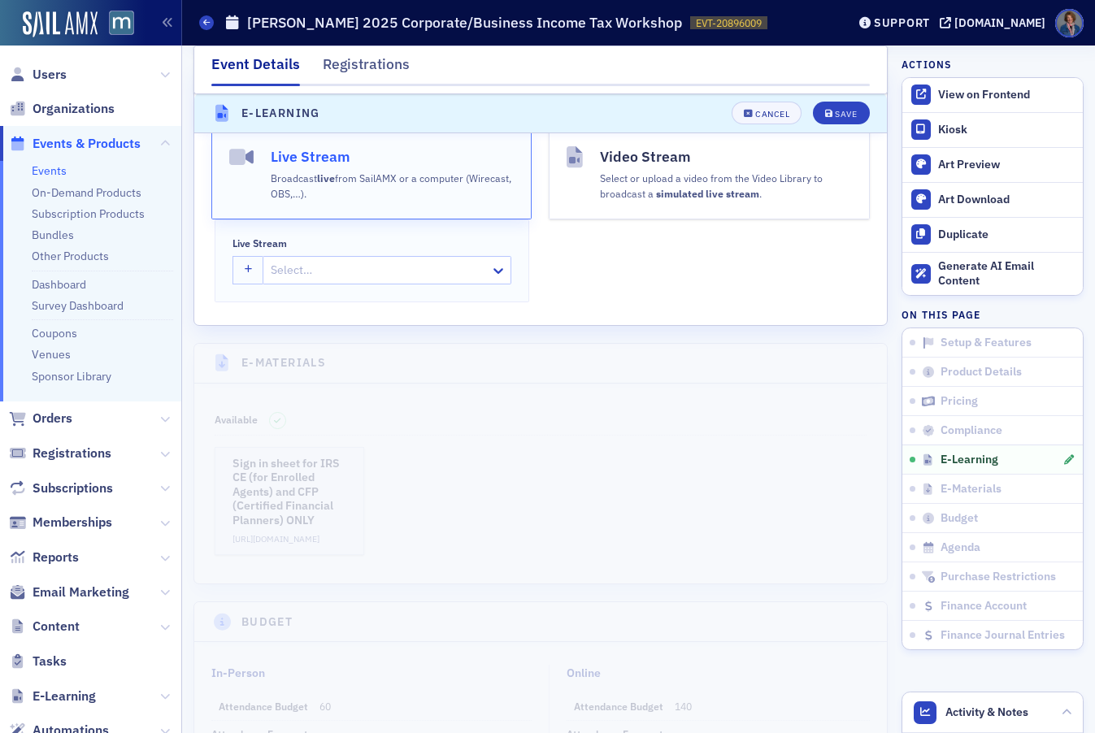
scroll to position [2515, 0]
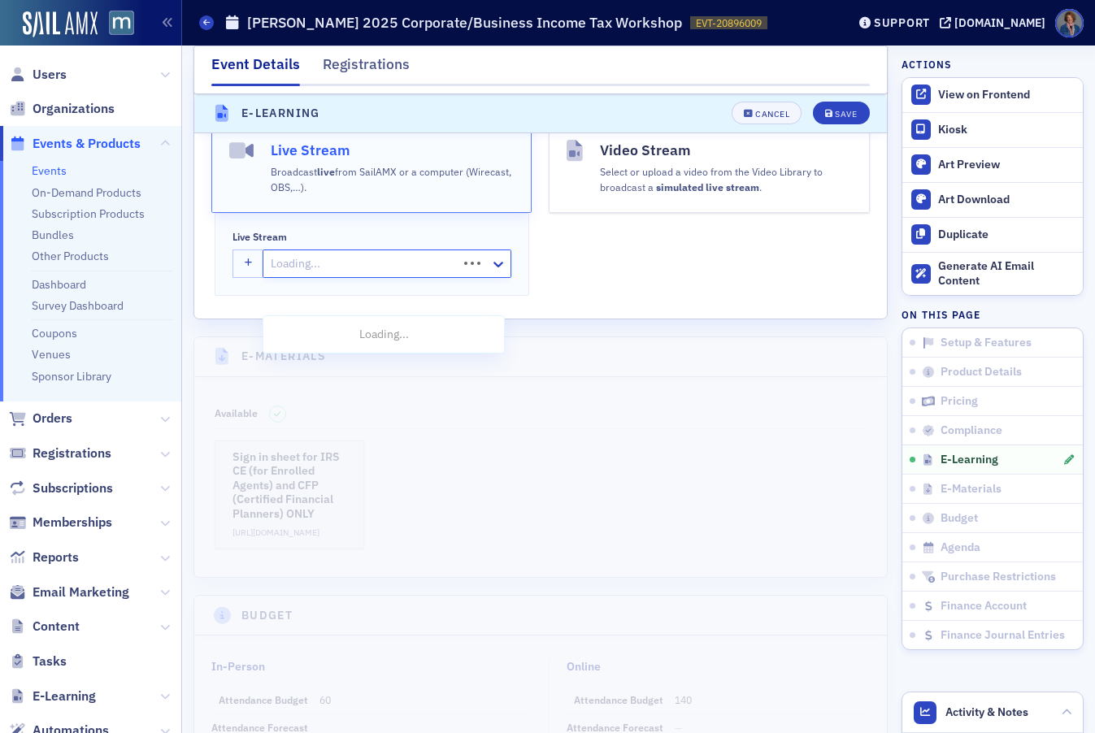
click at [329, 276] on div "Loading..." at bounding box center [360, 264] width 194 height 24
type input "Don Farmer"
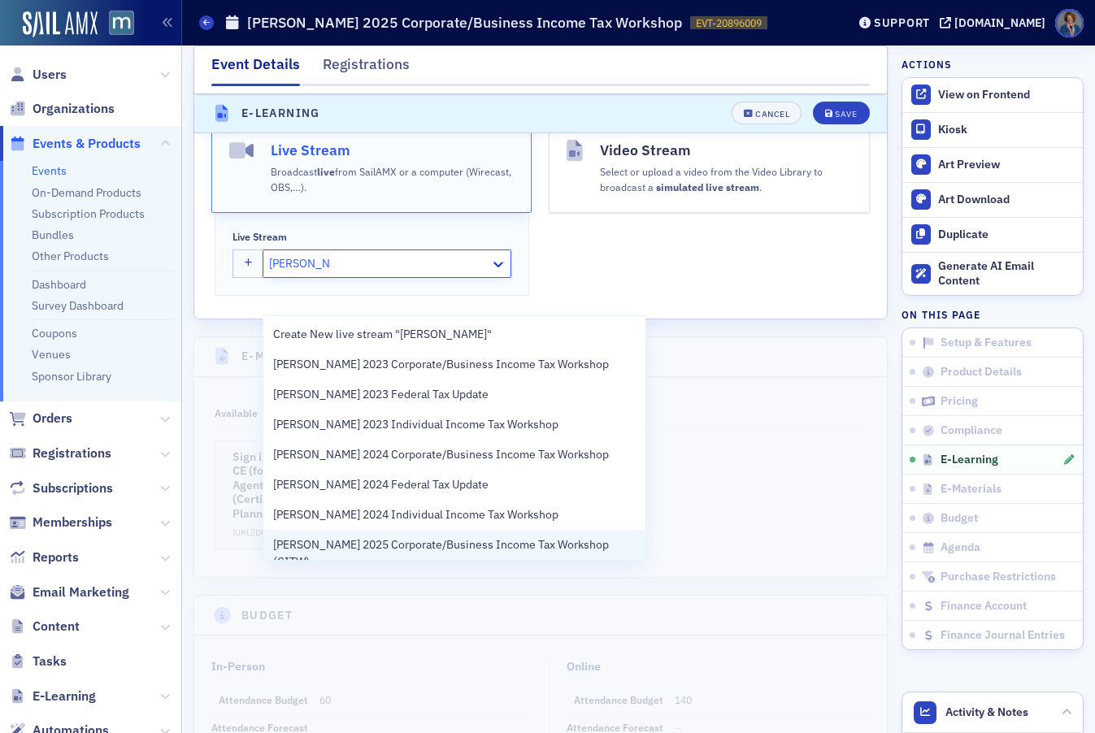
click at [482, 550] on span "Don Farmer’s 2025 Corporate/Business Income Tax Workshop (CITW)" at bounding box center [454, 554] width 362 height 34
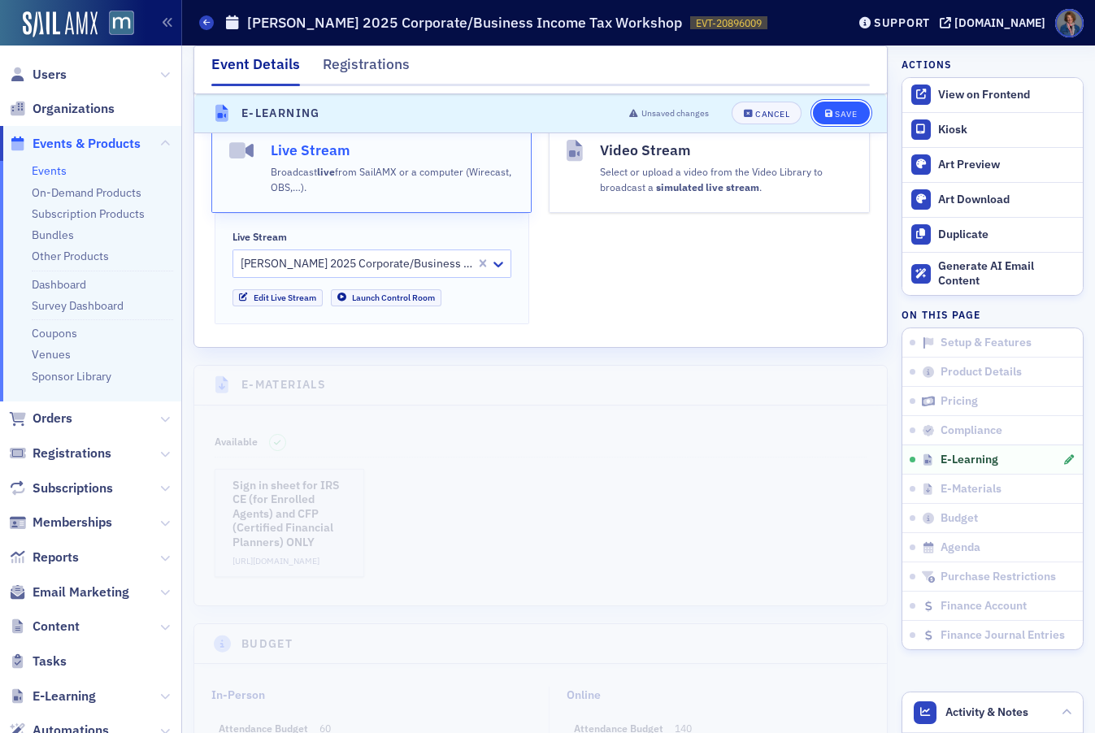
click at [835, 118] on div "Save" at bounding box center [846, 114] width 22 height 9
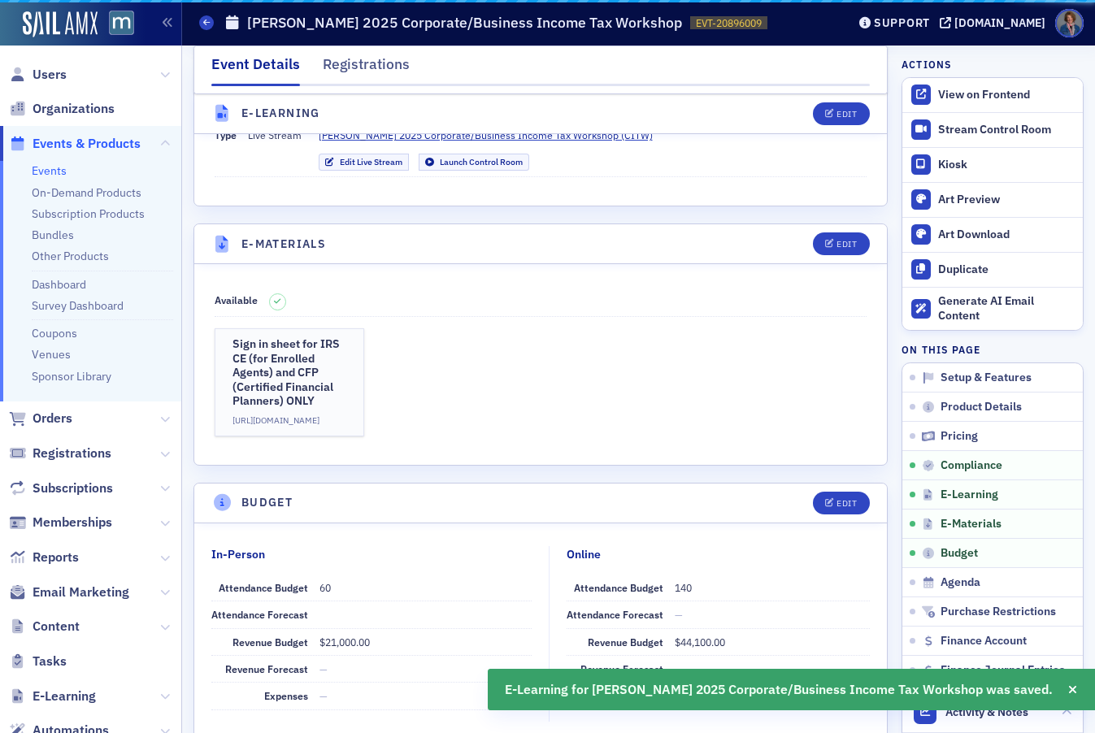
scroll to position [2454, 0]
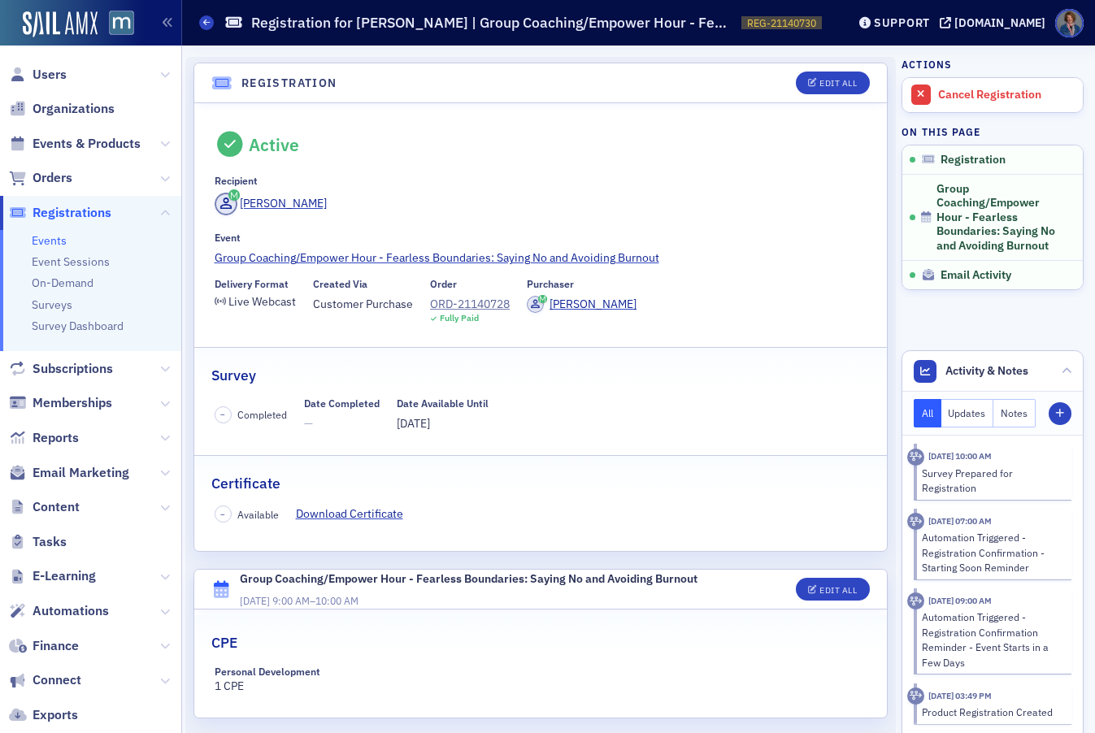
scroll to position [113, 0]
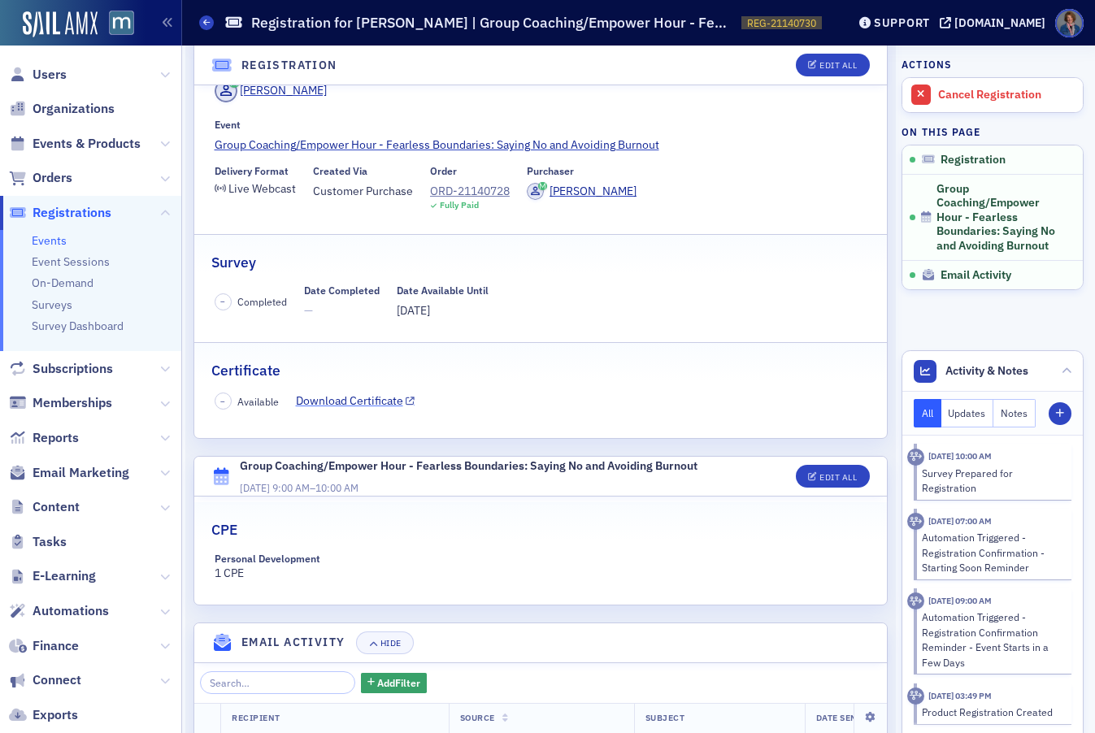
click at [328, 402] on link "Download Certificate" at bounding box center [356, 401] width 120 height 17
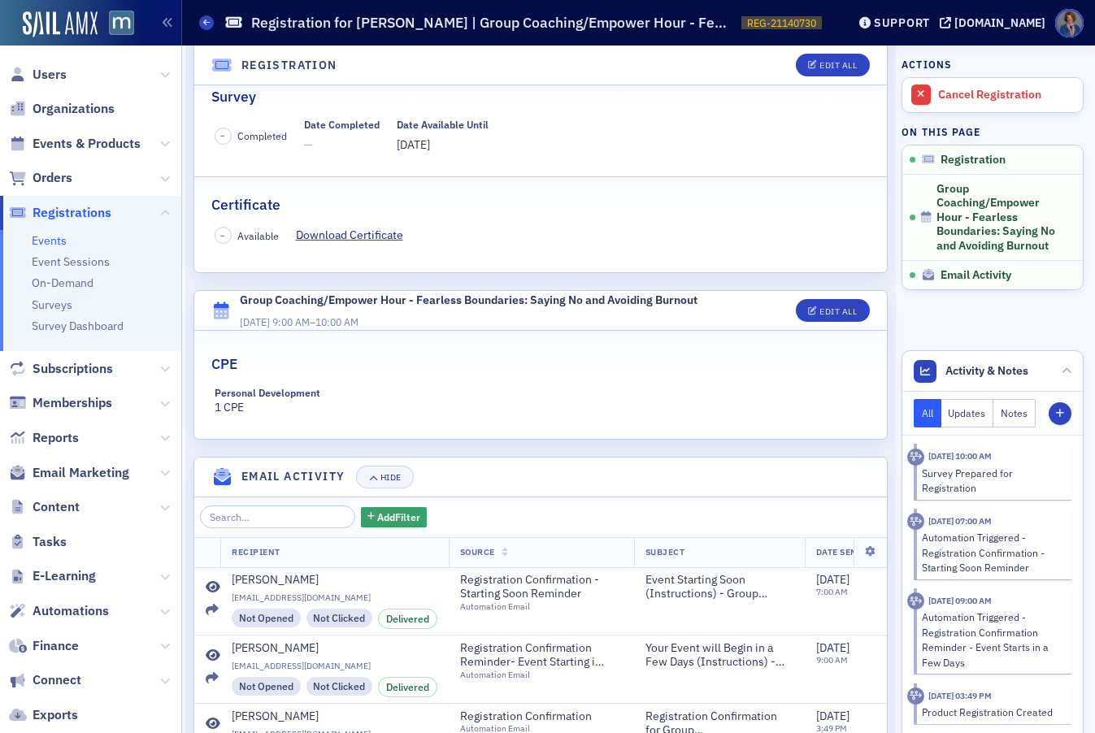
scroll to position [406, 0]
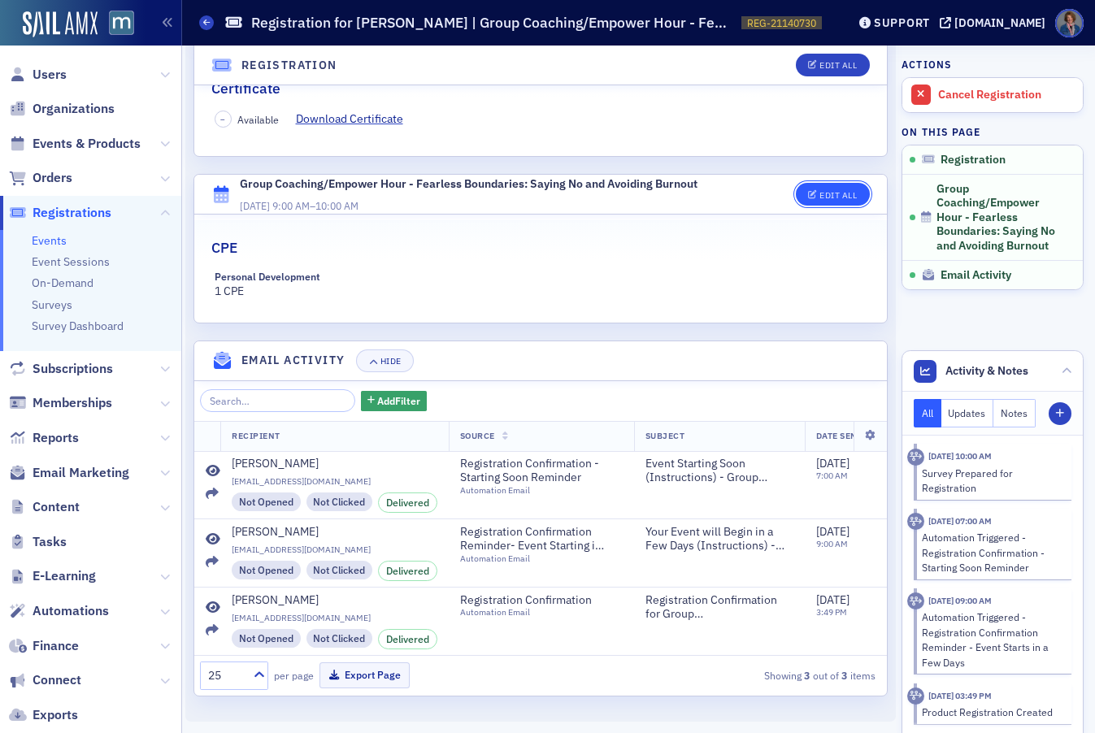
click at [827, 191] on div "Edit All" at bounding box center [837, 195] width 37 height 9
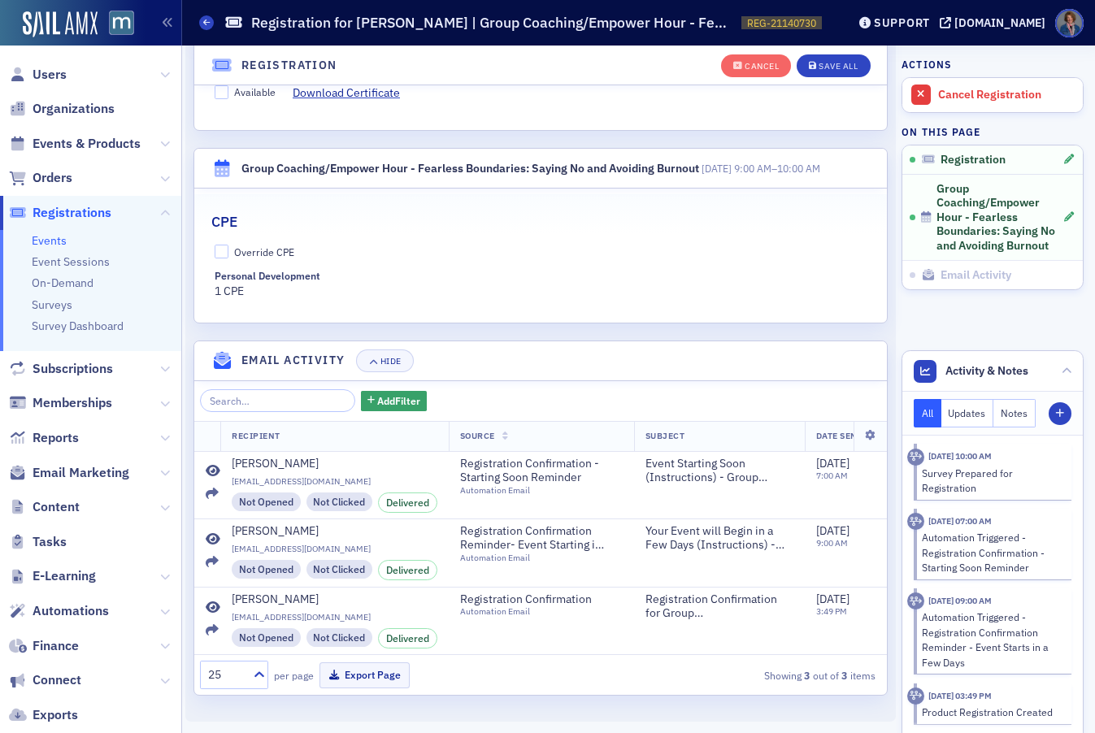
scroll to position [480, 0]
click at [823, 131] on div "Registration Active Recipient Erica Johnson (ejohnson@tmdlcpa.com) Event Group …" at bounding box center [540, 162] width 694 height 1067
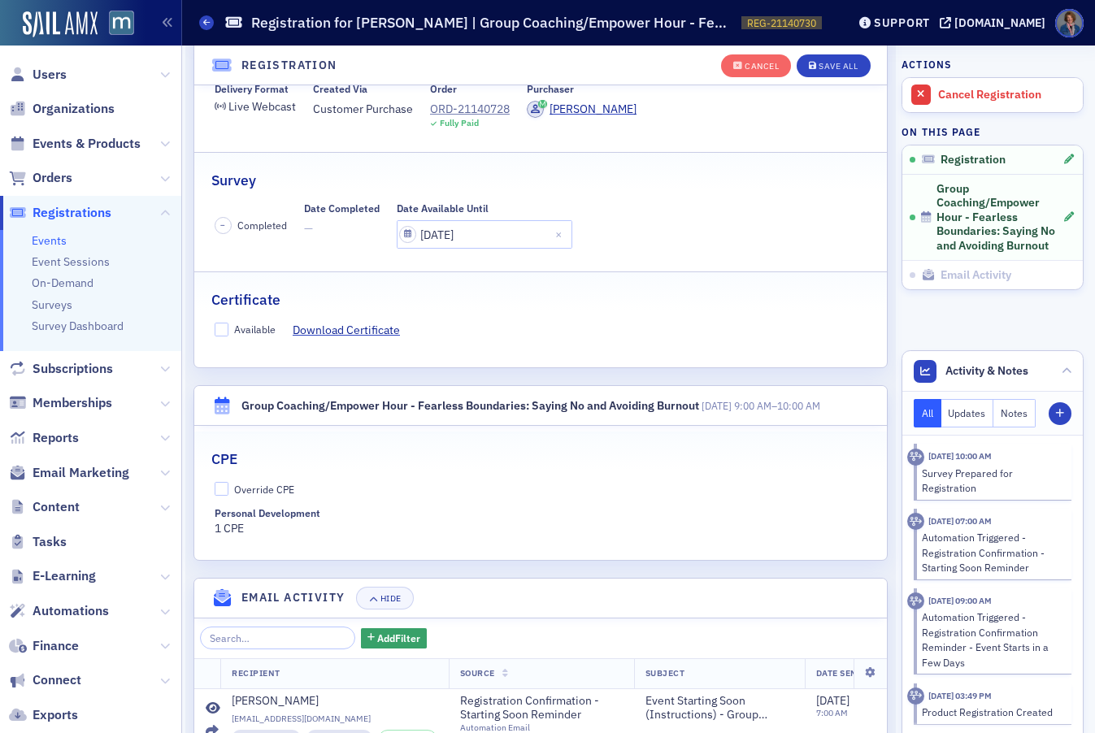
scroll to position [110, 0]
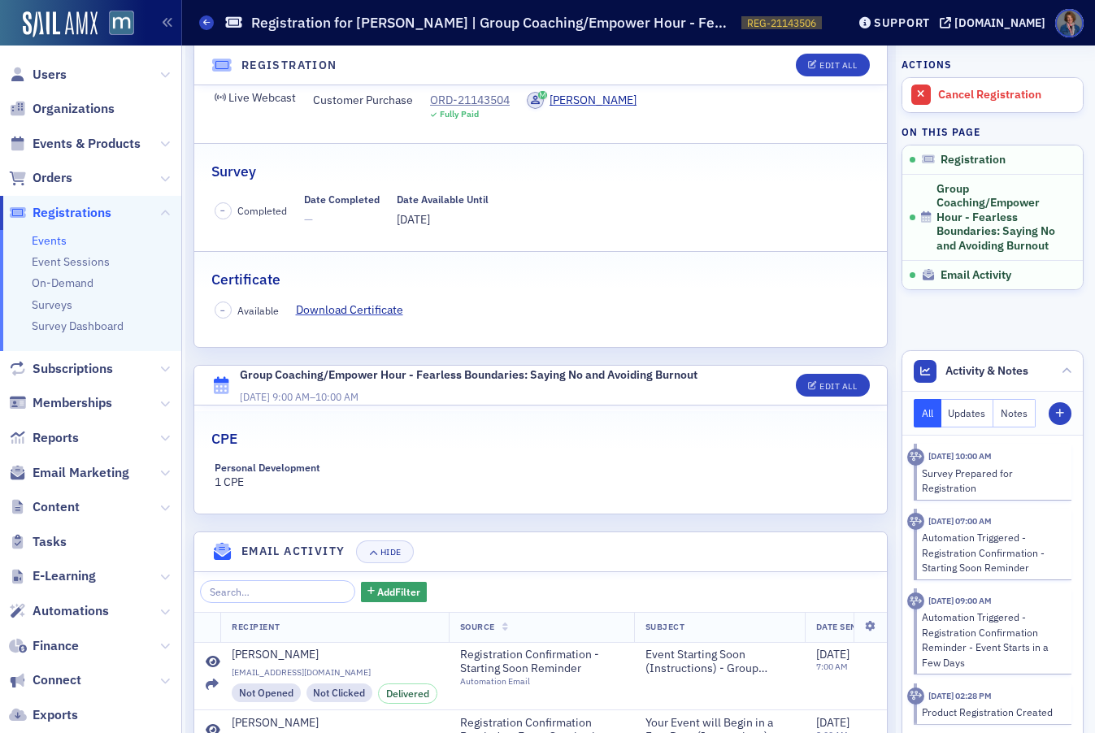
scroll to position [222, 0]
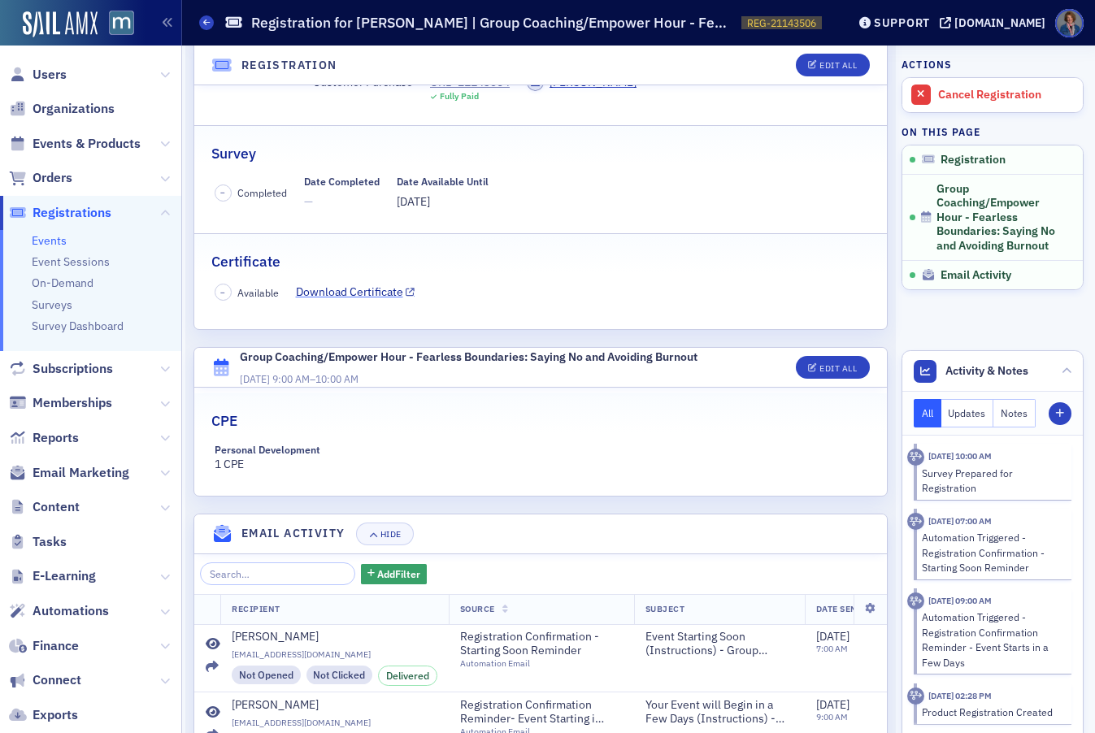
click at [350, 296] on link "Download Certificate" at bounding box center [356, 292] width 120 height 17
click at [65, 146] on span "Events & Products" at bounding box center [87, 144] width 108 height 18
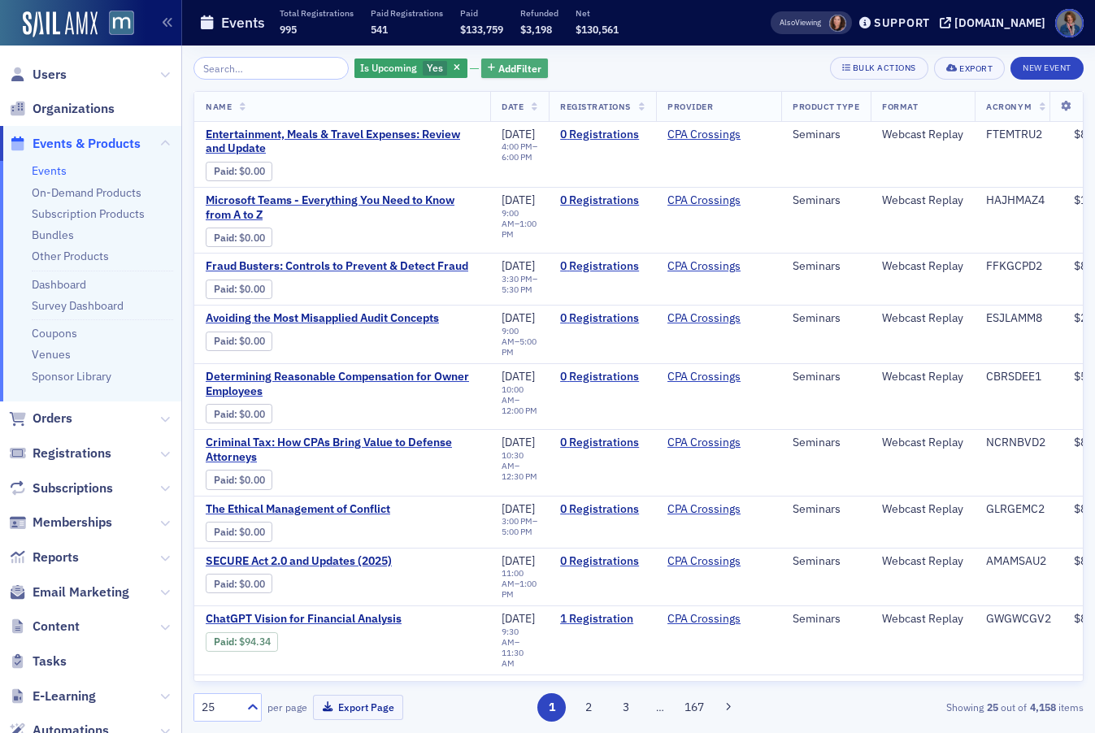
click at [517, 69] on span "Add Filter" at bounding box center [519, 68] width 43 height 15
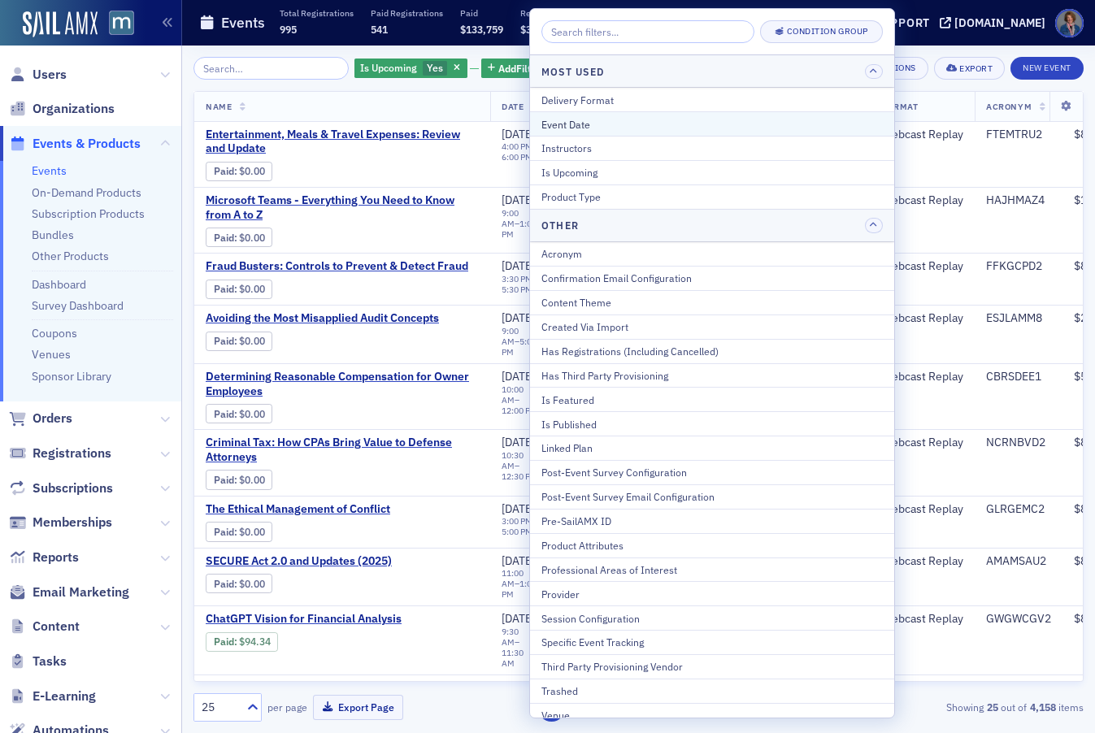
click at [581, 131] on div "Event Date" at bounding box center [711, 124] width 341 height 15
select select "9"
select select "2025"
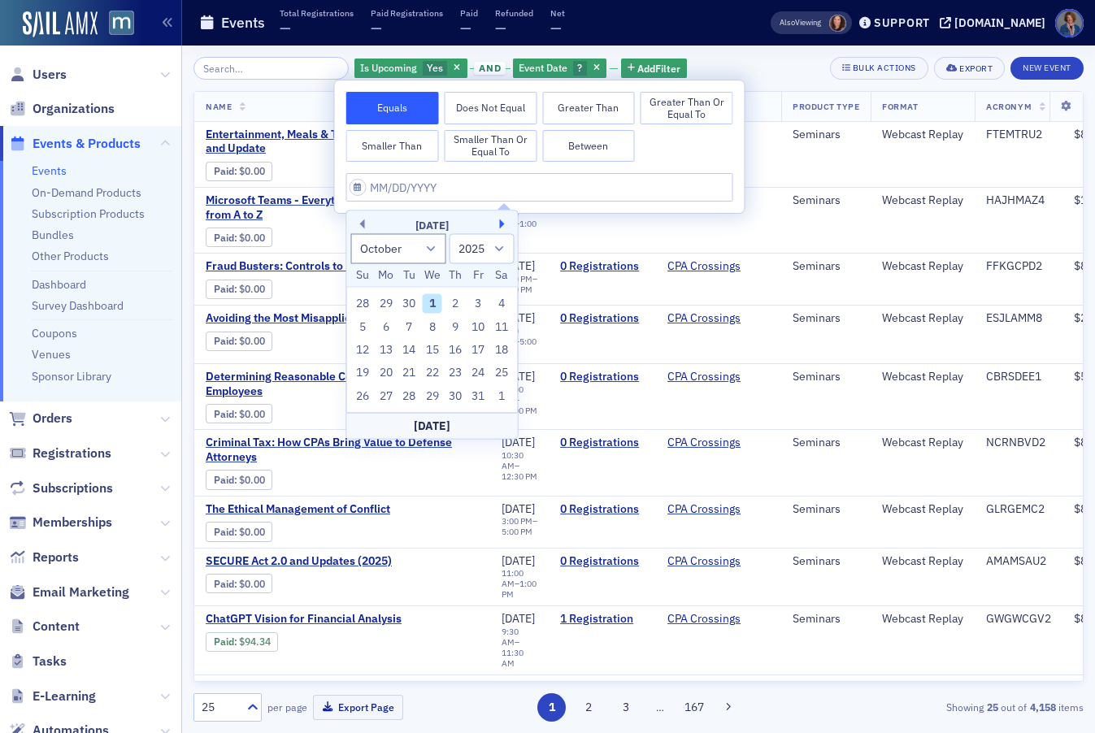
click at [502, 225] on button "Next Month" at bounding box center [505, 225] width 10 height 10
select select "10"
click at [428, 373] on div "19" at bounding box center [433, 373] width 20 height 20
type input "11/19/2025"
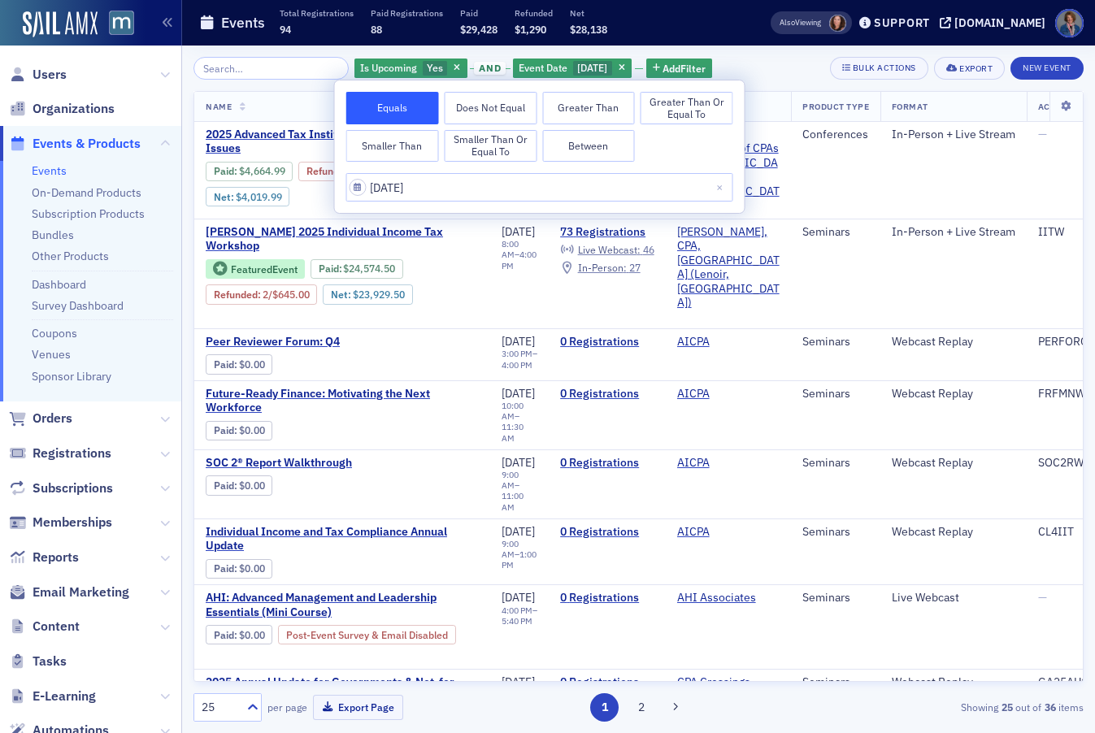
click at [771, 67] on div "Is Upcoming Yes and Event Date 11/19/2025 Add Filter Bulk Actions Export New Ev…" at bounding box center [638, 68] width 890 height 23
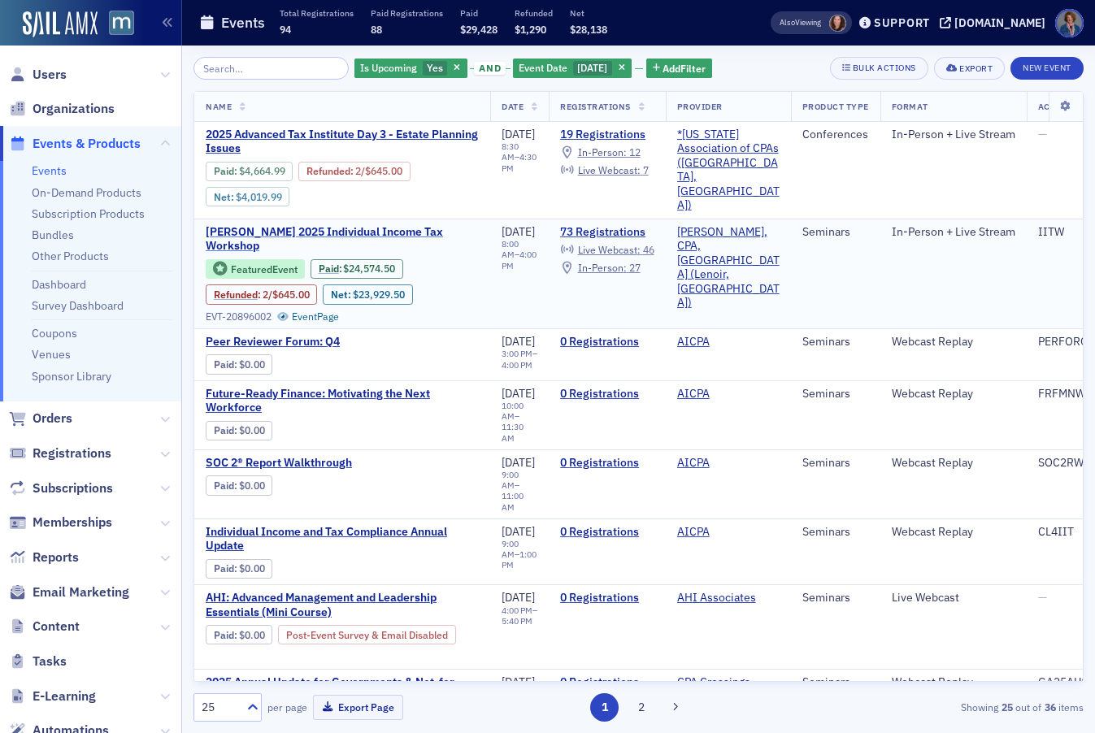
click at [335, 225] on span "Don Farmer’s 2025 Individual Income Tax Workshop" at bounding box center [342, 239] width 273 height 28
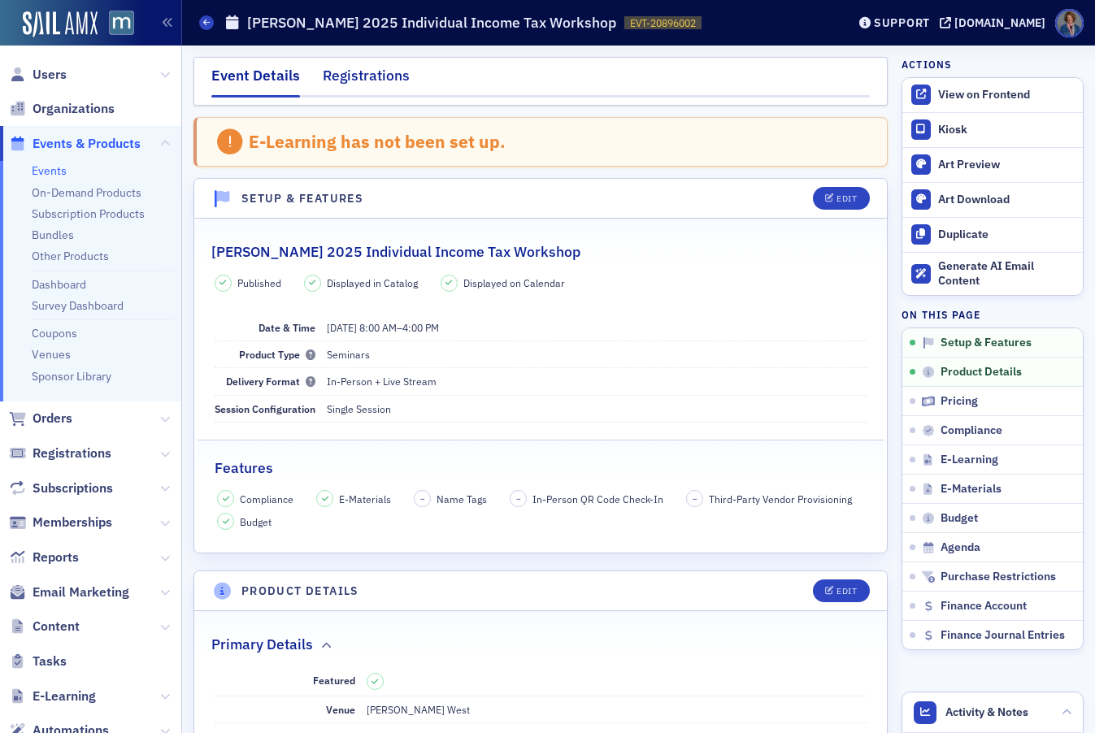
click at [357, 78] on div "Registrations" at bounding box center [366, 80] width 87 height 30
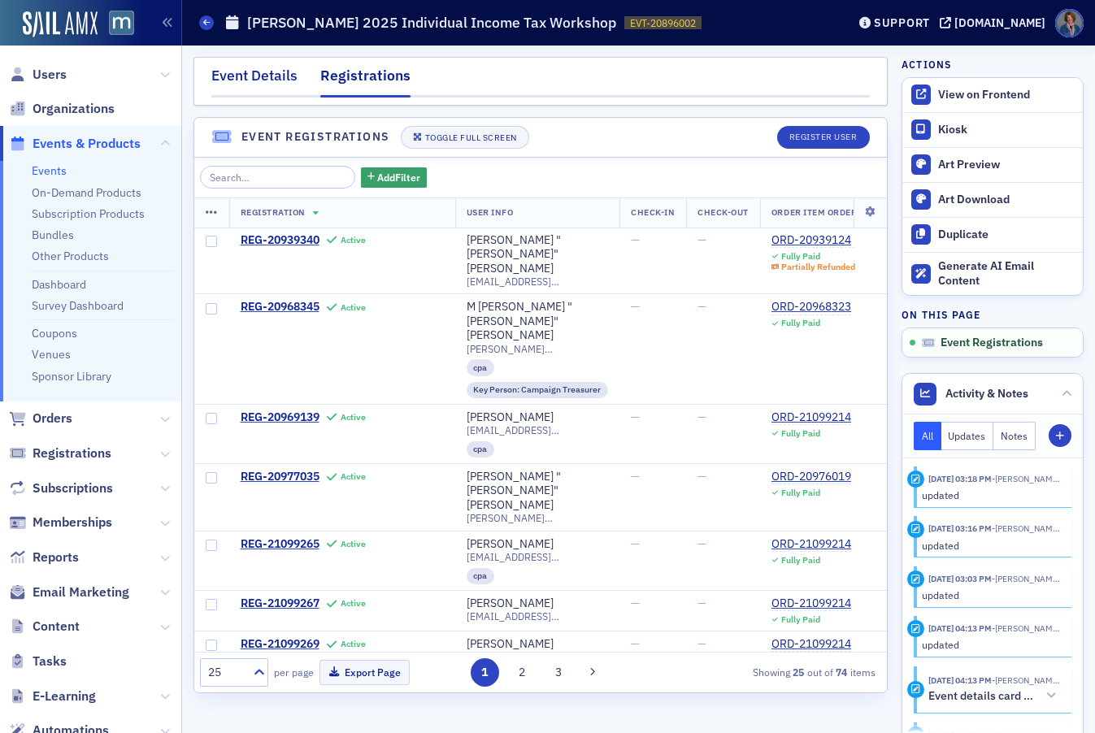
click at [237, 78] on div "Event Details" at bounding box center [254, 80] width 86 height 30
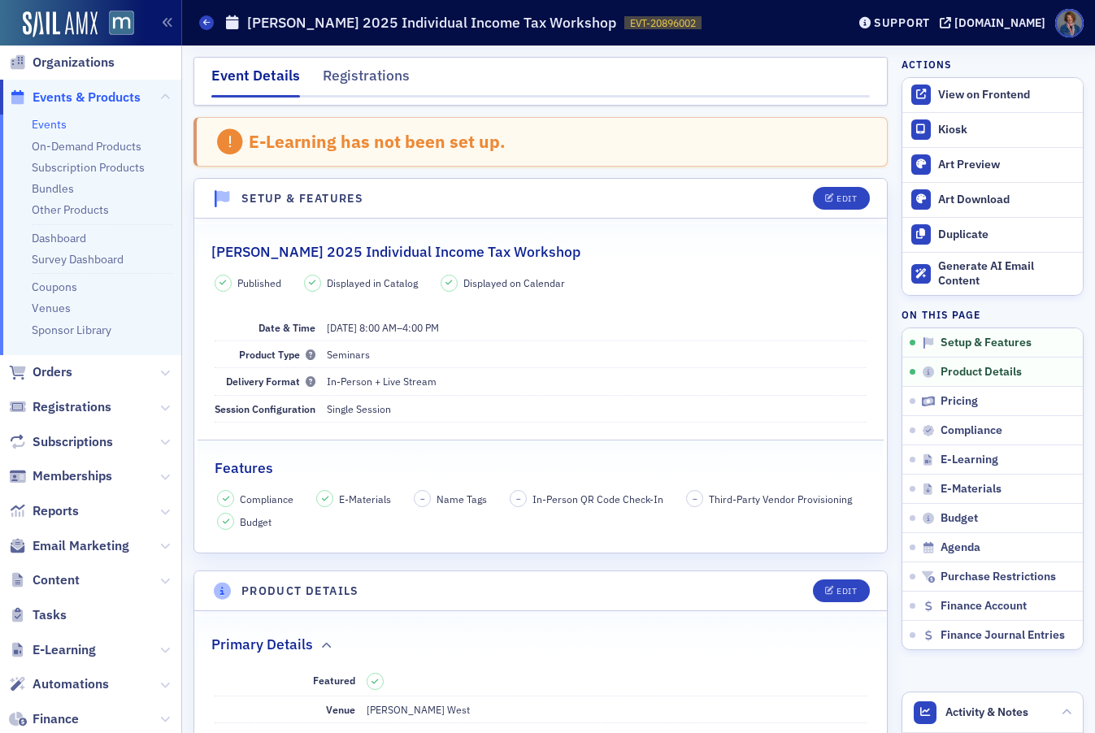
scroll to position [87, 0]
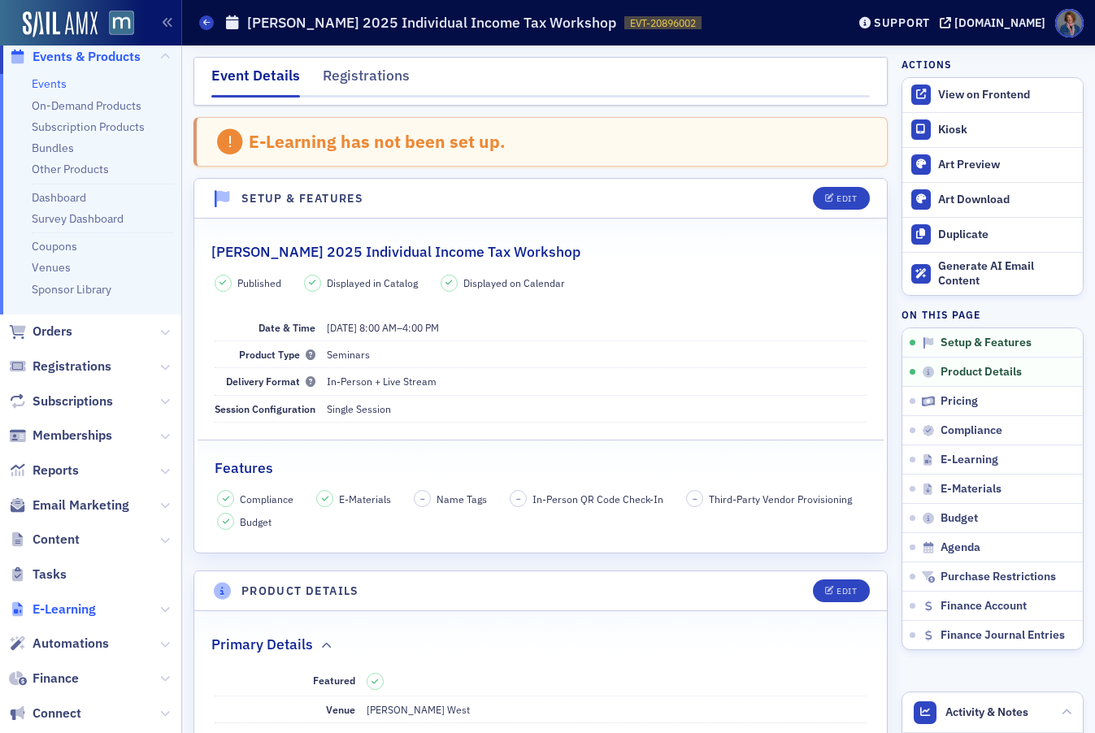
click at [80, 615] on span "E-Learning" at bounding box center [64, 610] width 63 height 18
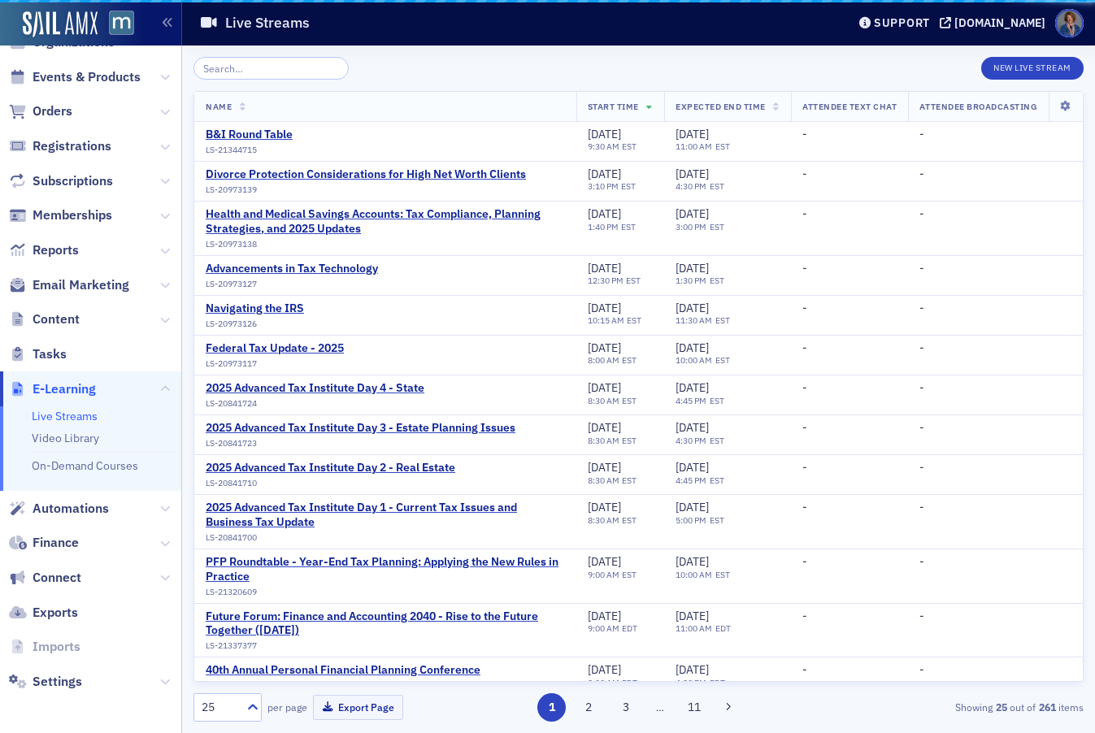
scroll to position [67, 0]
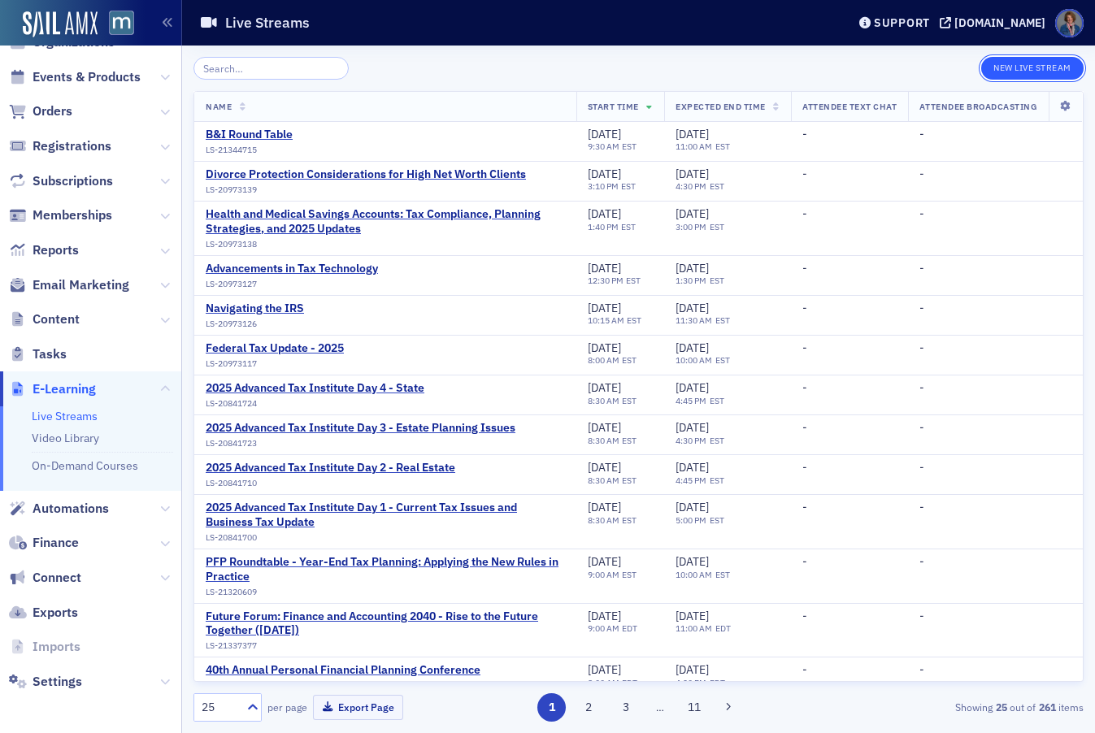
click at [1013, 72] on button "New Live Stream" at bounding box center [1032, 68] width 102 height 23
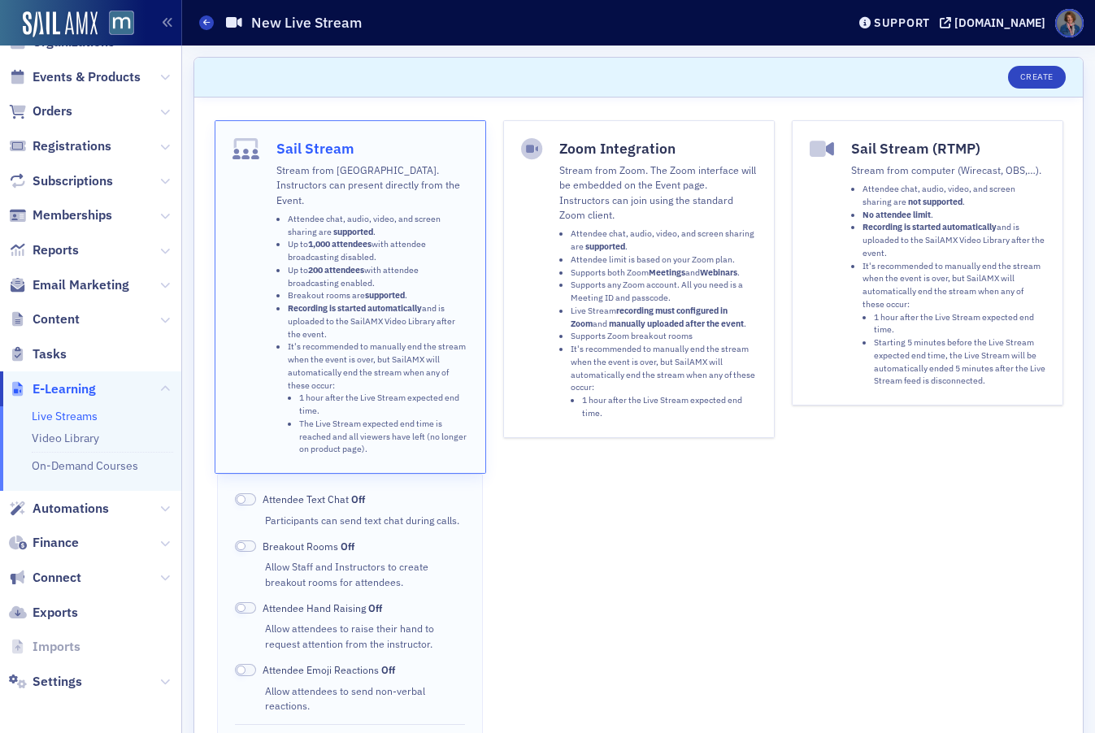
click at [599, 192] on p "Stream from Zoom. The Zoom interface will be embedded on the Event page. Instru…" at bounding box center [658, 193] width 198 height 60
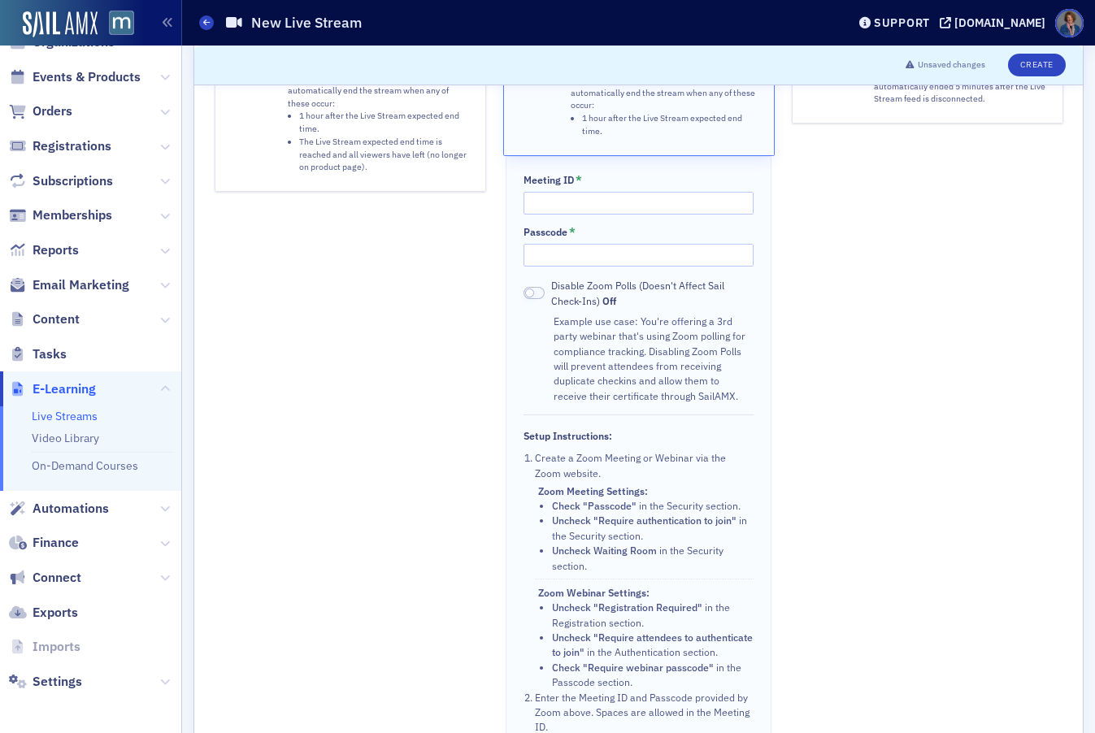
scroll to position [821, 0]
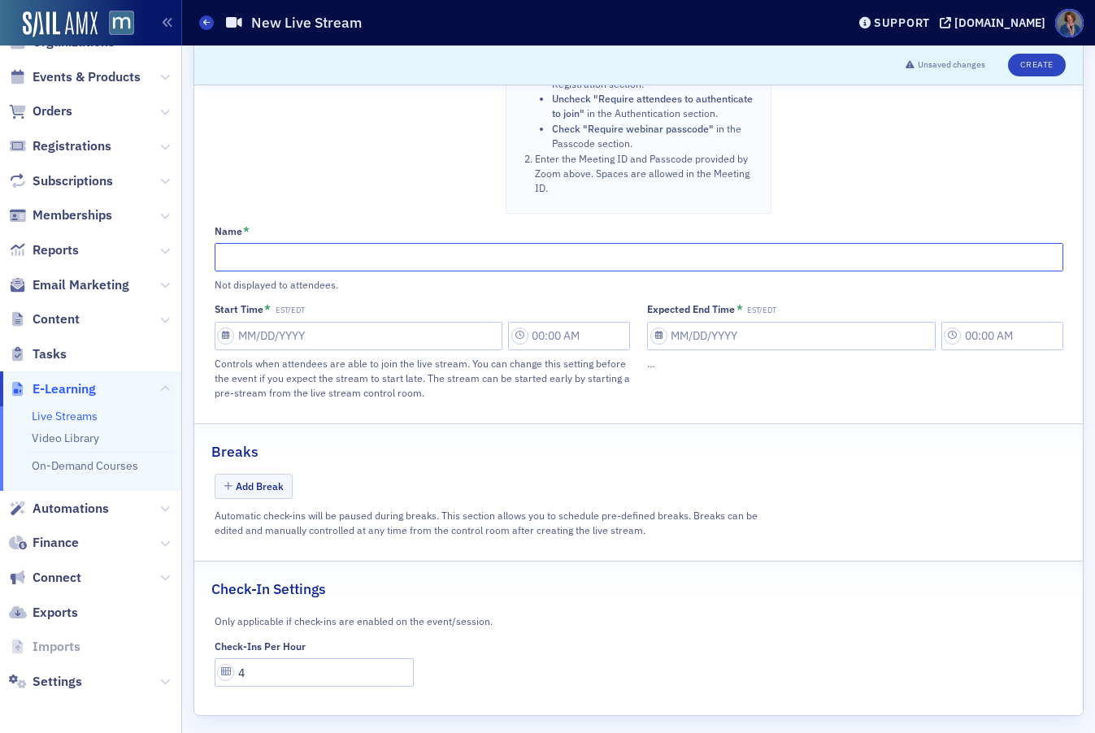
click at [351, 272] on input "Name *" at bounding box center [639, 257] width 849 height 28
paste input "Don Farmer’s 2025 Individual Income Tax Workshop"
type input "Don Farmer’s 2025 Individual Income Tax Workshop"
click at [356, 369] on div "Start Time * EST/EDT Controls when attendees are able to join the live stream. …" at bounding box center [423, 351] width 416 height 97
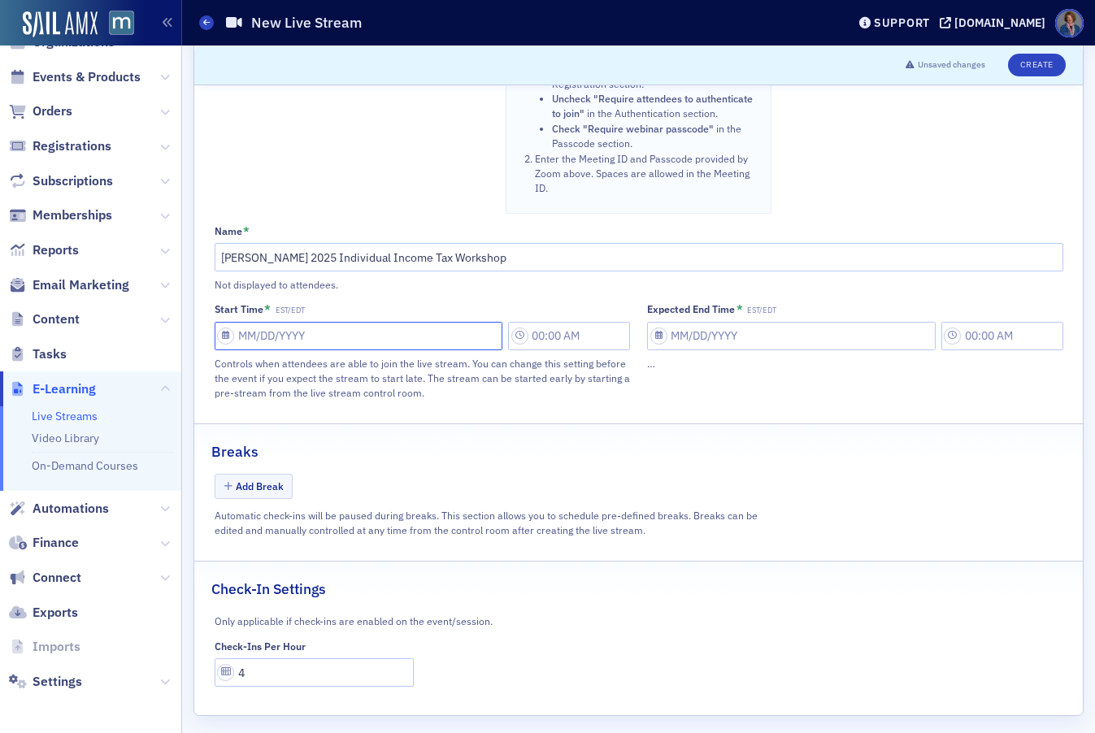
select select "9"
select select "2025"
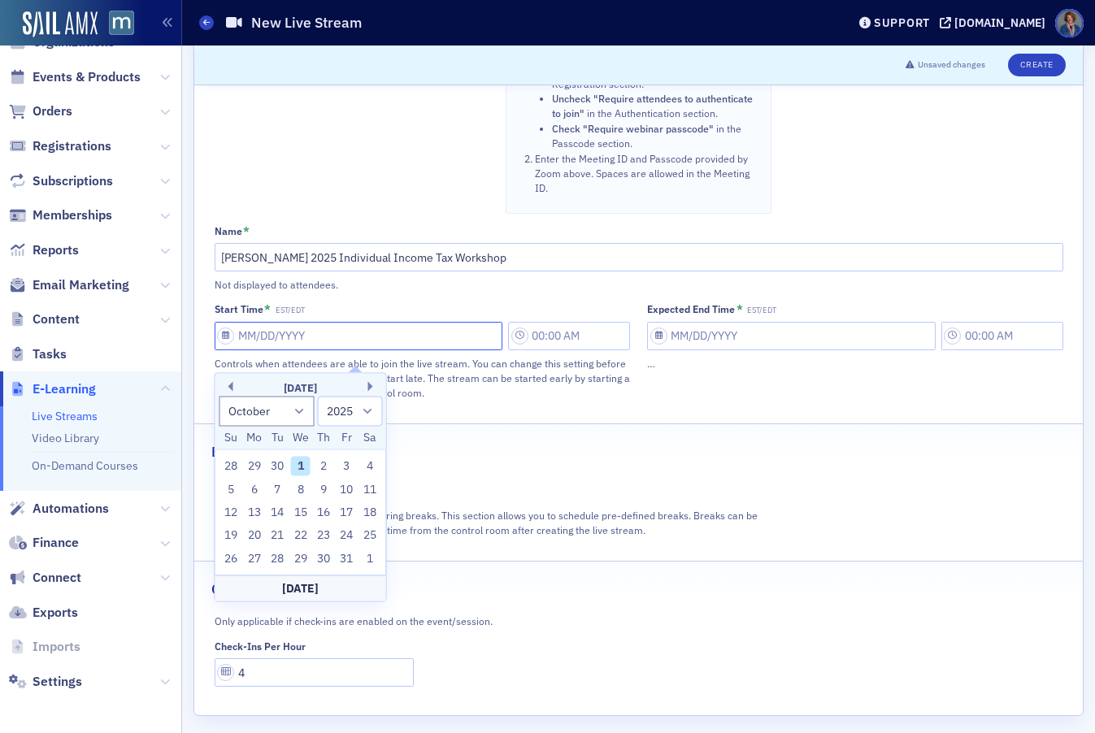
click at [358, 350] on input "Start Time * EST/EDT" at bounding box center [359, 336] width 289 height 28
click at [370, 383] on button "Next Month" at bounding box center [373, 387] width 10 height 10
select select "10"
click at [298, 537] on div "19" at bounding box center [301, 536] width 20 height 20
type input "11/19/2025"
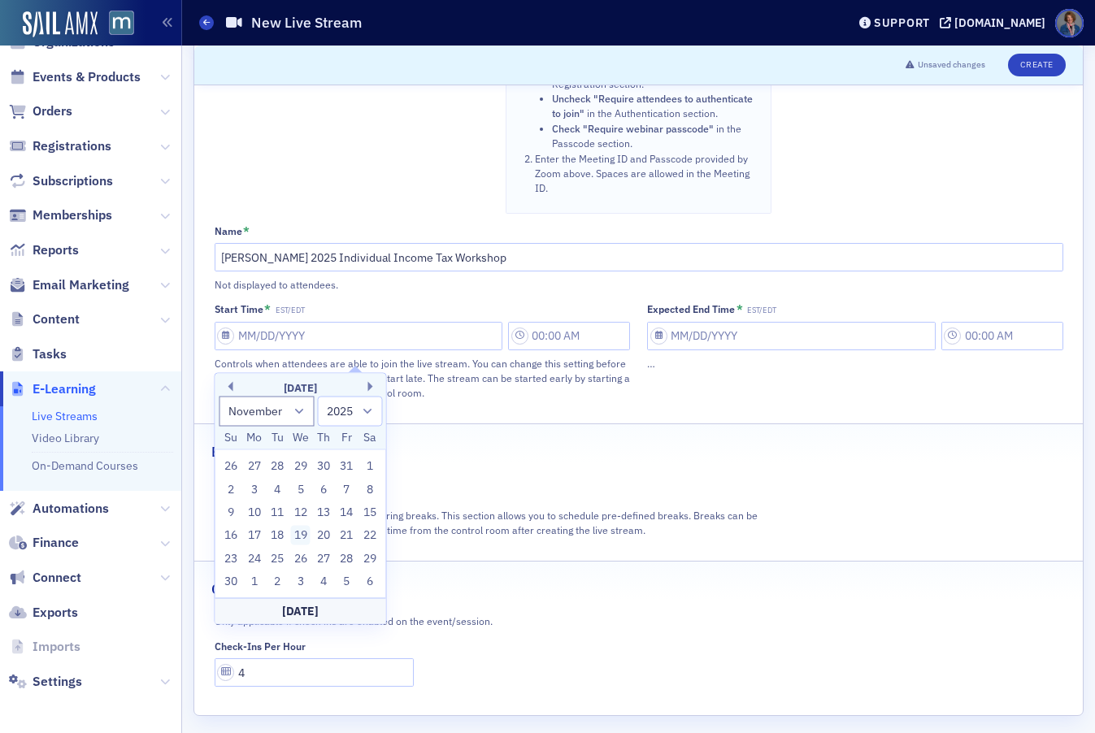
type input "10:00 AM"
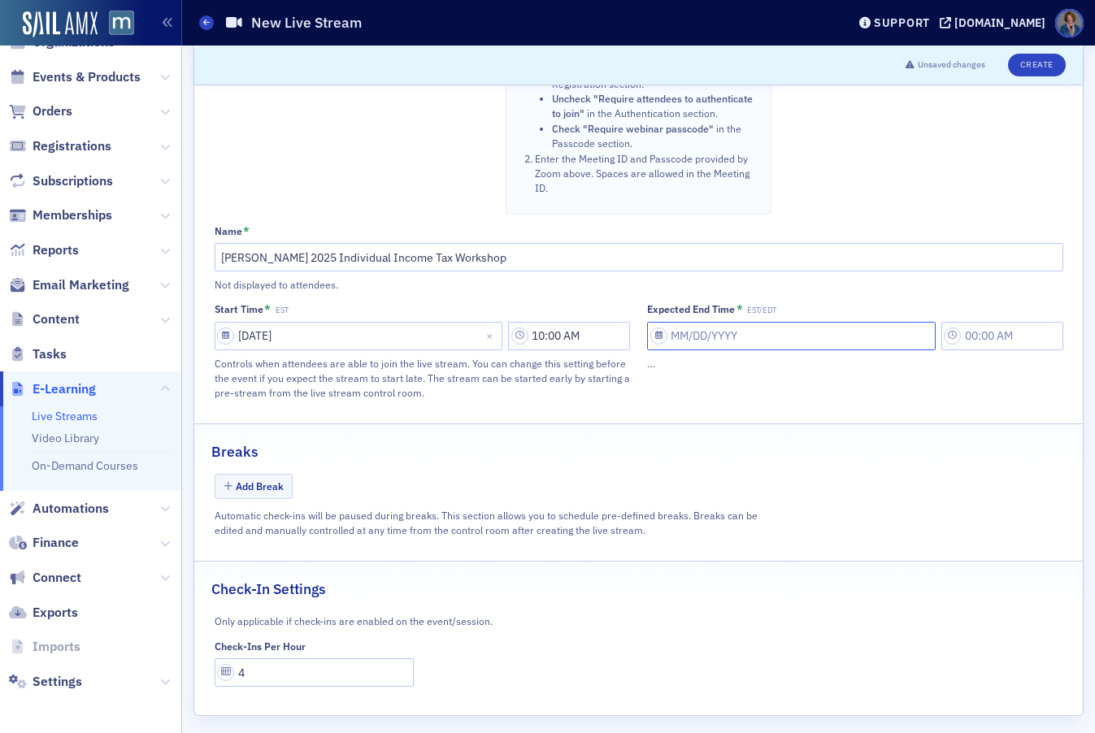
click at [750, 340] on input "Expected End Time * EST/EDT" at bounding box center [791, 336] width 289 height 28
select select "9"
select select "2025"
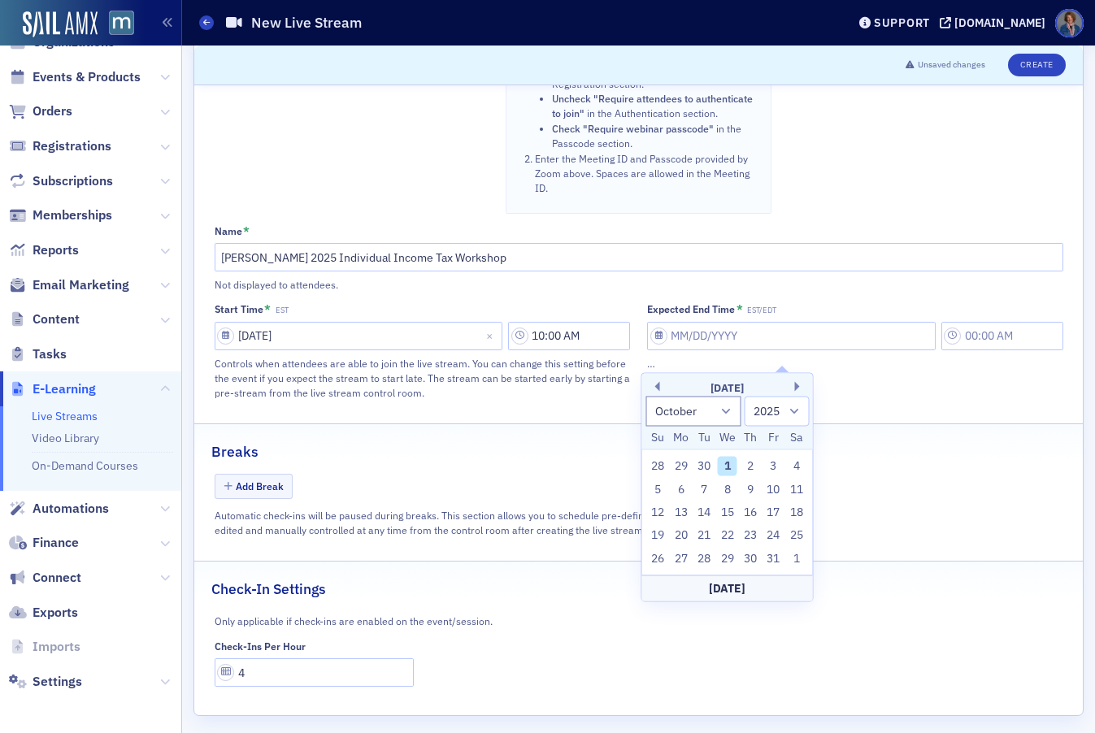
click at [794, 389] on div "October 2025" at bounding box center [727, 388] width 171 height 16
click at [796, 387] on button "Next Month" at bounding box center [800, 387] width 10 height 10
select select "10"
click at [726, 534] on div "19" at bounding box center [728, 536] width 20 height 20
type input "11/19/2025"
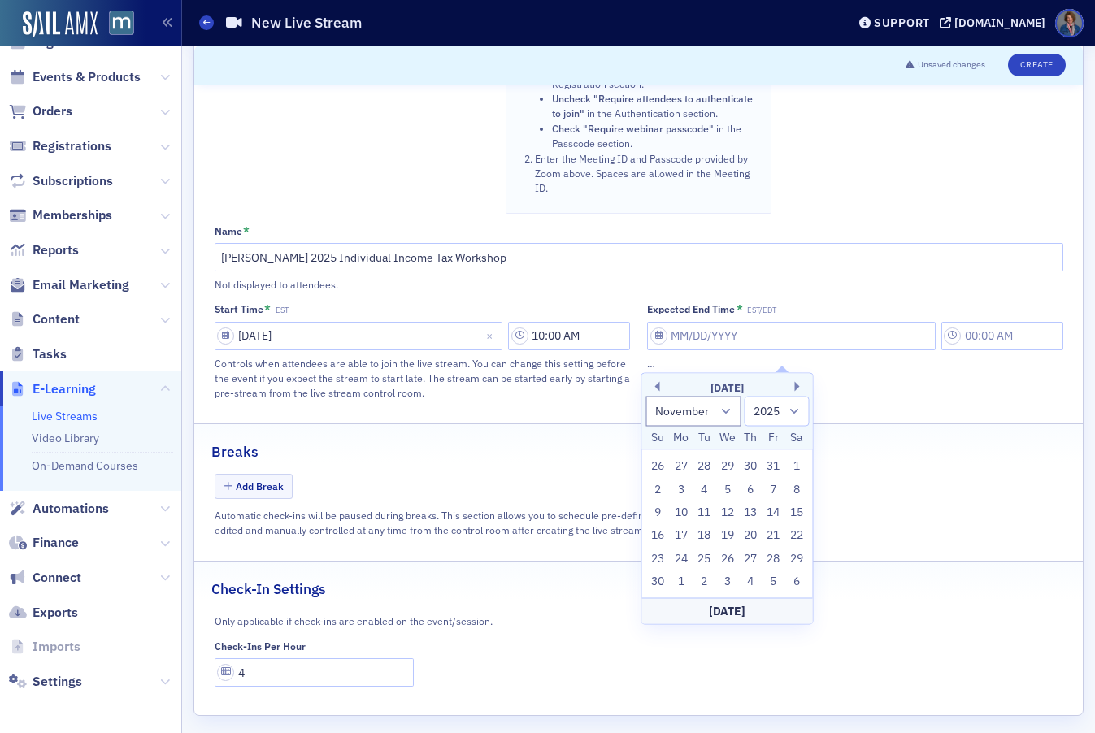
type input "10:00 AM"
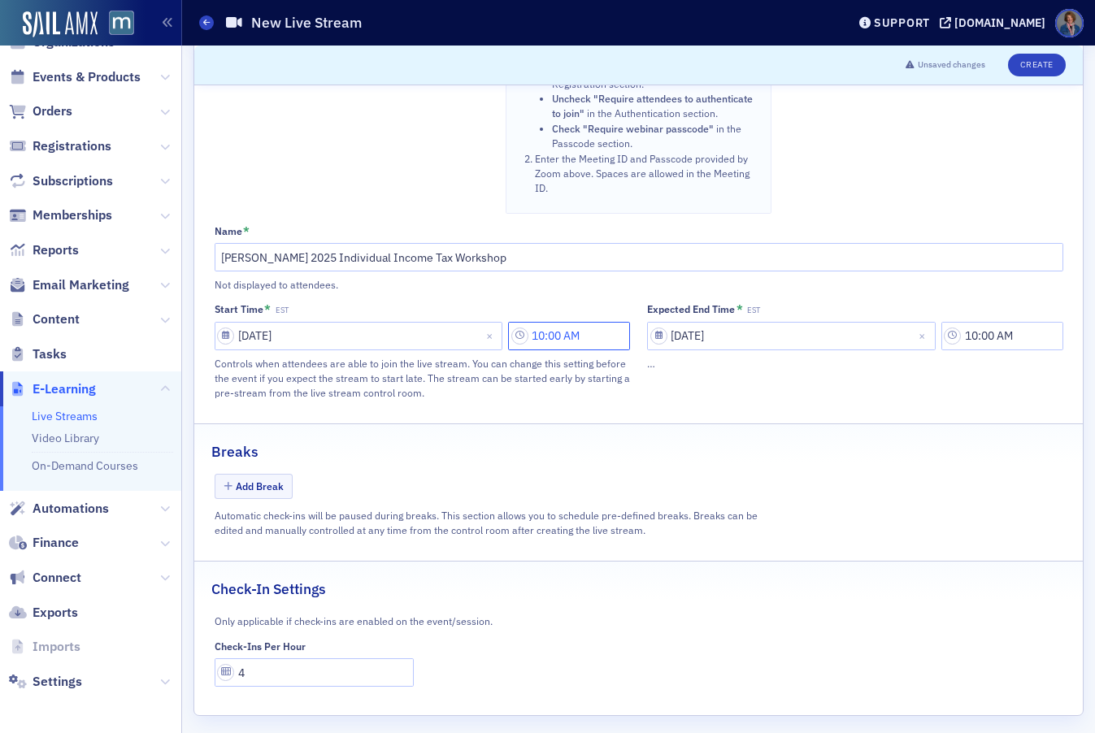
click at [557, 348] on input "10:00 AM" at bounding box center [569, 336] width 122 height 28
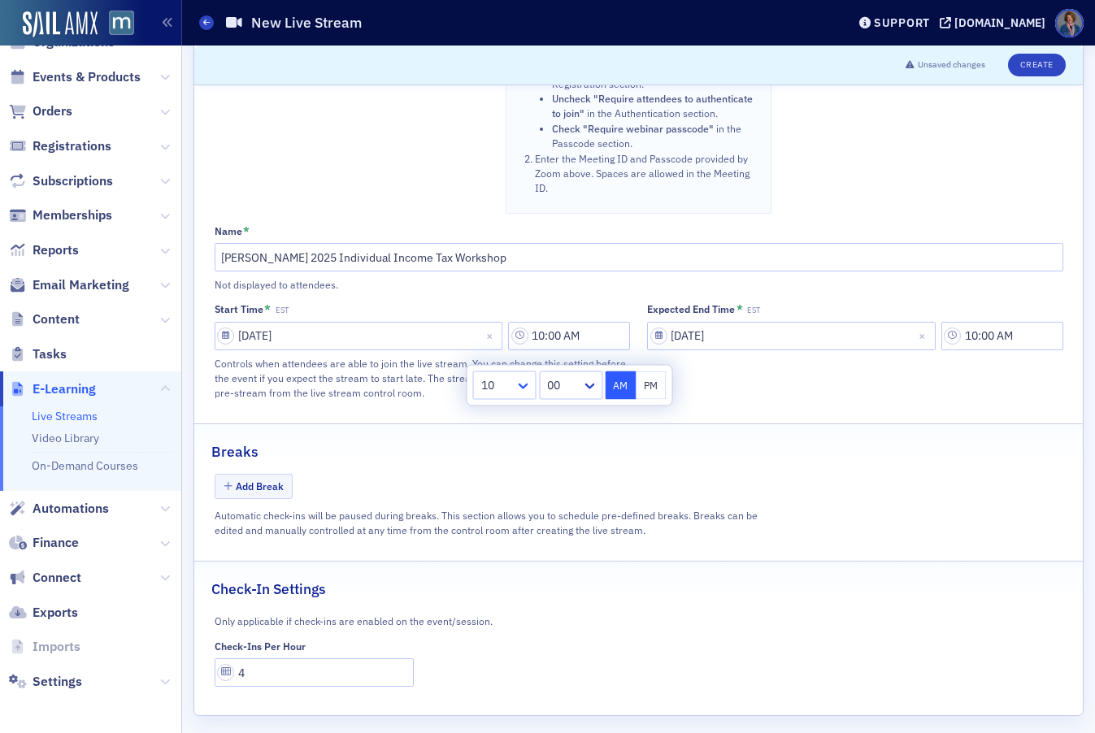
click at [523, 384] on icon at bounding box center [523, 386] width 16 height 16
click at [492, 629] on div "8" at bounding box center [505, 632] width 42 height 17
type input "8:00 AM"
click at [978, 350] on input "10:00 AM" at bounding box center [1002, 336] width 122 height 28
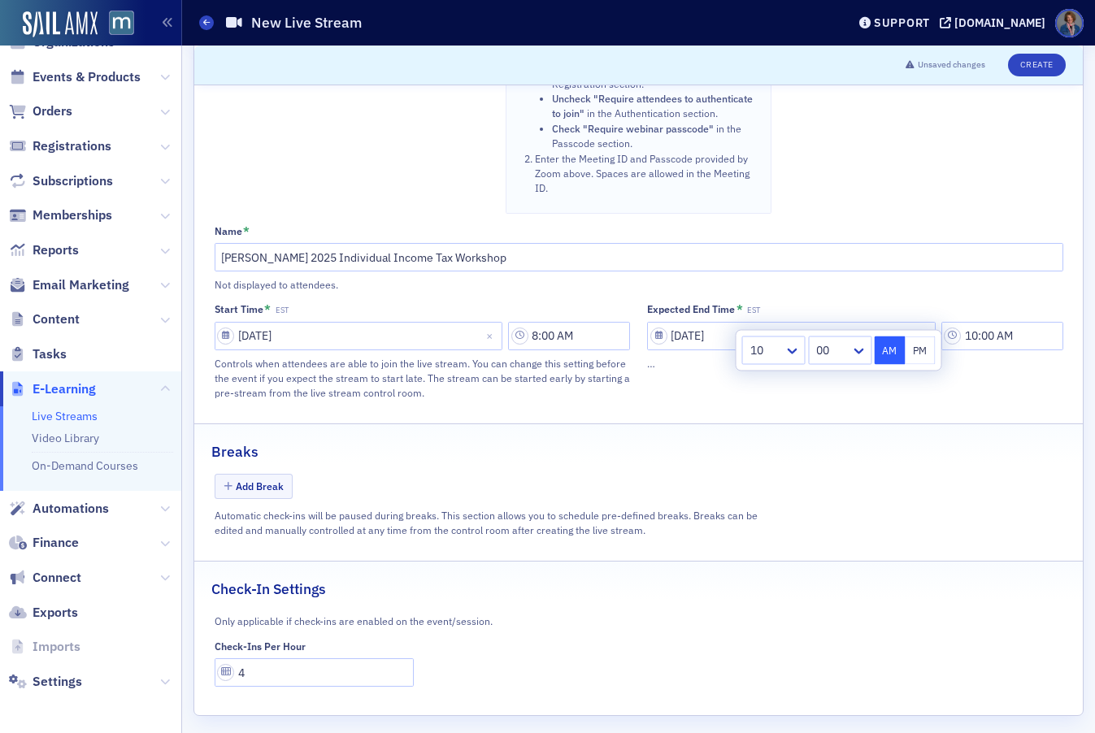
click at [920, 350] on button "PM" at bounding box center [920, 351] width 31 height 28
click at [791, 350] on icon at bounding box center [793, 352] width 10 height 6
click at [760, 473] on div "4" at bounding box center [774, 476] width 42 height 17
type input "4:00 PM"
click at [888, 292] on div "Not displayed to attendees." at bounding box center [639, 284] width 849 height 15
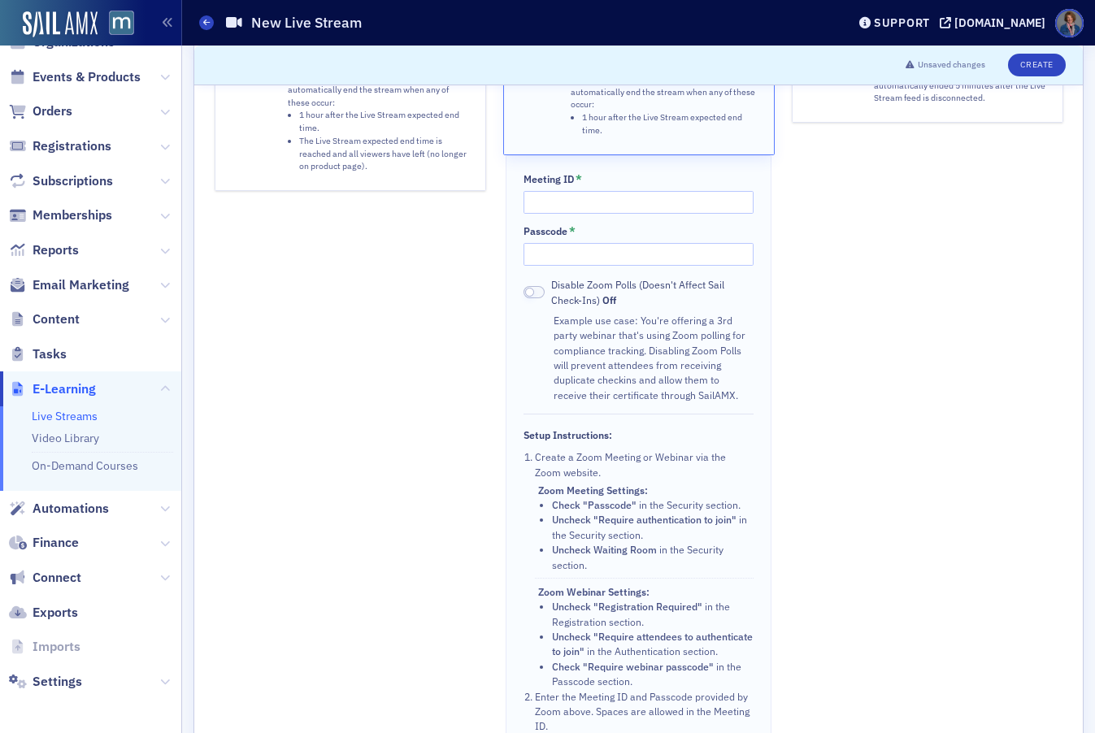
scroll to position [273, 0]
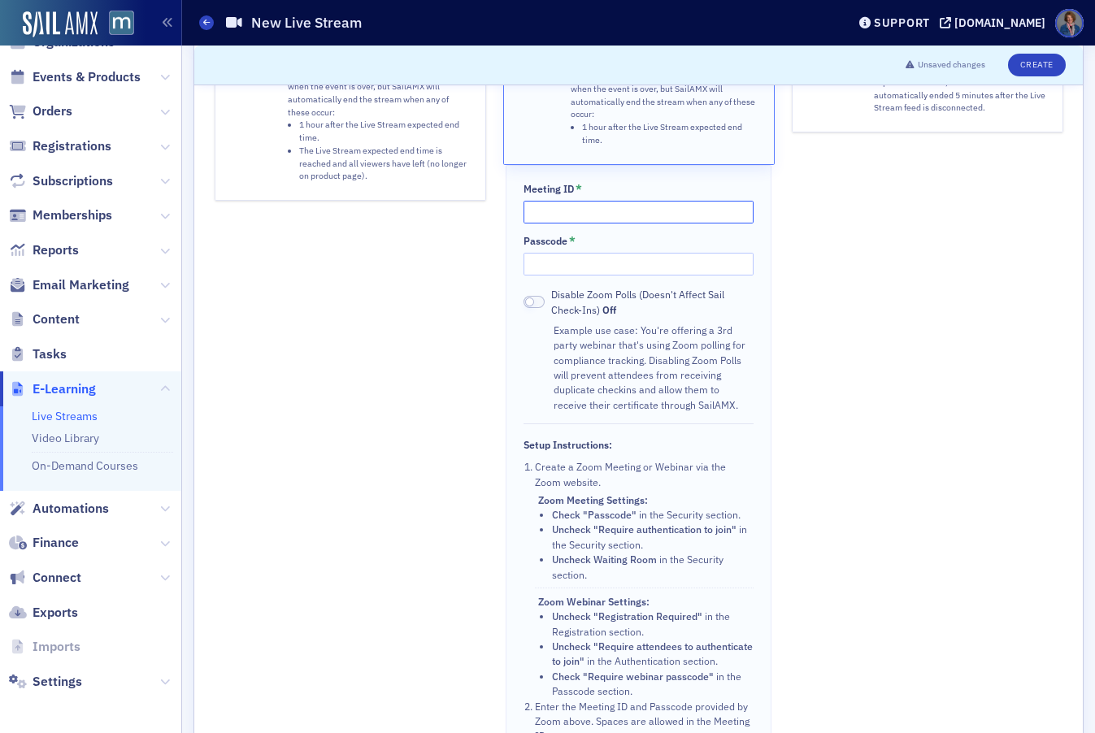
click at [561, 211] on input "Meeting ID *" at bounding box center [639, 212] width 230 height 23
paste input "810 6806 1315"
type input "810 6806 1315"
click at [646, 263] on input "Passcode *" at bounding box center [639, 264] width 230 height 23
paste input "686337"
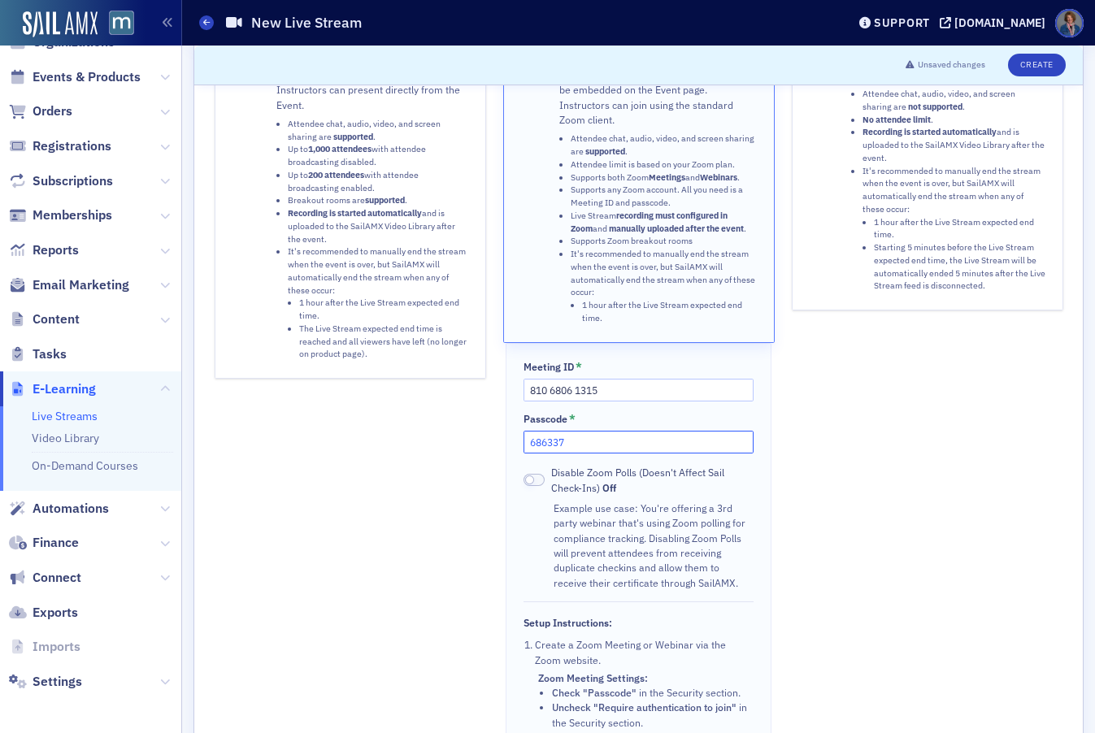
scroll to position [94, 0]
type input "686337"
click at [1027, 61] on button "Create" at bounding box center [1037, 65] width 58 height 23
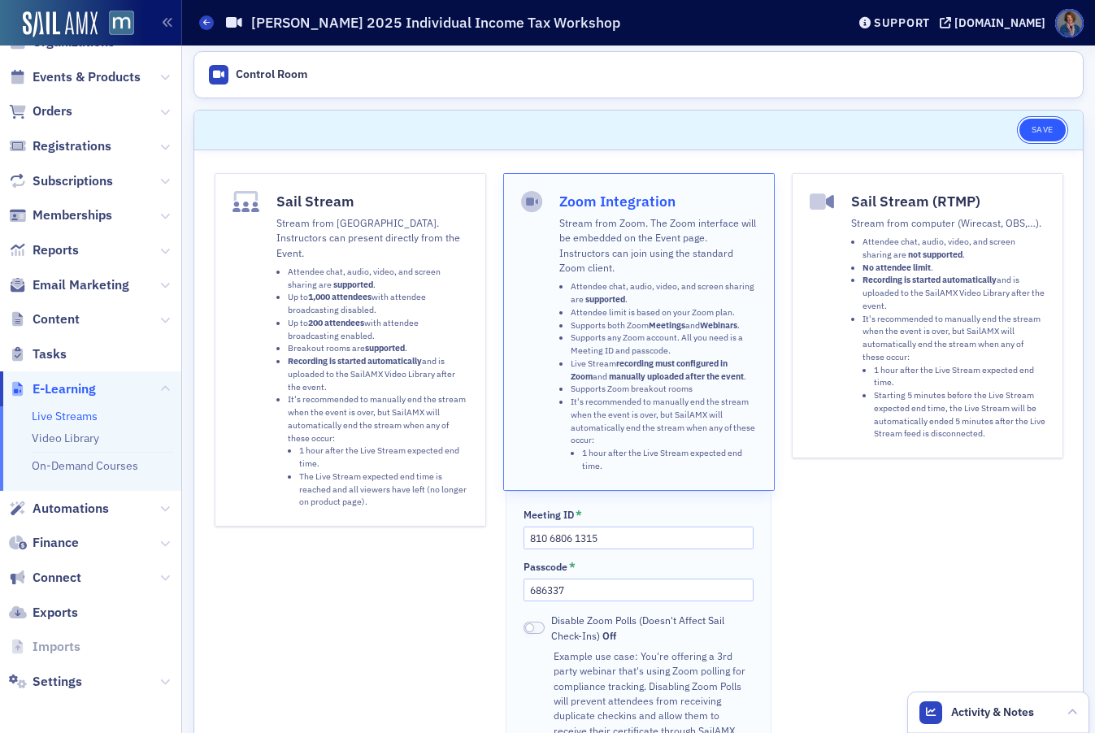
click at [1028, 127] on button "Save" at bounding box center [1042, 130] width 46 height 23
click at [58, 419] on link "Live Streams" at bounding box center [65, 416] width 66 height 15
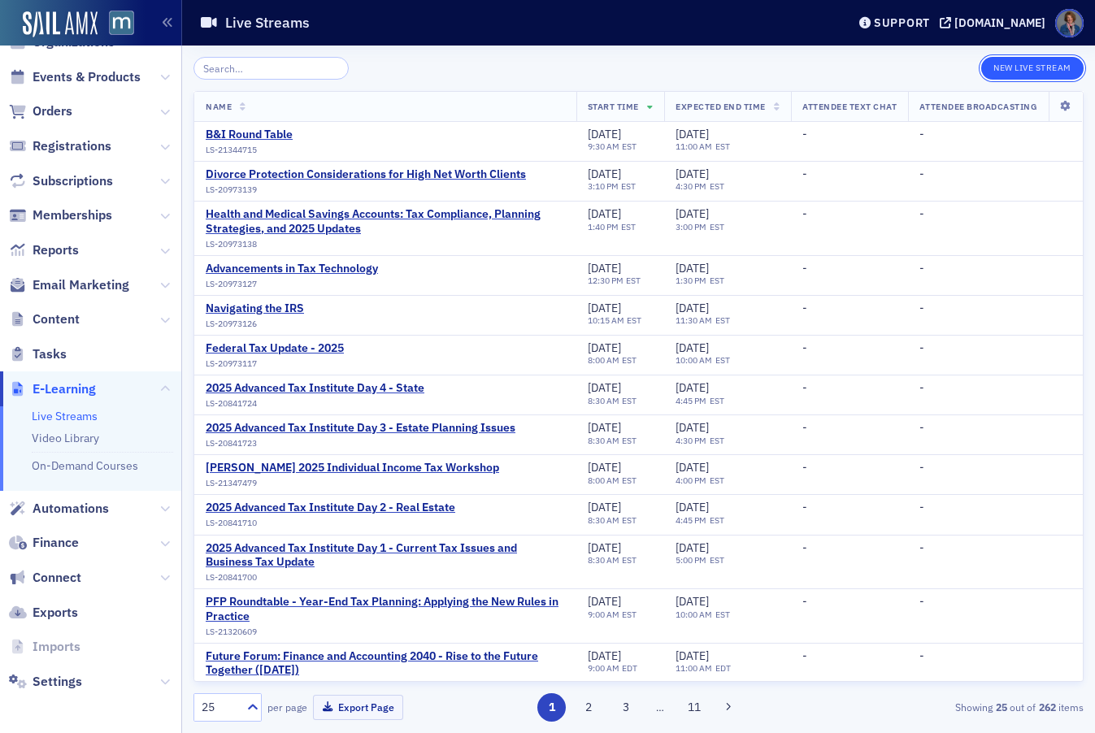
click at [1015, 67] on button "New Live Stream" at bounding box center [1032, 68] width 102 height 23
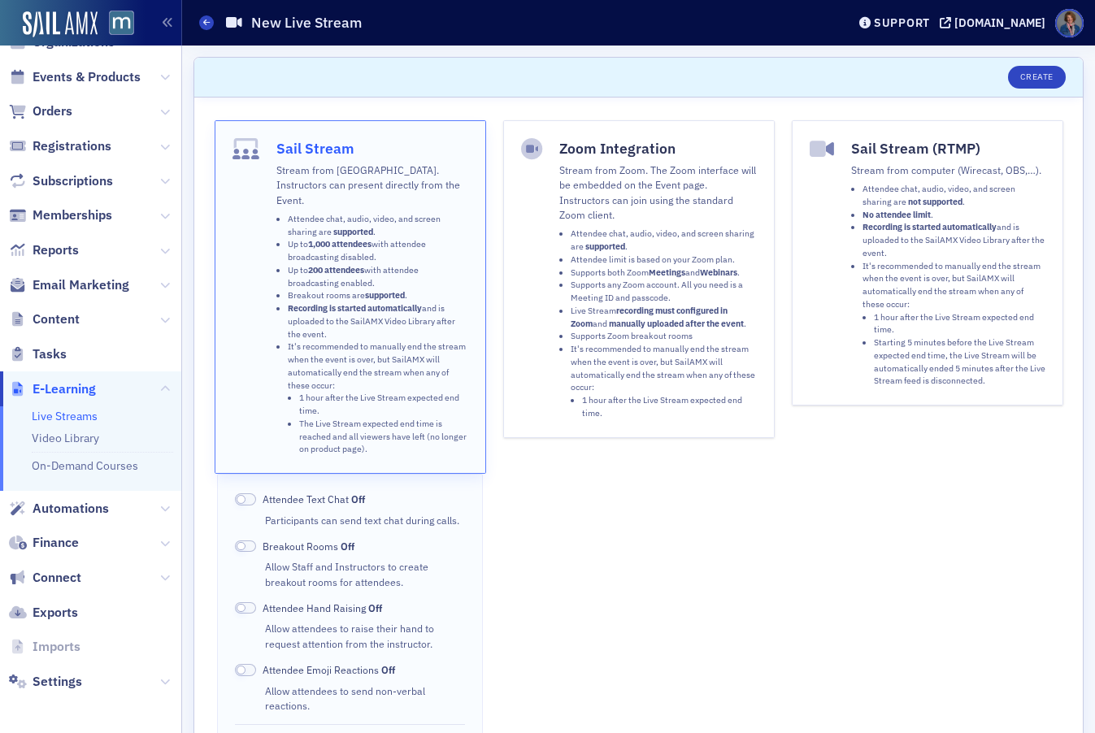
drag, startPoint x: 624, startPoint y: 228, endPoint x: 646, endPoint y: 242, distance: 26.6
click at [624, 229] on li "Attendee chat, audio, video, and screen sharing are supported ." at bounding box center [664, 241] width 186 height 26
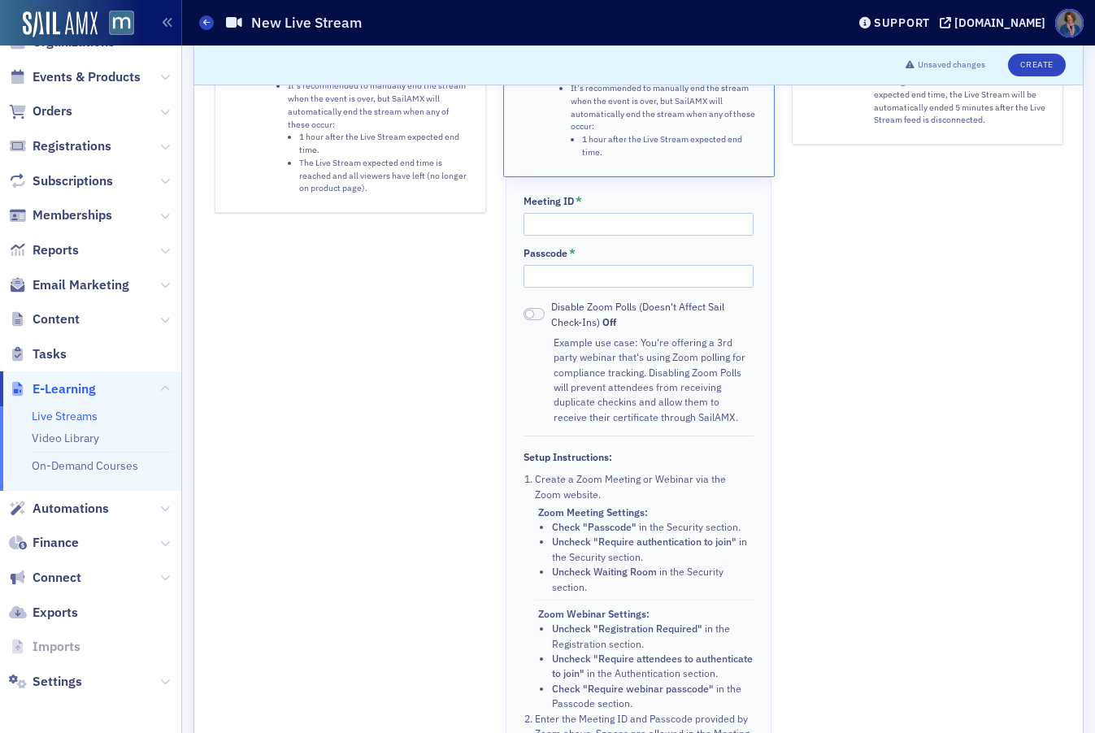
scroll to position [513, 0]
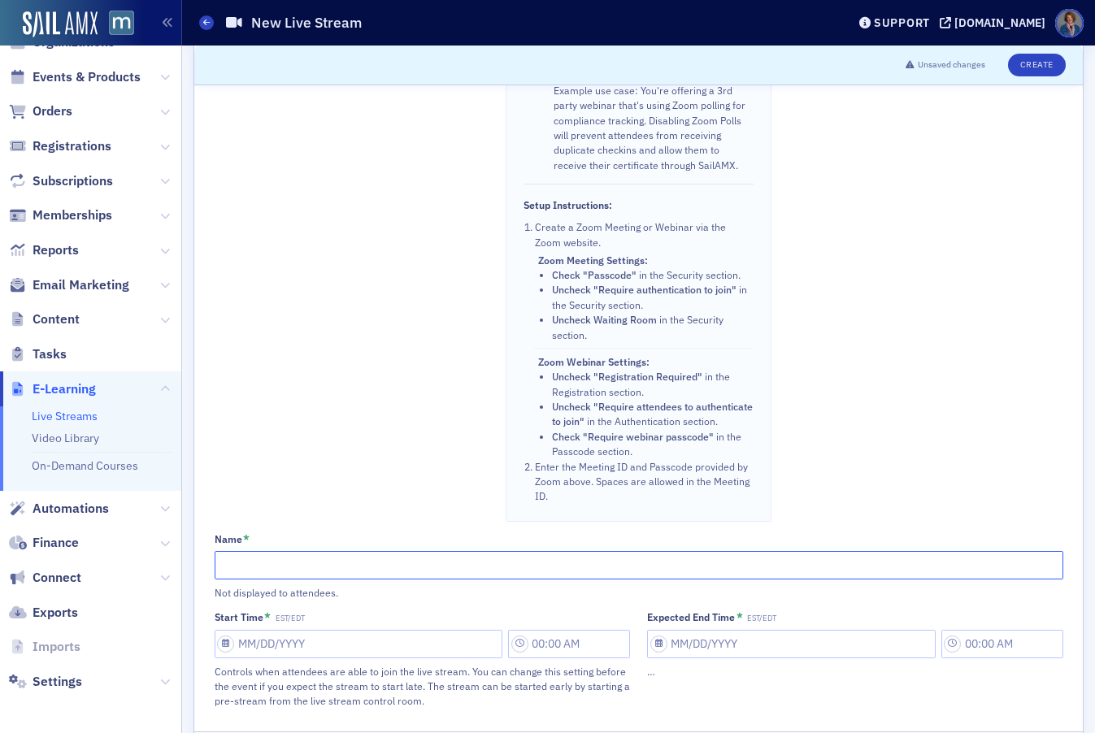
click at [416, 580] on input "Name *" at bounding box center [639, 565] width 849 height 28
paste input "Don Farmer’s 2025 Corporate/Business Income Tax Workshop (CITW)"
type input "Don Farmer’s 2025 Corporate/Business Income Tax Workshop (CITW)"
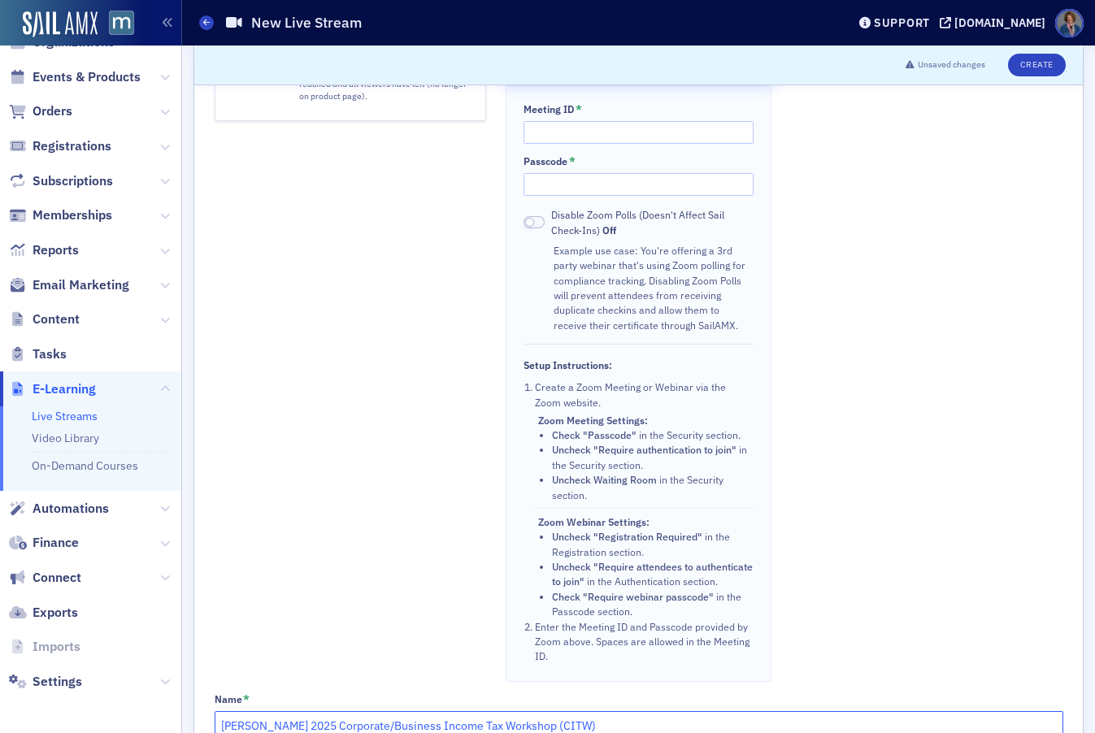
scroll to position [0, 0]
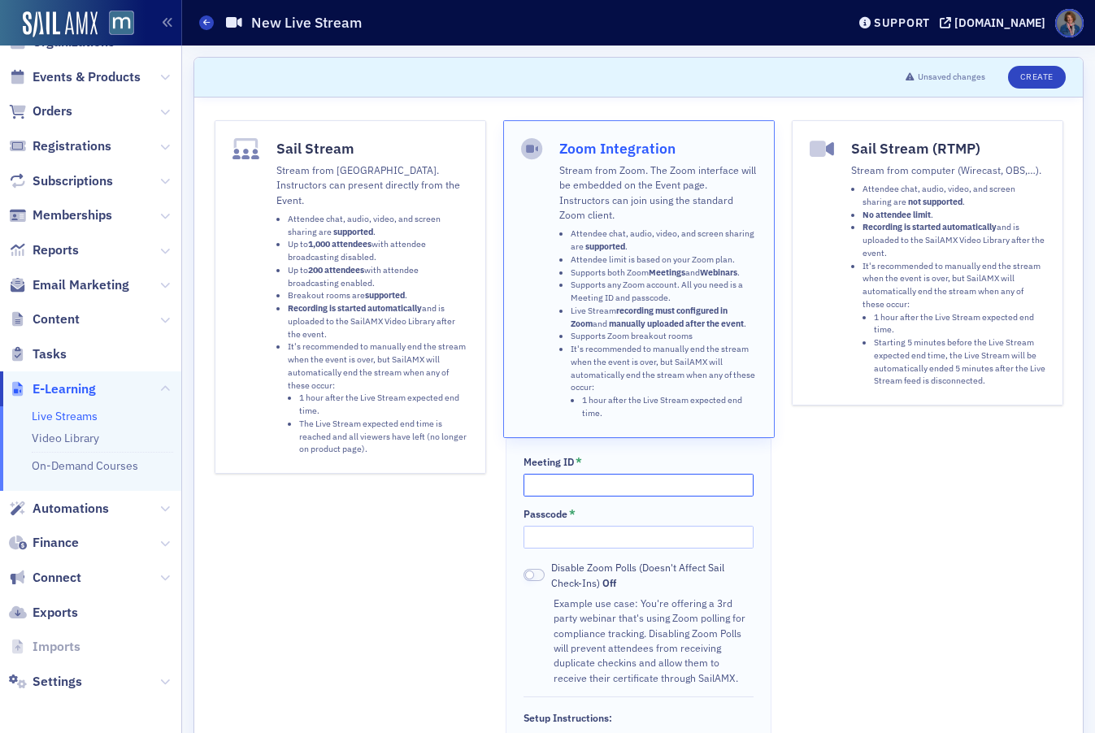
click at [571, 485] on input "Meeting ID *" at bounding box center [639, 485] width 230 height 23
paste input "845 2221 9330"
type input "845 2221 9330"
click at [577, 539] on input "Passcode *" at bounding box center [639, 537] width 230 height 23
paste input "093404"
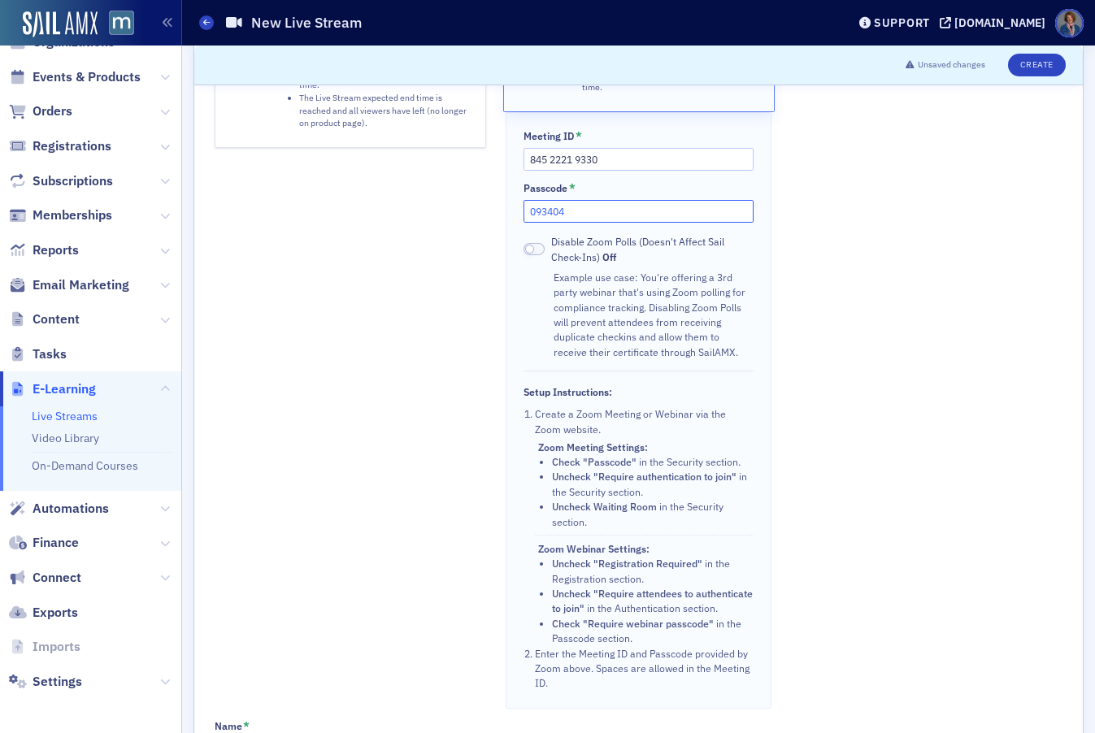
scroll to position [329, 0]
type input "093404"
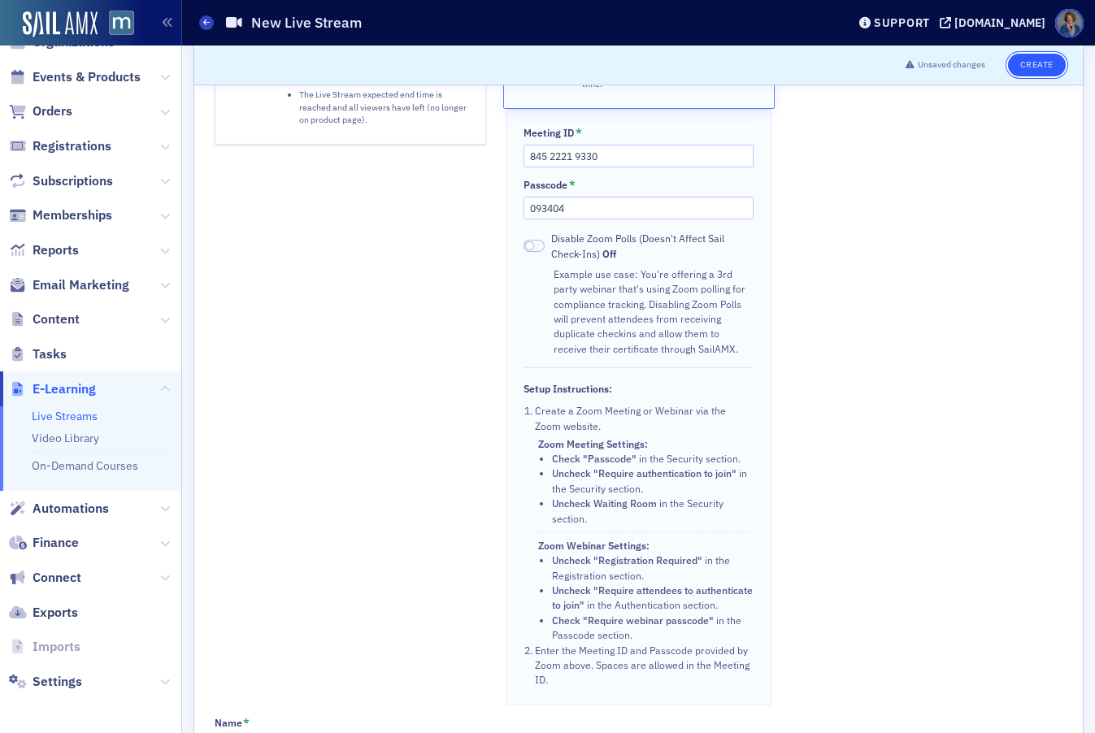
click at [1029, 66] on button "Create" at bounding box center [1037, 65] width 58 height 23
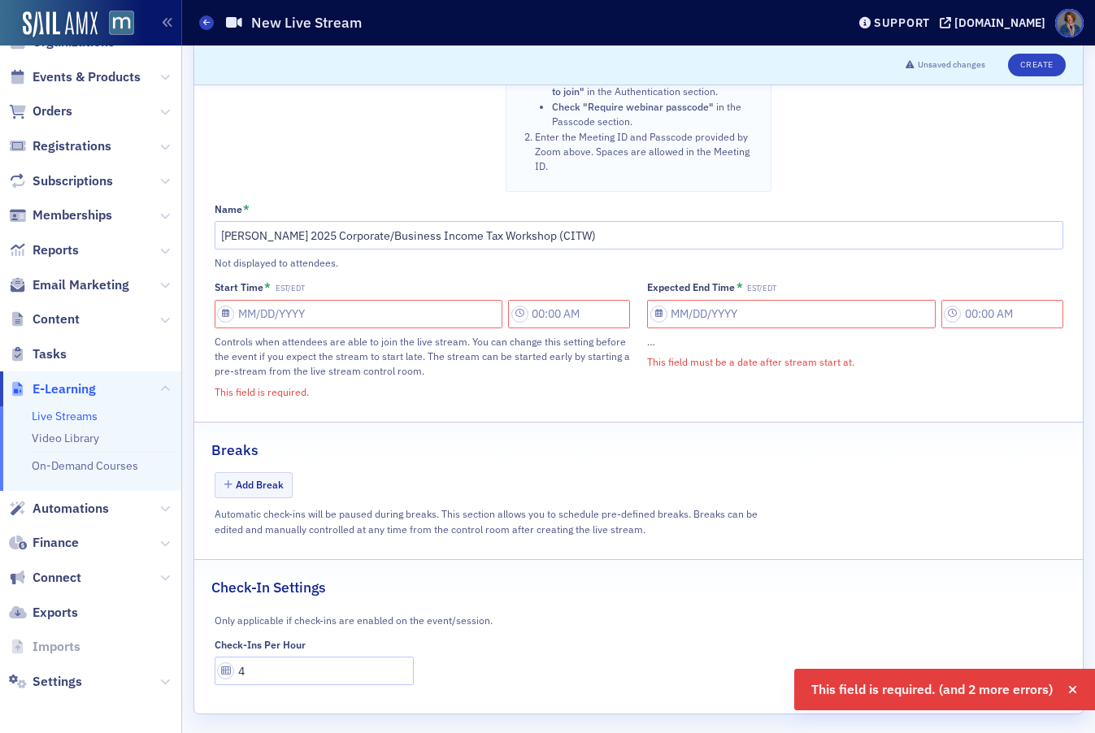
scroll to position [868, 0]
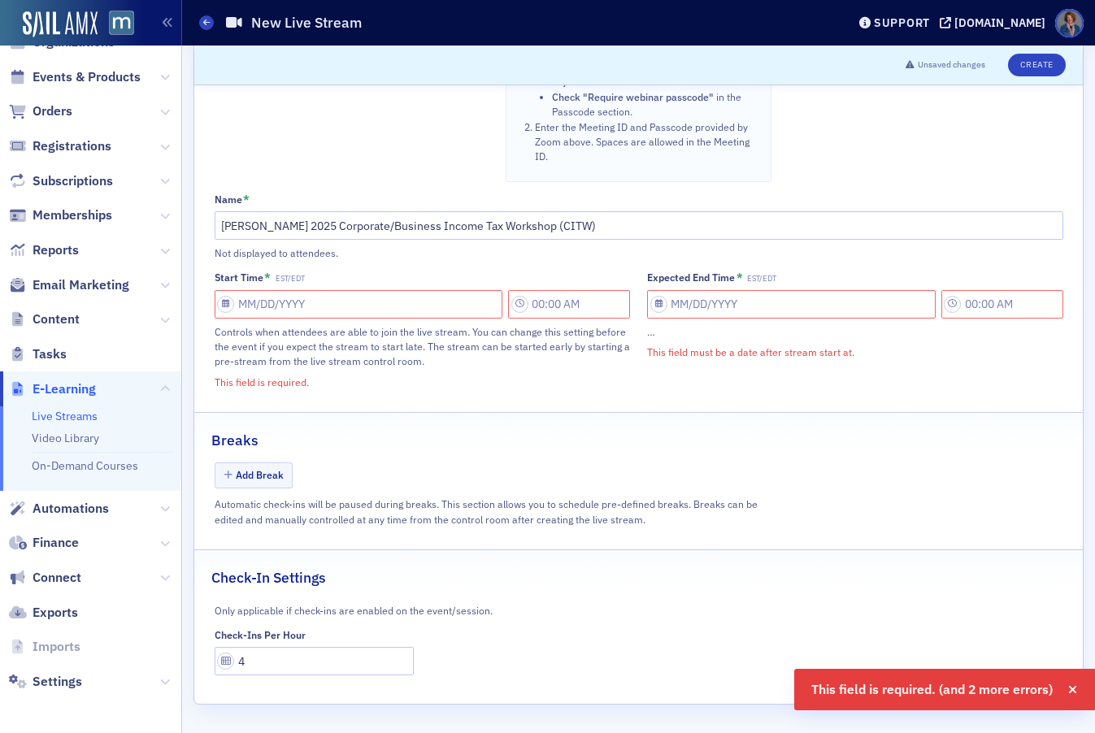
select select "9"
select select "2025"
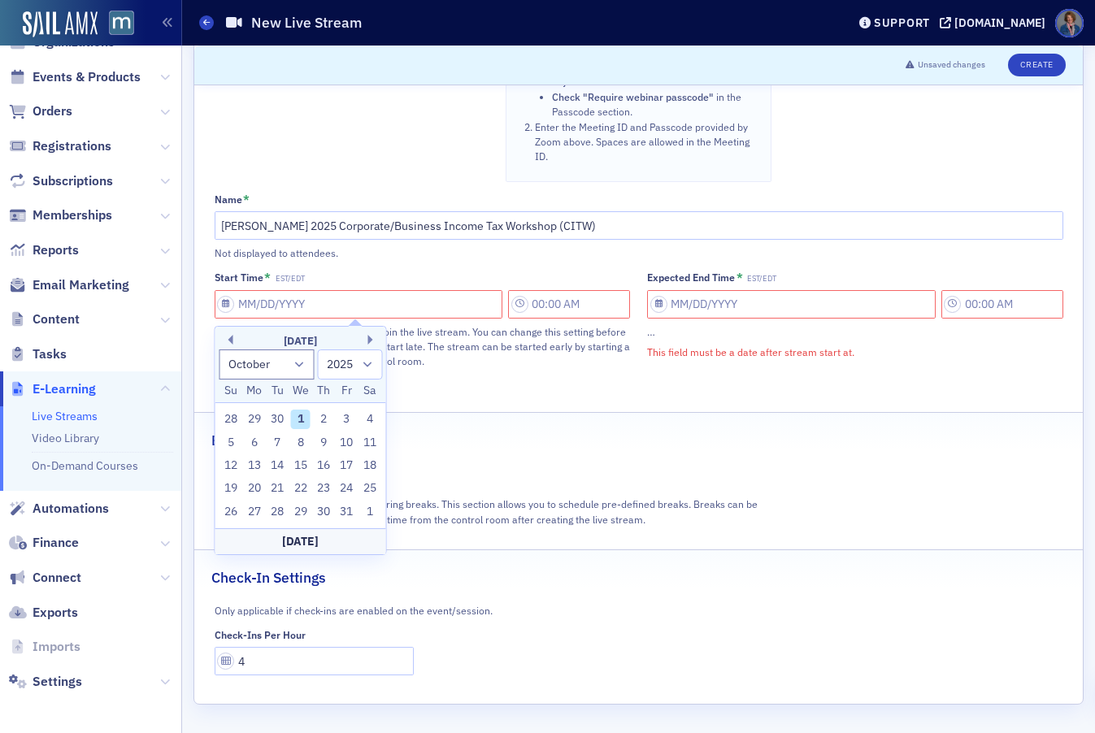
click at [375, 293] on input "Start Time * EST/EDT" at bounding box center [359, 304] width 289 height 28
drag, startPoint x: 369, startPoint y: 337, endPoint x: 363, endPoint y: 352, distance: 16.8
click at [369, 337] on button "Next Month" at bounding box center [373, 340] width 10 height 10
click at [320, 489] on div "20" at bounding box center [324, 489] width 20 height 20
type input "11/20/2025"
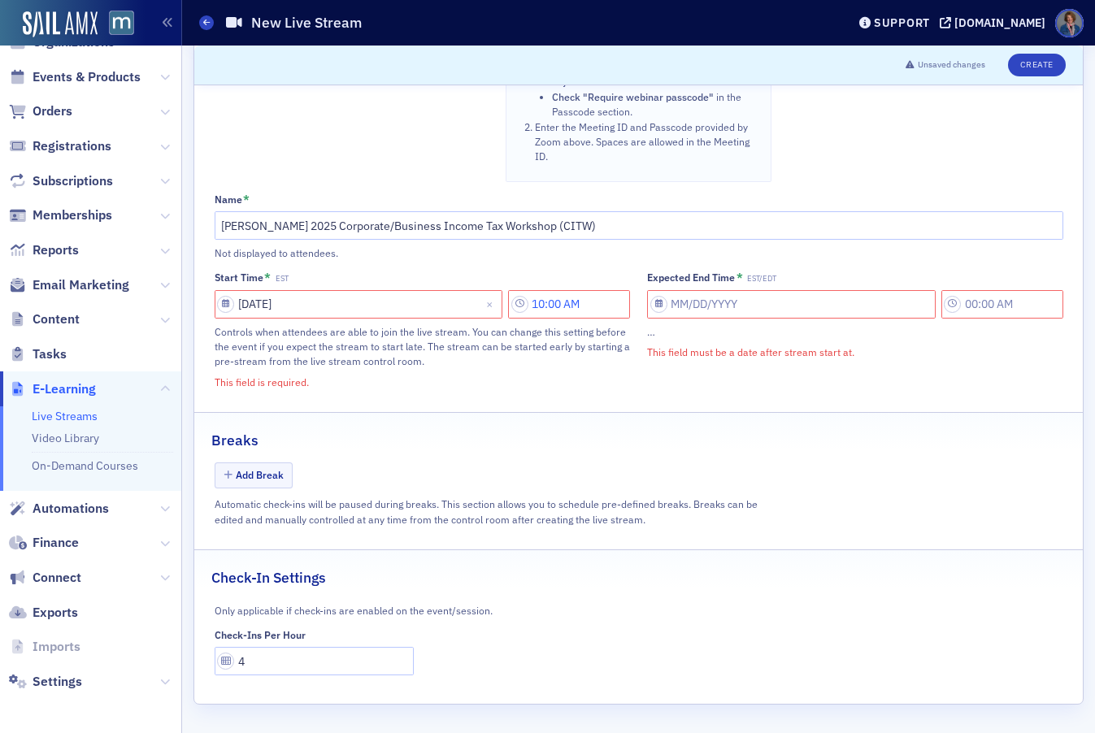
click at [556, 306] on input "10:00 AM" at bounding box center [569, 304] width 122 height 28
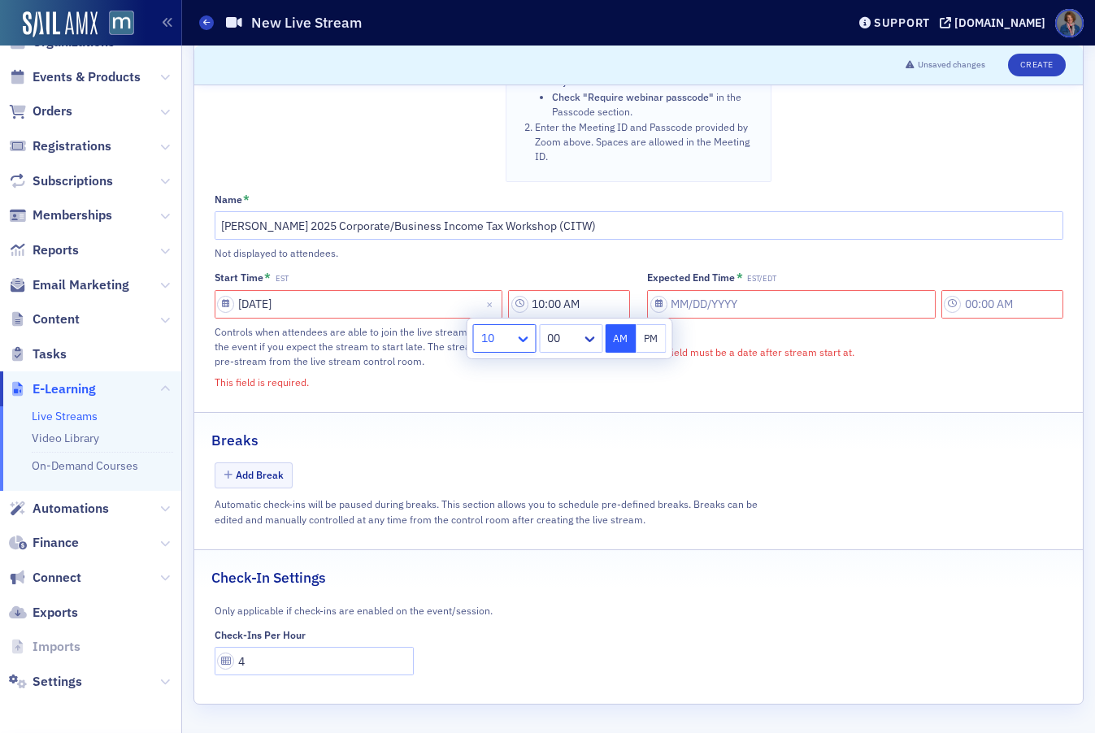
click at [524, 338] on icon at bounding box center [523, 339] width 16 height 16
drag, startPoint x: 489, startPoint y: 589, endPoint x: 534, endPoint y: 546, distance: 62.1
type input "8:00 AM"
select select "9"
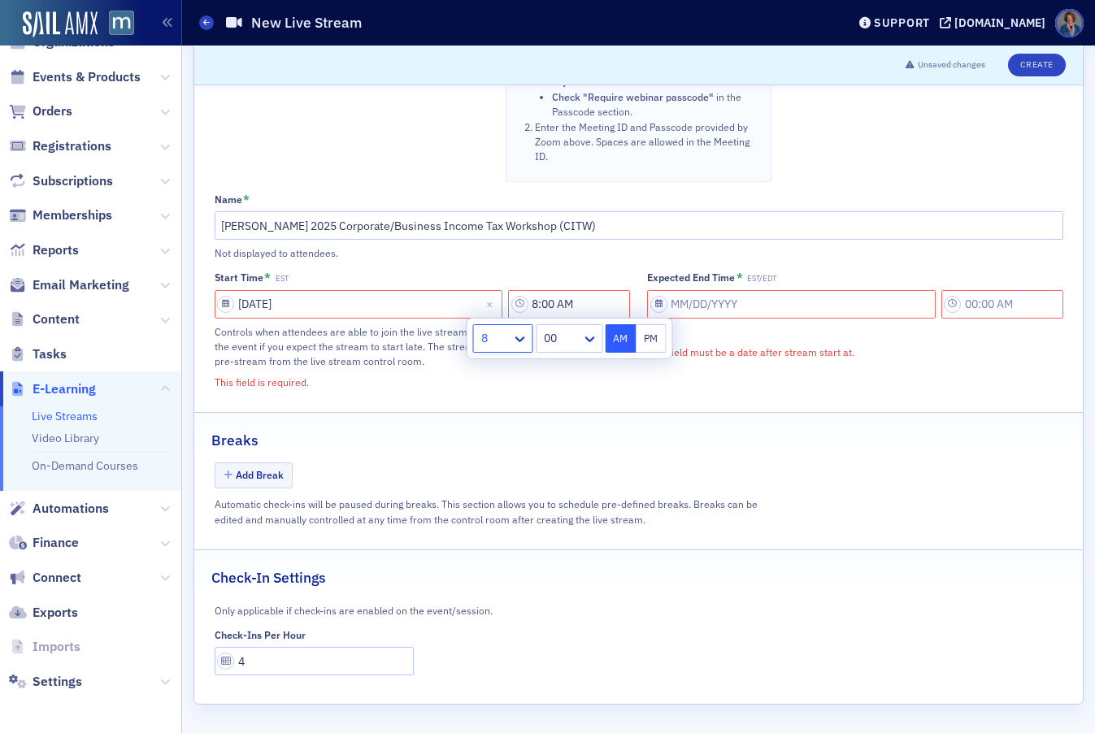
select select "2025"
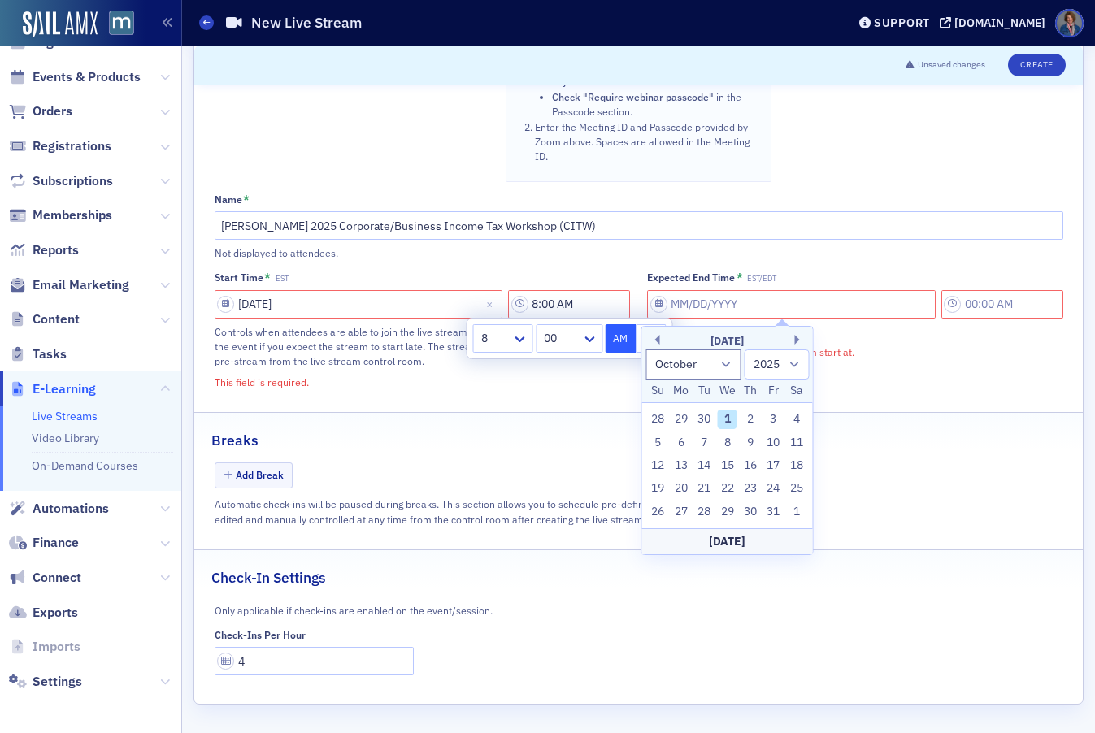
click at [832, 311] on input "Expected End Time * EST/EDT" at bounding box center [791, 304] width 289 height 28
click at [796, 334] on div "October 2025" at bounding box center [727, 341] width 171 height 16
click at [796, 337] on button "Next Month" at bounding box center [800, 340] width 10 height 10
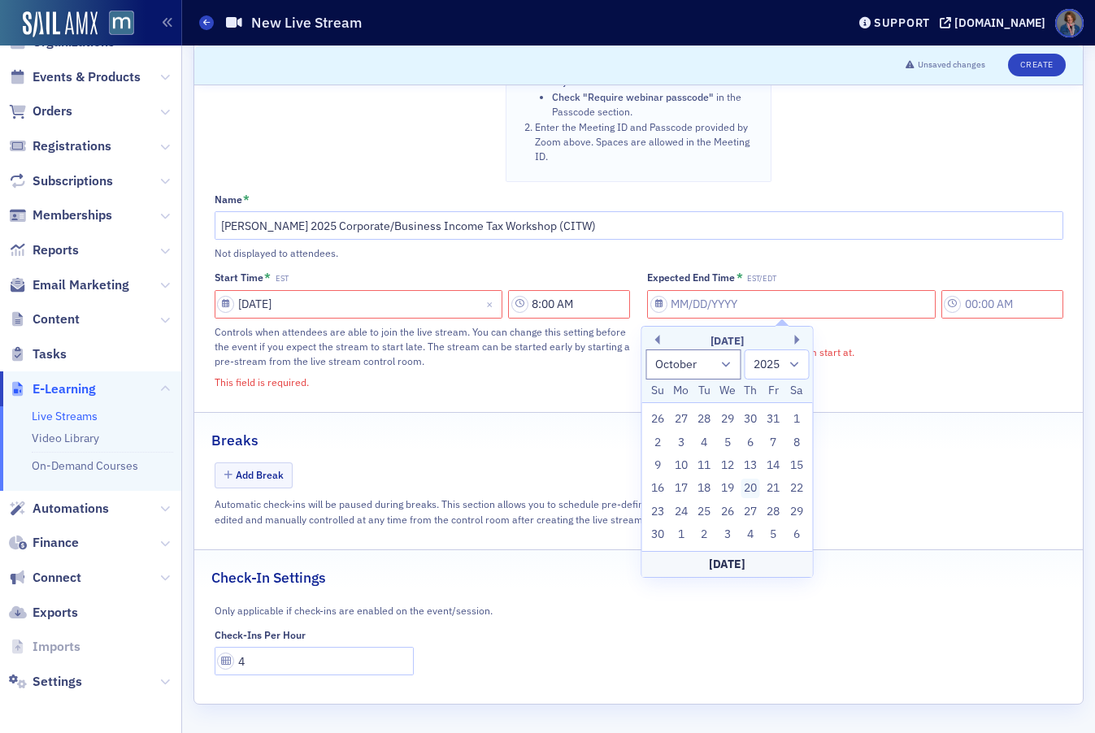
click at [747, 487] on div "20" at bounding box center [751, 489] width 20 height 20
type input "11/20/2025"
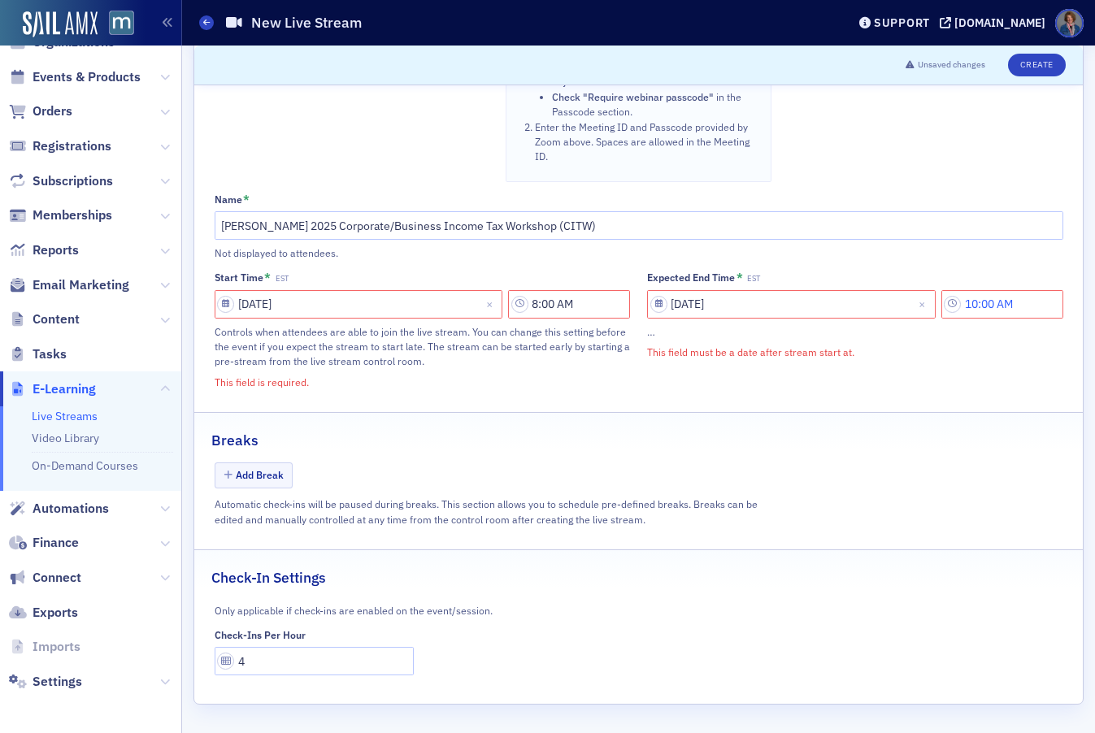
click at [985, 310] on input "10:00 AM" at bounding box center [1002, 304] width 122 height 28
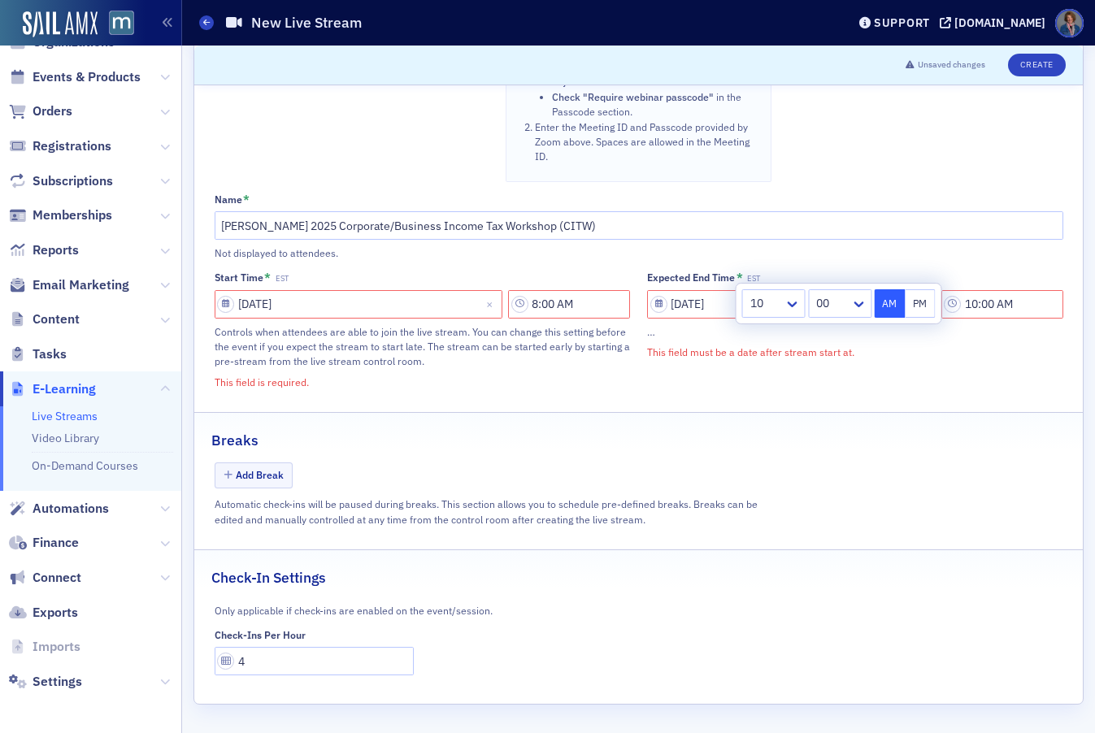
click at [925, 301] on button "PM" at bounding box center [920, 303] width 31 height 28
click at [792, 302] on icon at bounding box center [793, 304] width 16 height 16
type input "4:00 PM"
click at [903, 385] on div "Expected End Time * EST 11/20/2025 4:00 PM … This field must be a date after st…" at bounding box center [855, 331] width 416 height 118
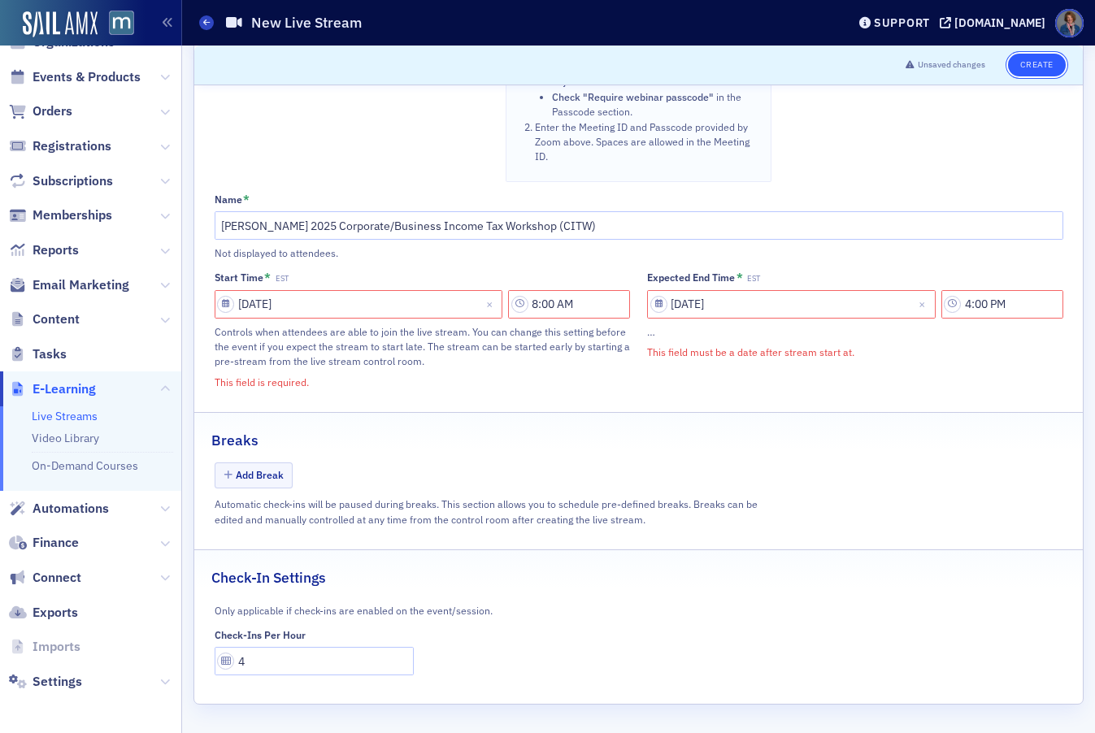
click at [1025, 64] on button "Create" at bounding box center [1037, 65] width 58 height 23
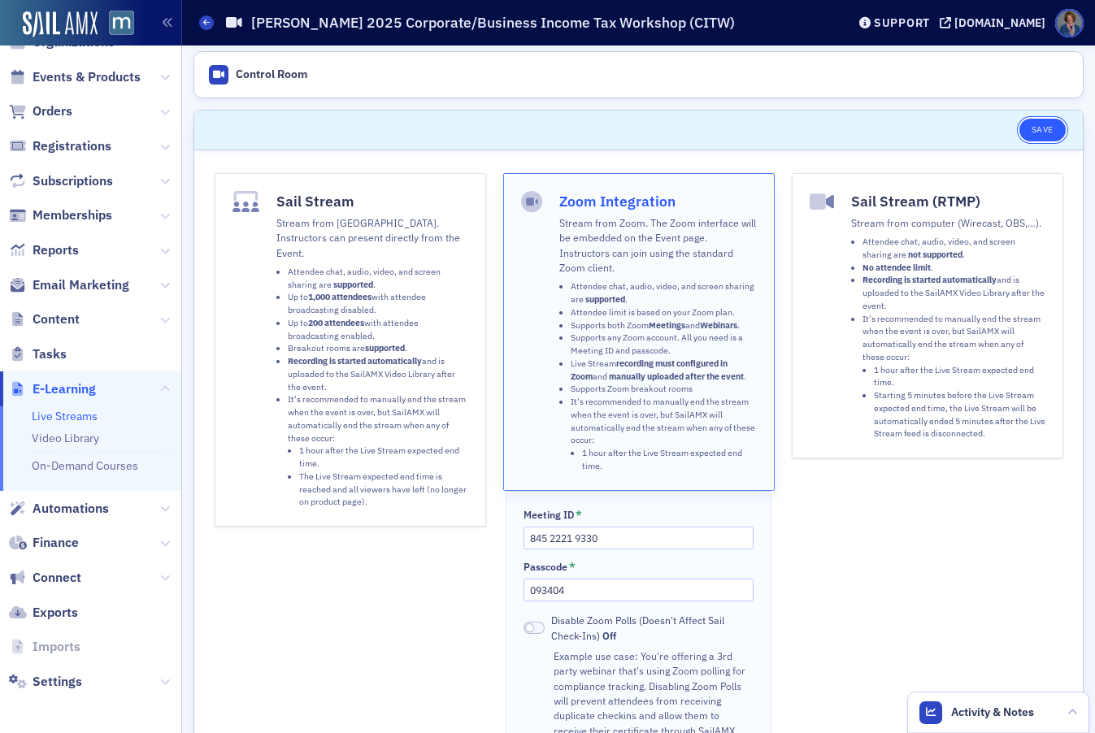
click at [1022, 130] on button "Save" at bounding box center [1042, 130] width 46 height 23
